Goal: Task Accomplishment & Management: Complete application form

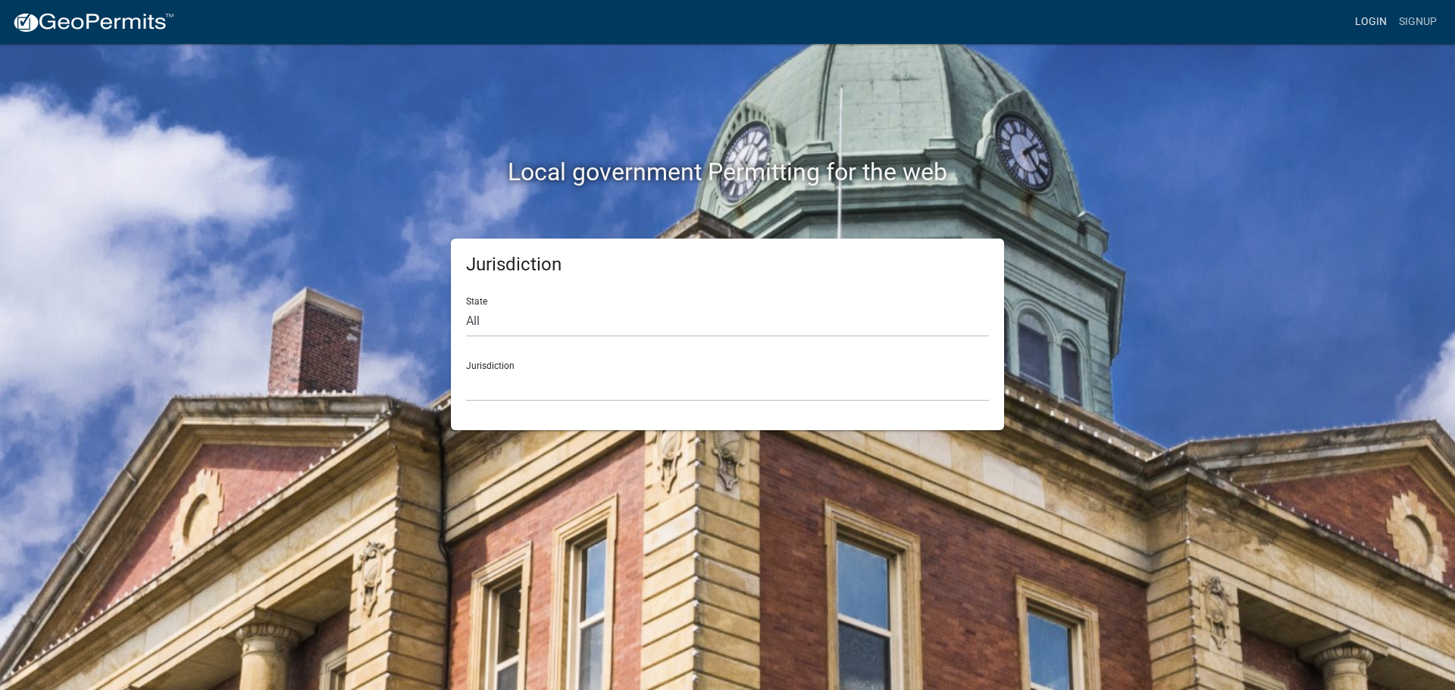
click at [1362, 21] on link "Login" at bounding box center [1371, 22] width 44 height 29
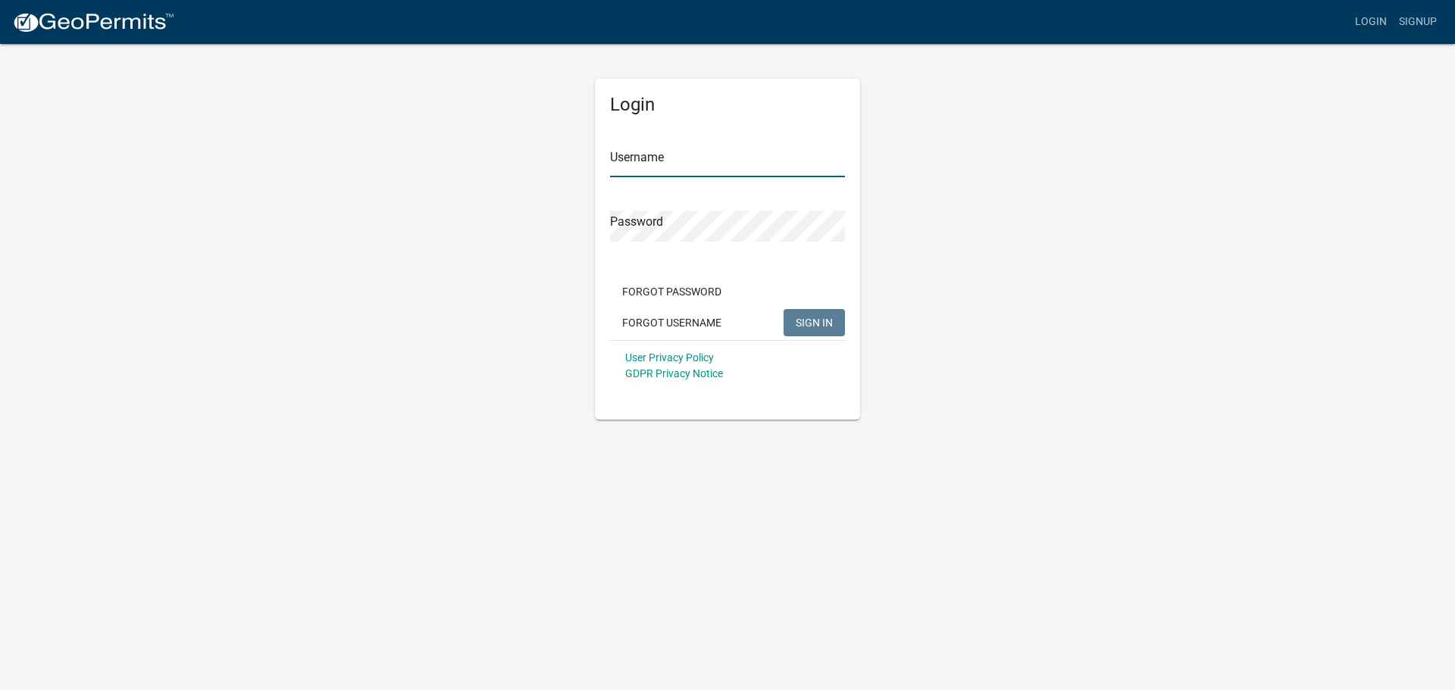
click at [740, 174] on input "Username" at bounding box center [727, 161] width 235 height 31
type input "seckert08"
click at [784, 309] on button "SIGN IN" at bounding box center [814, 322] width 61 height 27
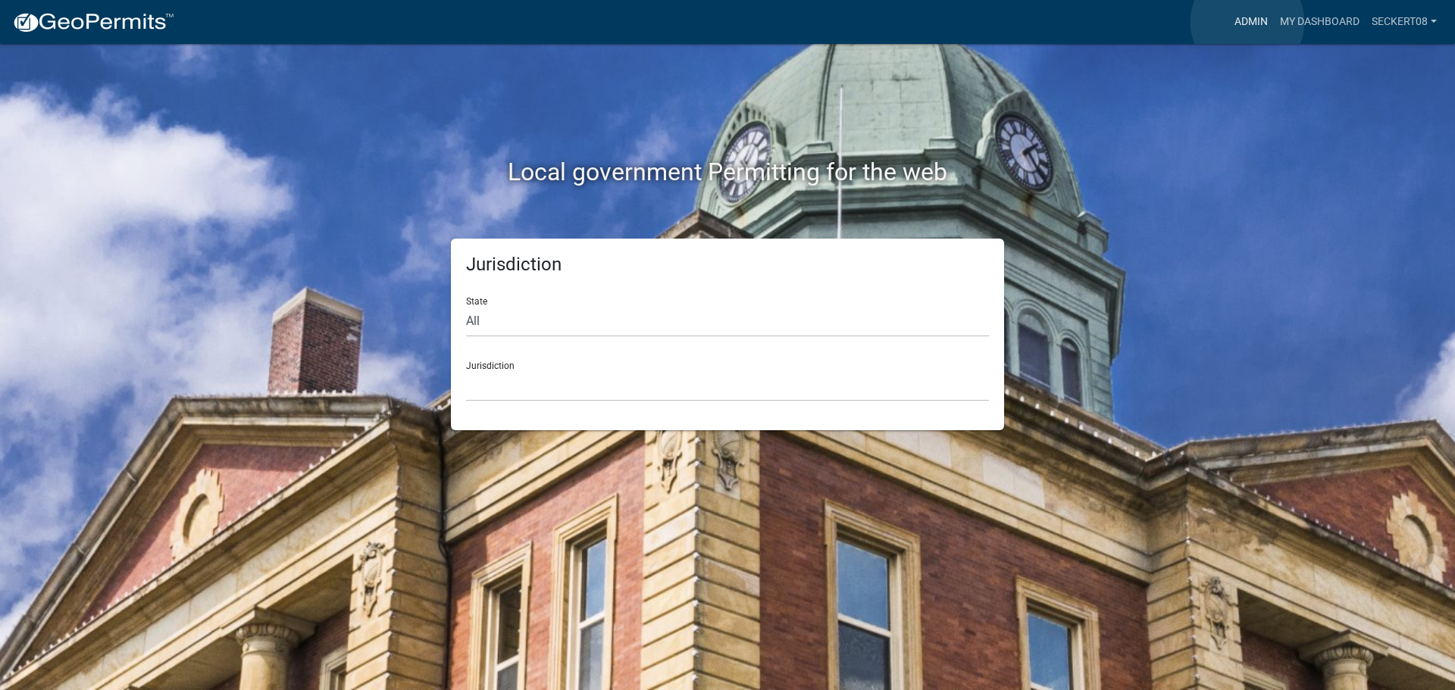
click at [1248, 22] on link "Admin" at bounding box center [1251, 22] width 45 height 29
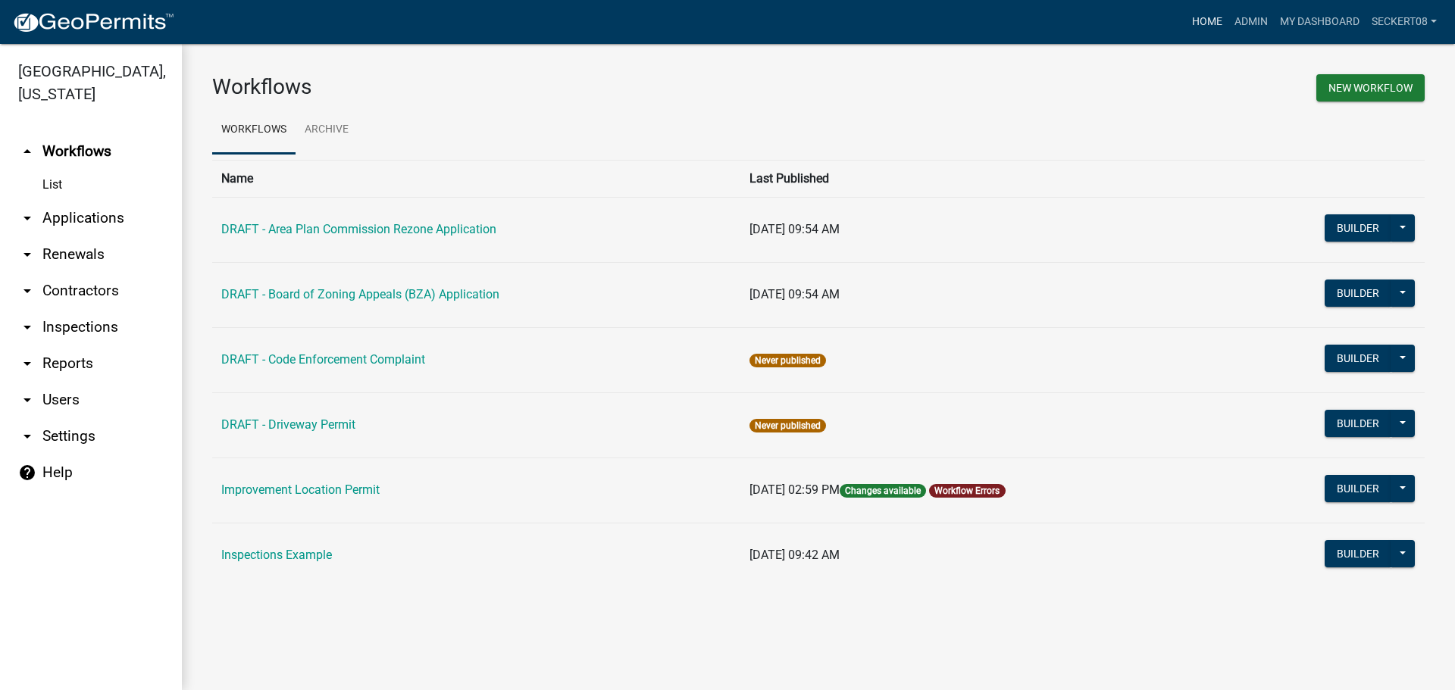
click at [1195, 15] on link "Home" at bounding box center [1207, 22] width 42 height 29
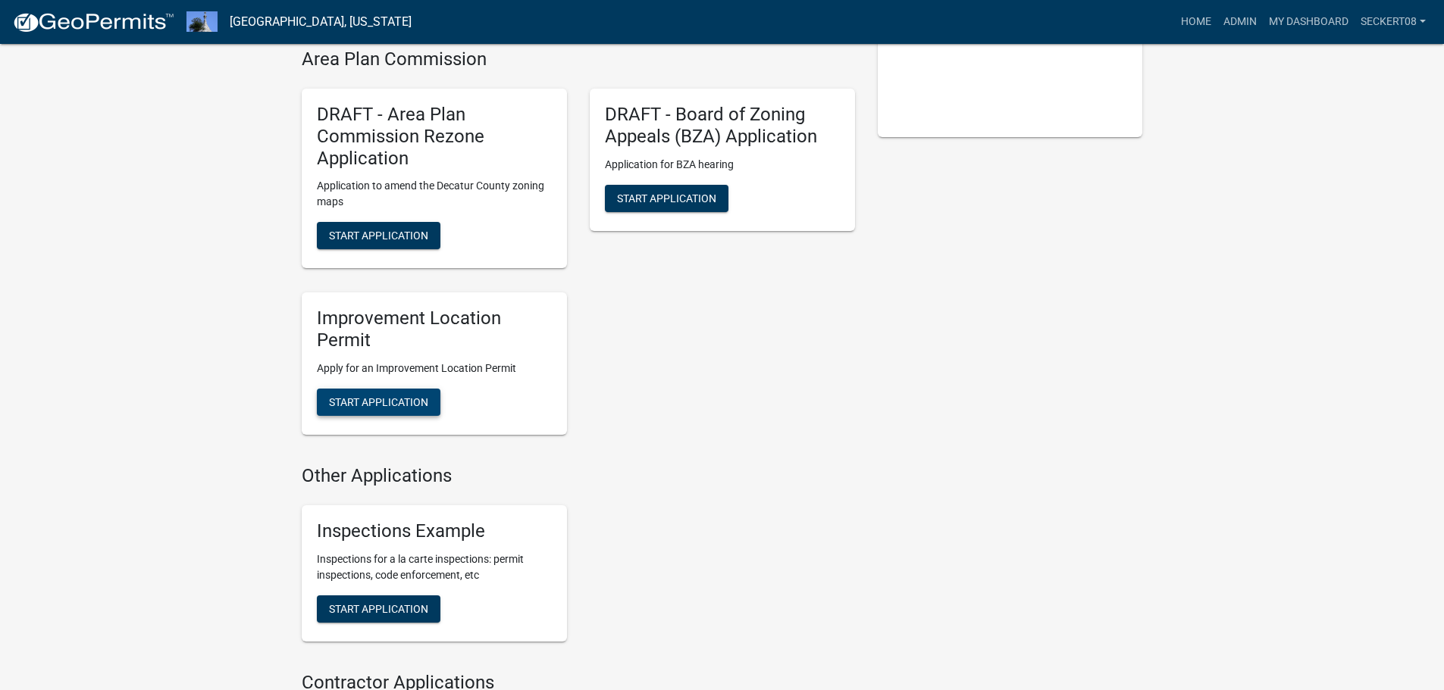
scroll to position [379, 0]
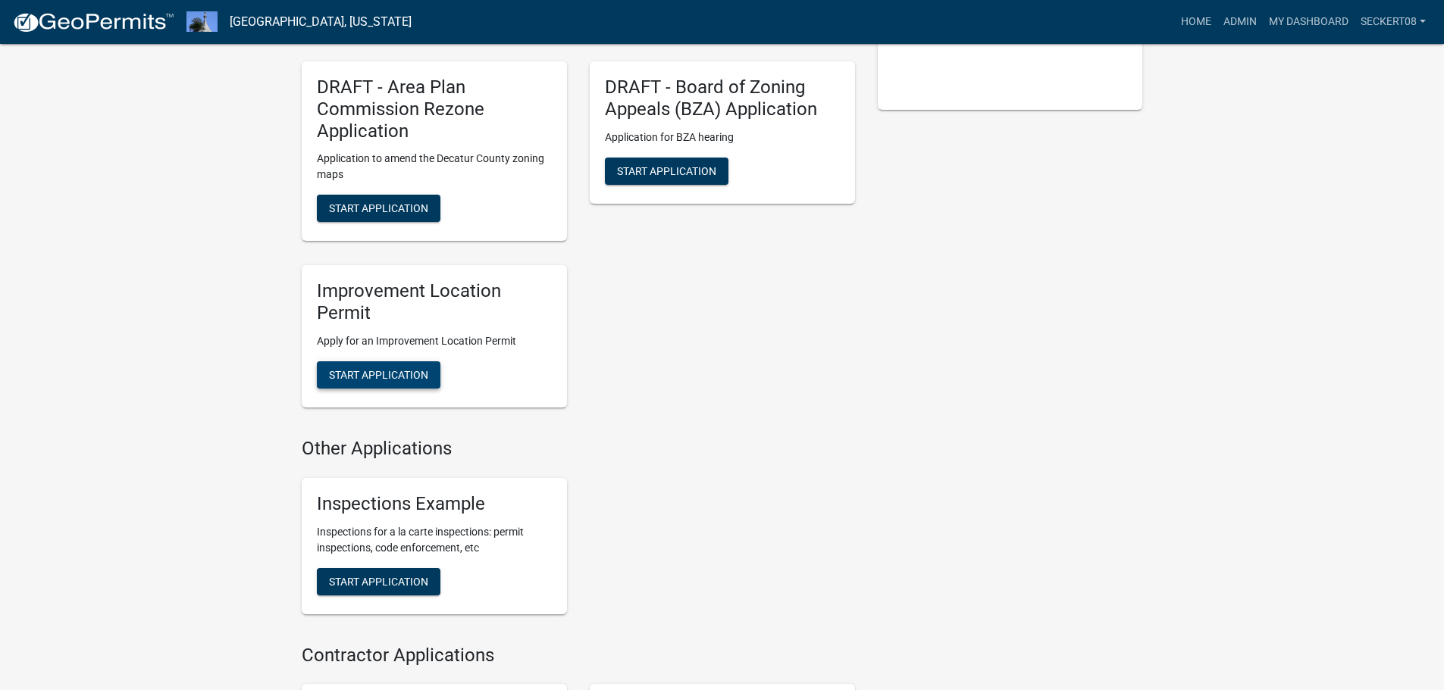
click at [391, 383] on button "Start Application" at bounding box center [379, 375] width 124 height 27
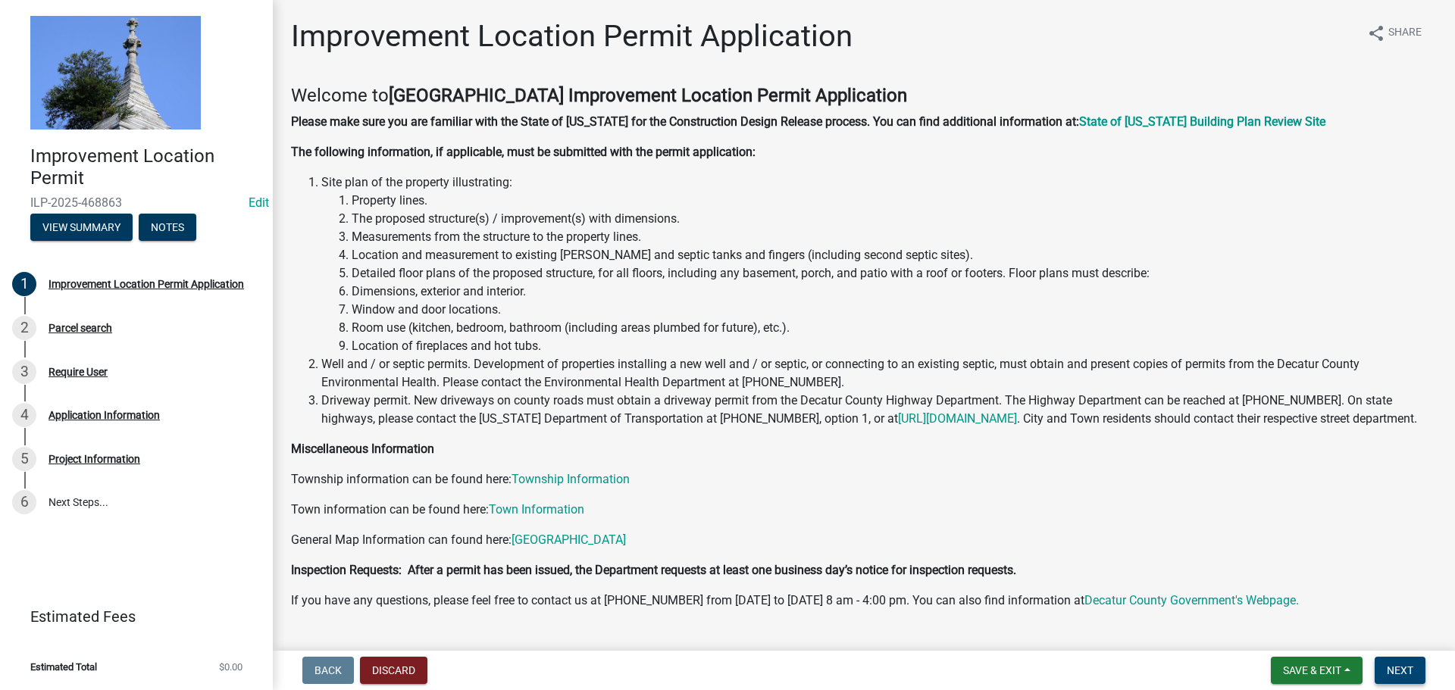
click at [1396, 672] on span "Next" at bounding box center [1400, 671] width 27 height 12
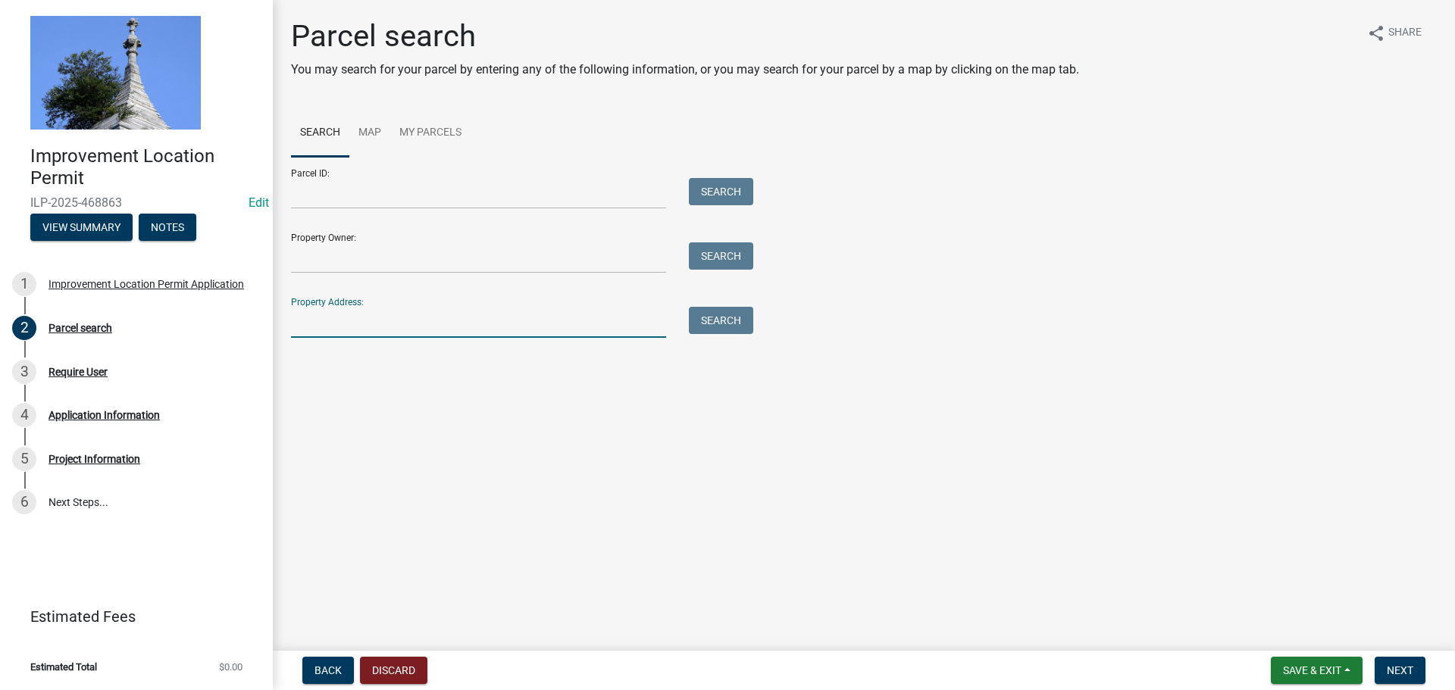
click at [325, 325] on input "Property Address:" at bounding box center [478, 322] width 375 height 31
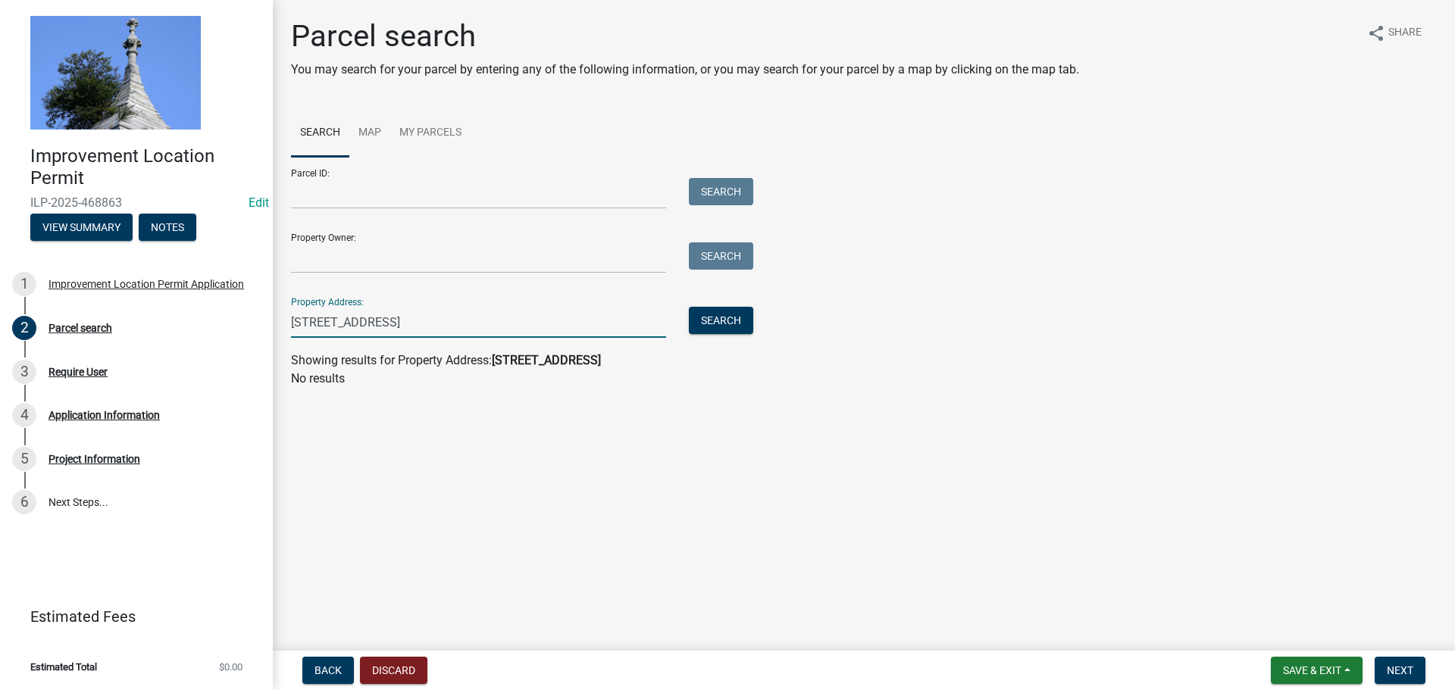
drag, startPoint x: 408, startPoint y: 321, endPoint x: 287, endPoint y: 327, distance: 120.7
click at [287, 327] on div "[STREET_ADDRESS]" at bounding box center [479, 322] width 398 height 31
type input "1392 S CR 400 E"
click at [346, 192] on input "Parcel ID:" at bounding box center [478, 193] width 375 height 31
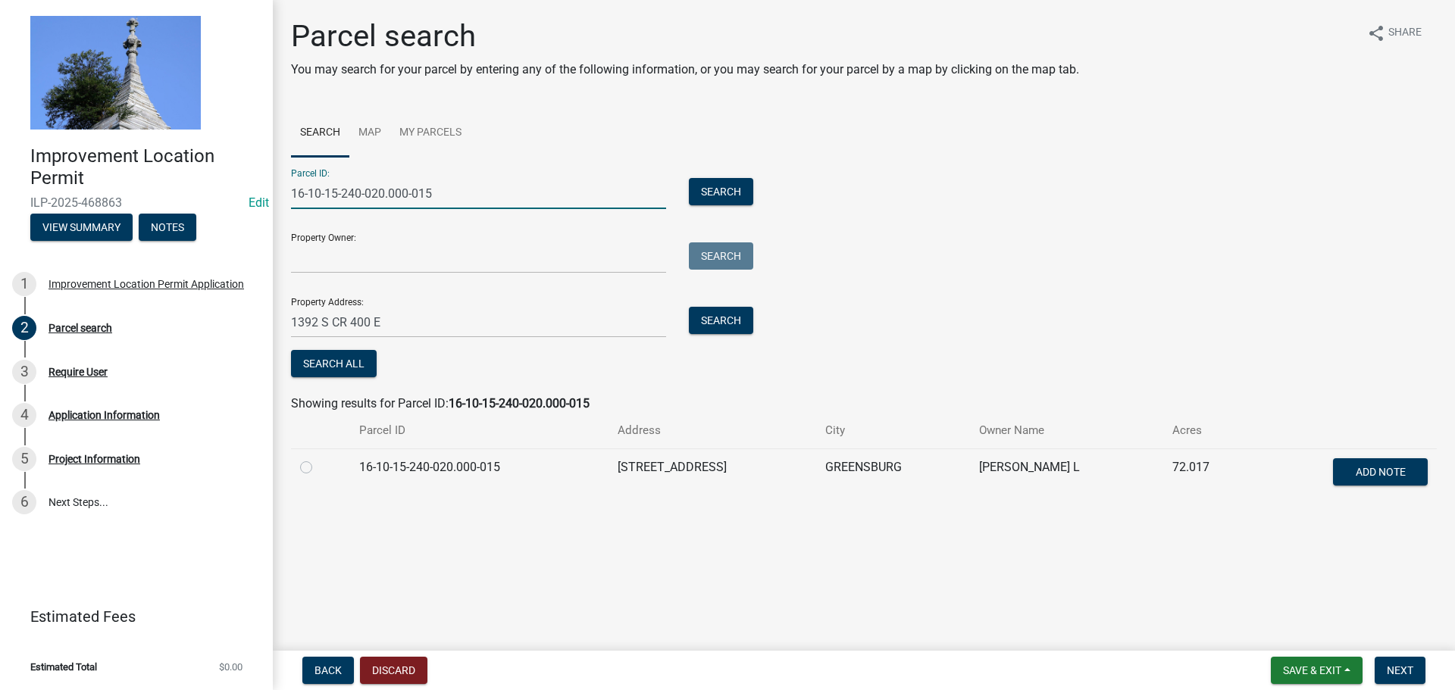
type input "16-10-15-240-020.000-015"
click at [318, 459] on label at bounding box center [318, 459] width 0 height 0
click at [318, 468] on input "radio" at bounding box center [323, 464] width 10 height 10
radio input "true"
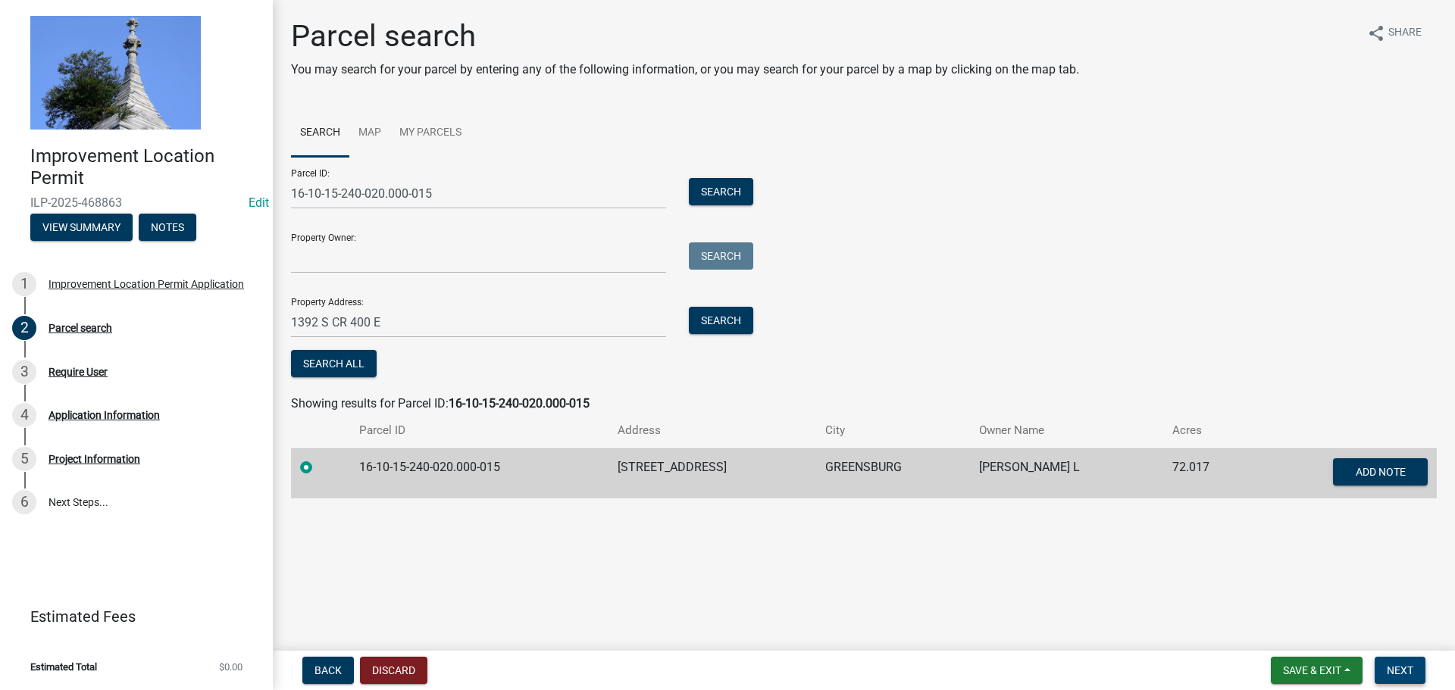
click at [1389, 672] on span "Next" at bounding box center [1400, 671] width 27 height 12
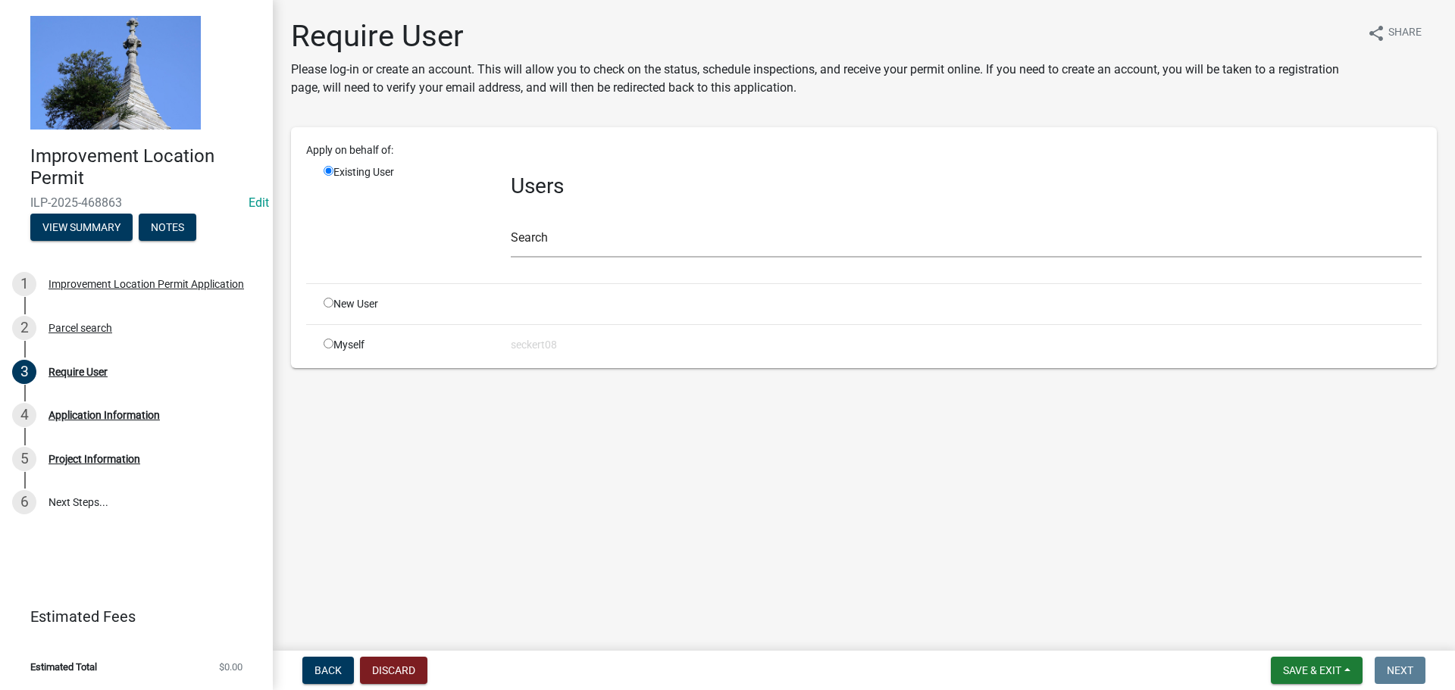
click at [330, 344] on input "radio" at bounding box center [329, 344] width 10 height 10
radio input "true"
radio input "false"
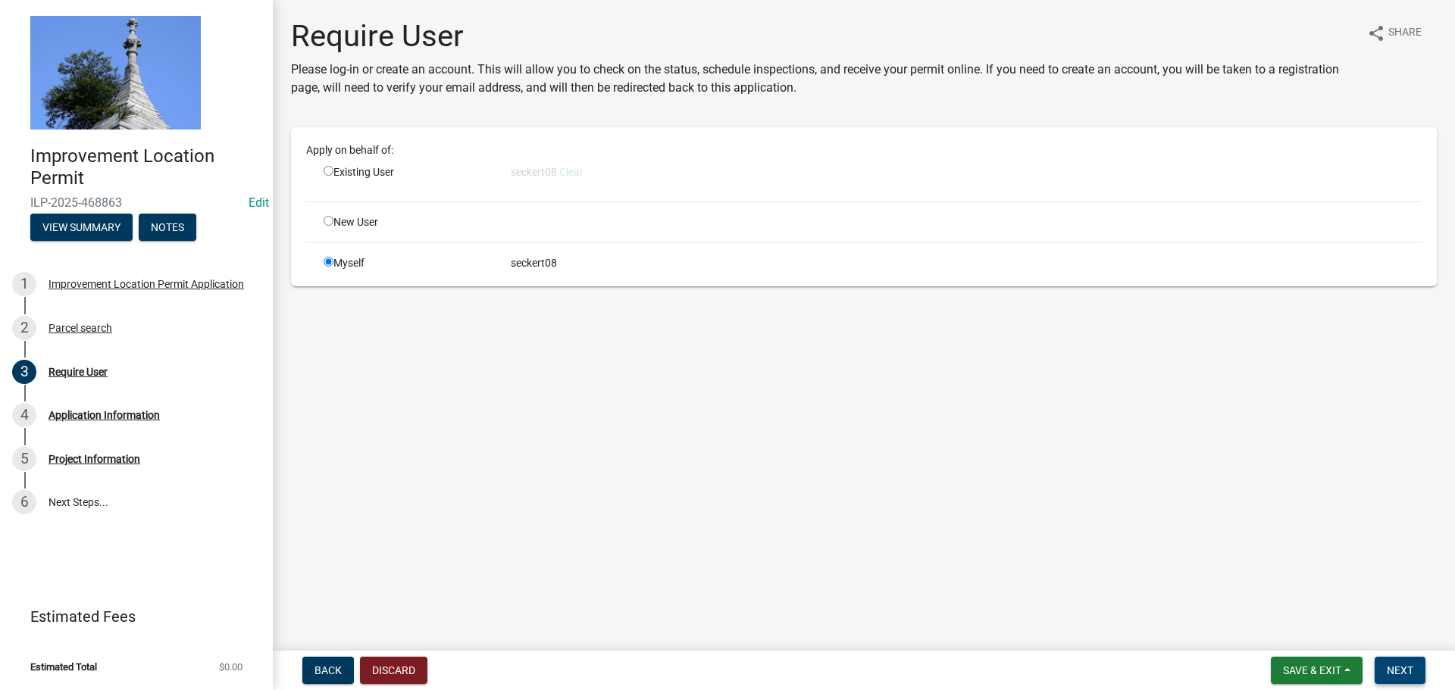
click at [1412, 677] on span "Next" at bounding box center [1400, 671] width 27 height 12
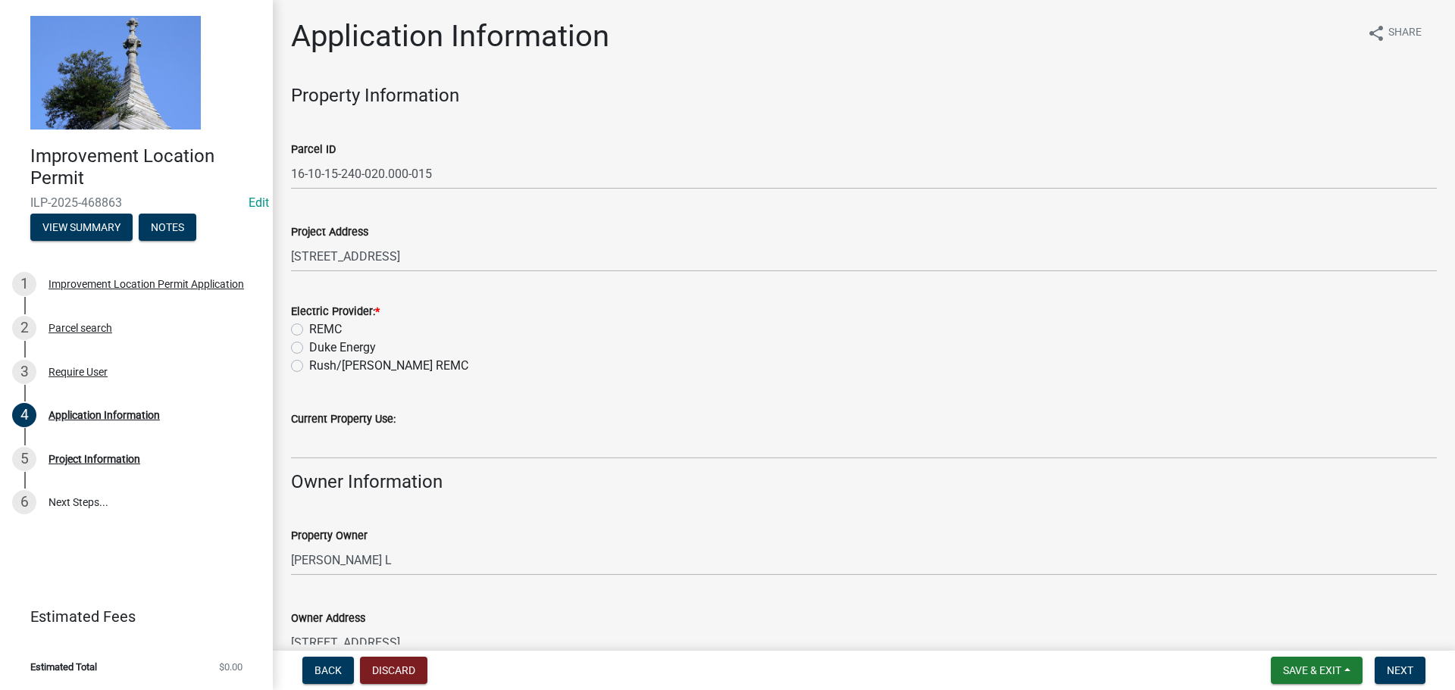
click at [309, 352] on label "Duke Energy" at bounding box center [342, 348] width 67 height 18
click at [309, 349] on input "Duke Energy" at bounding box center [314, 344] width 10 height 10
radio input "true"
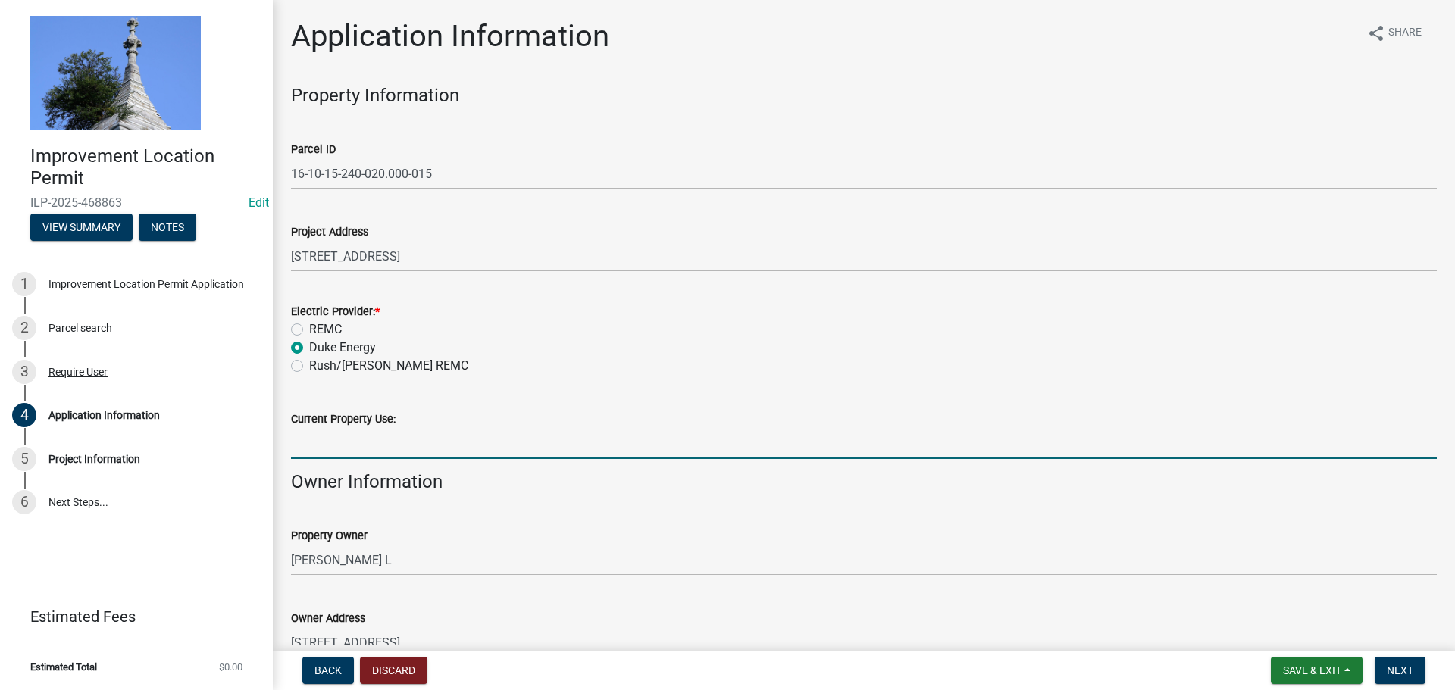
click at [305, 443] on input "Current Property Use:" at bounding box center [864, 443] width 1146 height 31
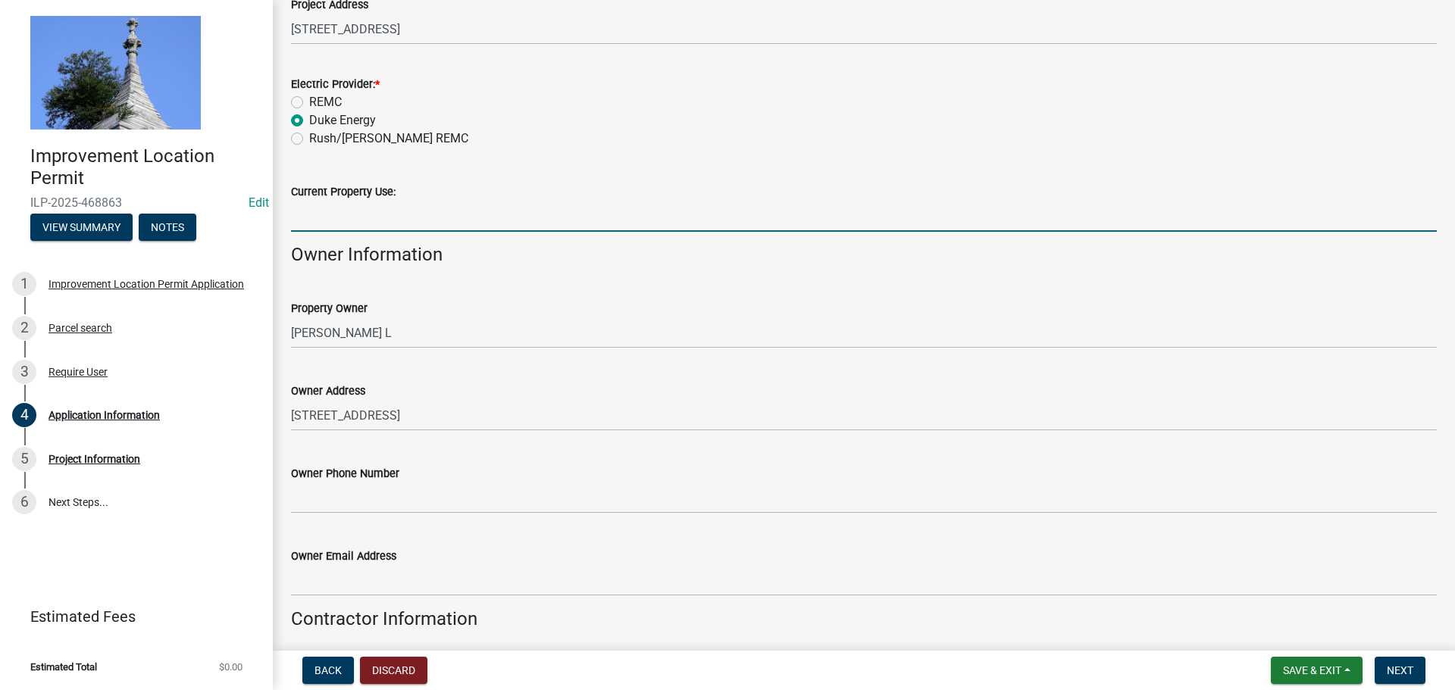
scroll to position [303, 0]
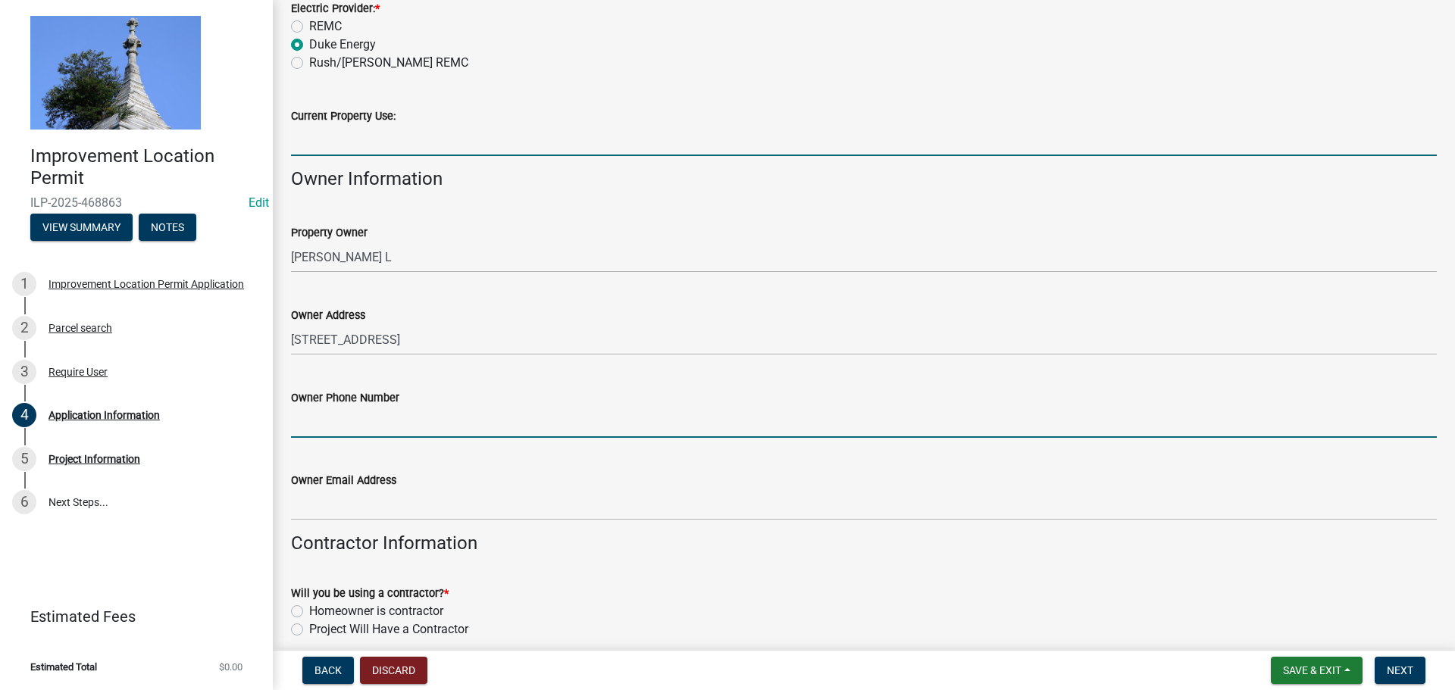
click at [309, 424] on input "Owner Phone Number" at bounding box center [864, 422] width 1146 height 31
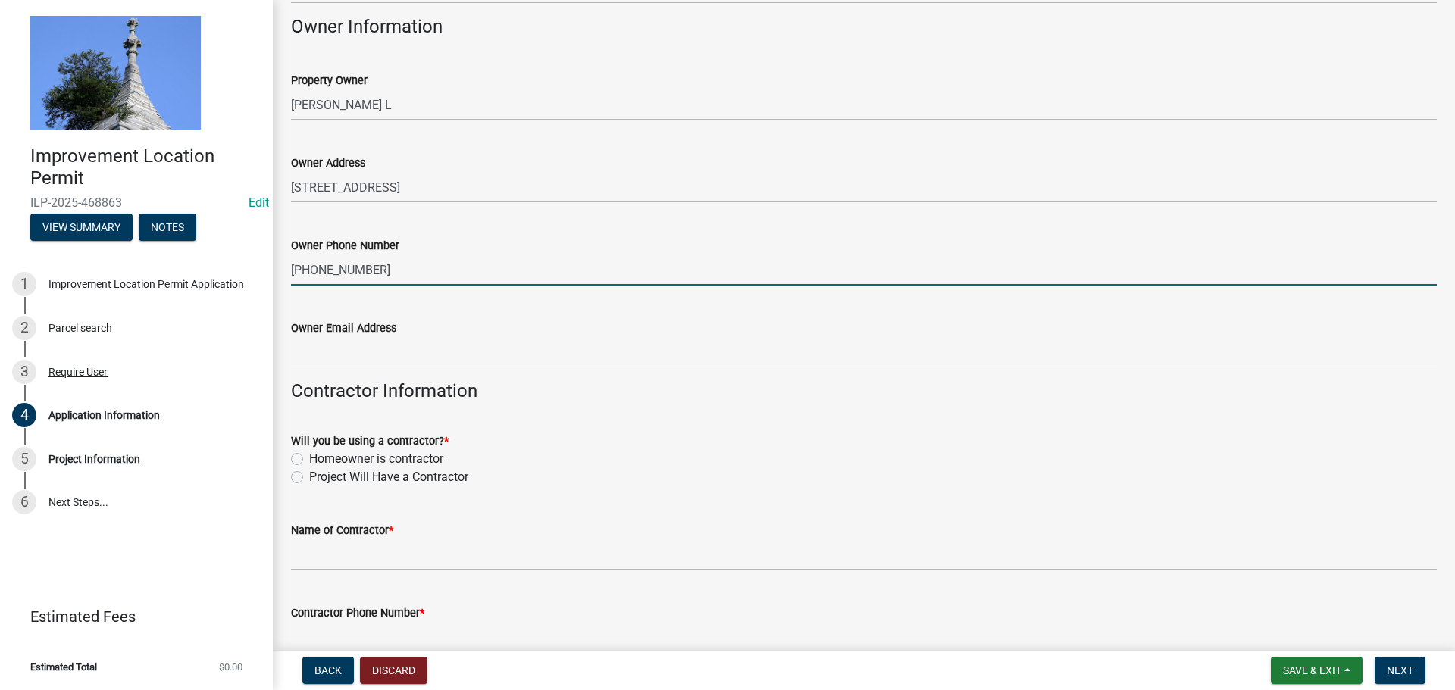
scroll to position [531, 0]
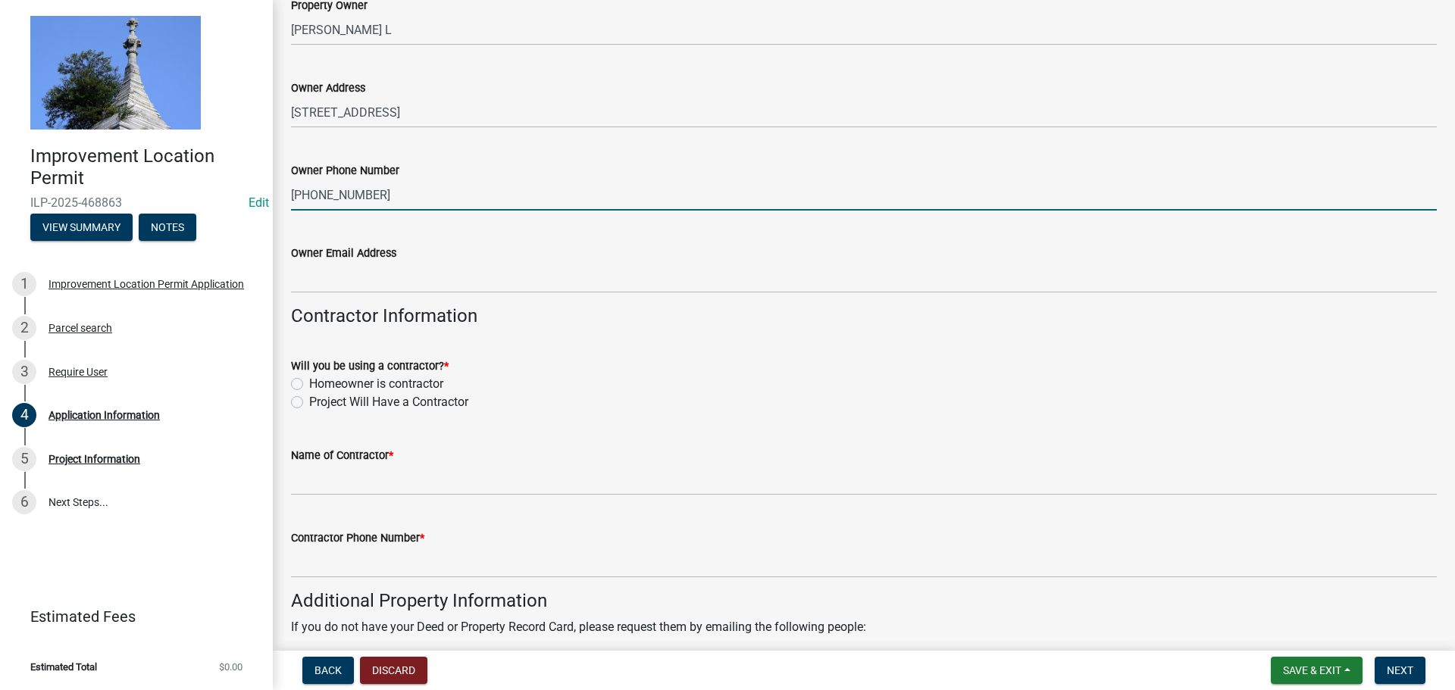
type input "[PHONE_NUMBER]"
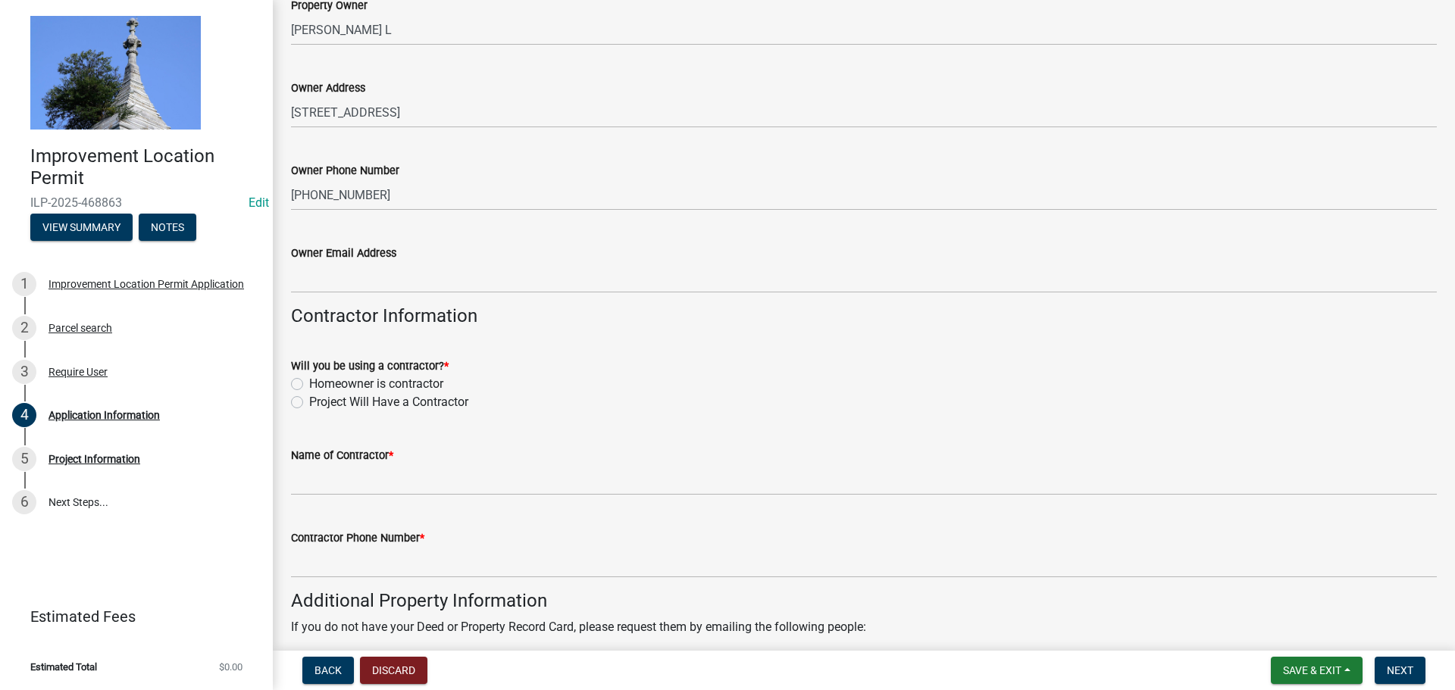
click at [309, 387] on label "Homeowner is contractor" at bounding box center [376, 384] width 134 height 18
click at [309, 385] on input "Homeowner is contractor" at bounding box center [314, 380] width 10 height 10
radio input "true"
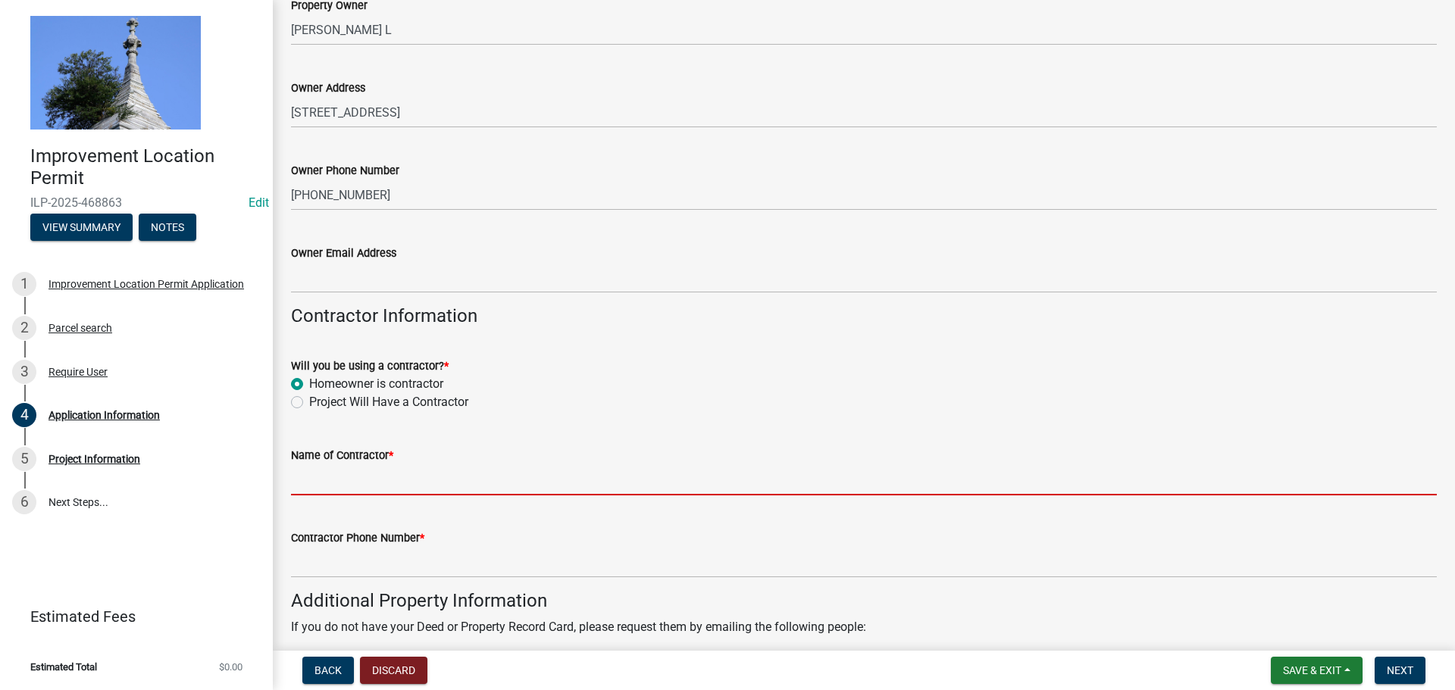
click at [305, 479] on input "Name of Contractor *" at bounding box center [864, 480] width 1146 height 31
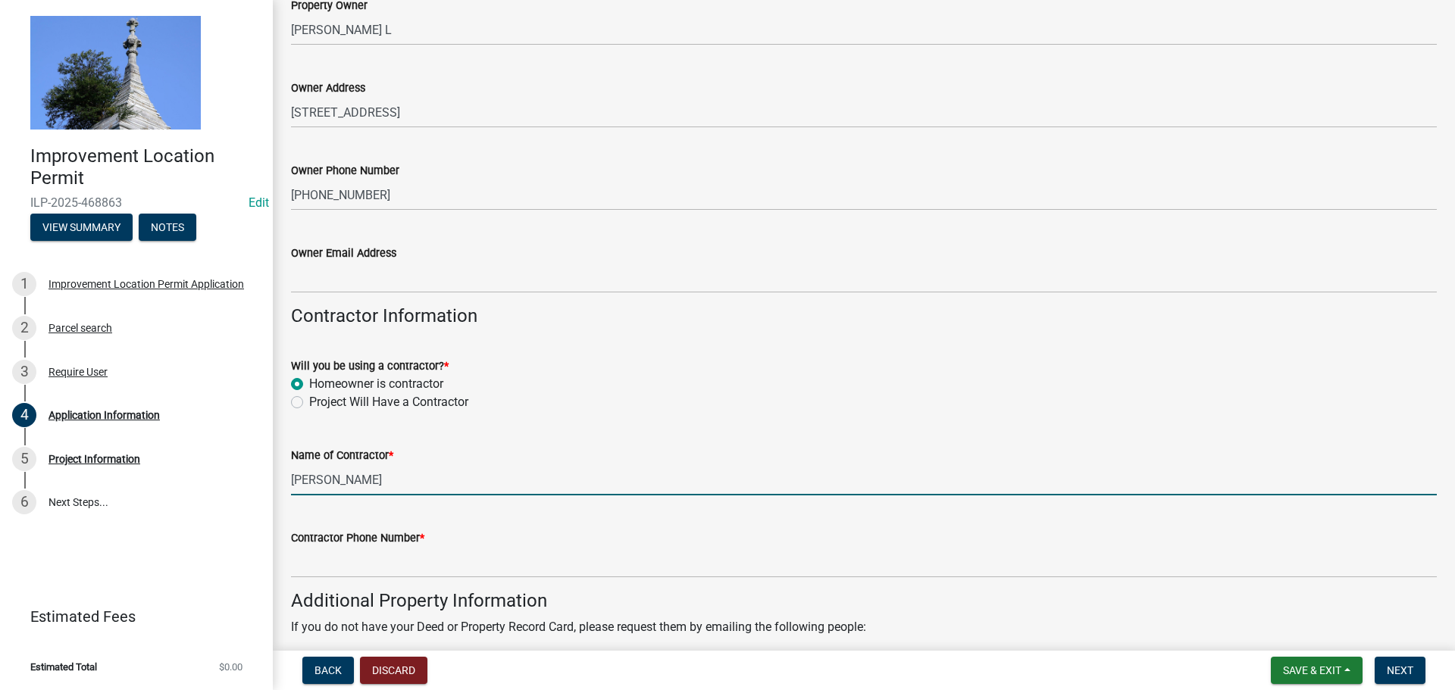
type input "[PERSON_NAME]"
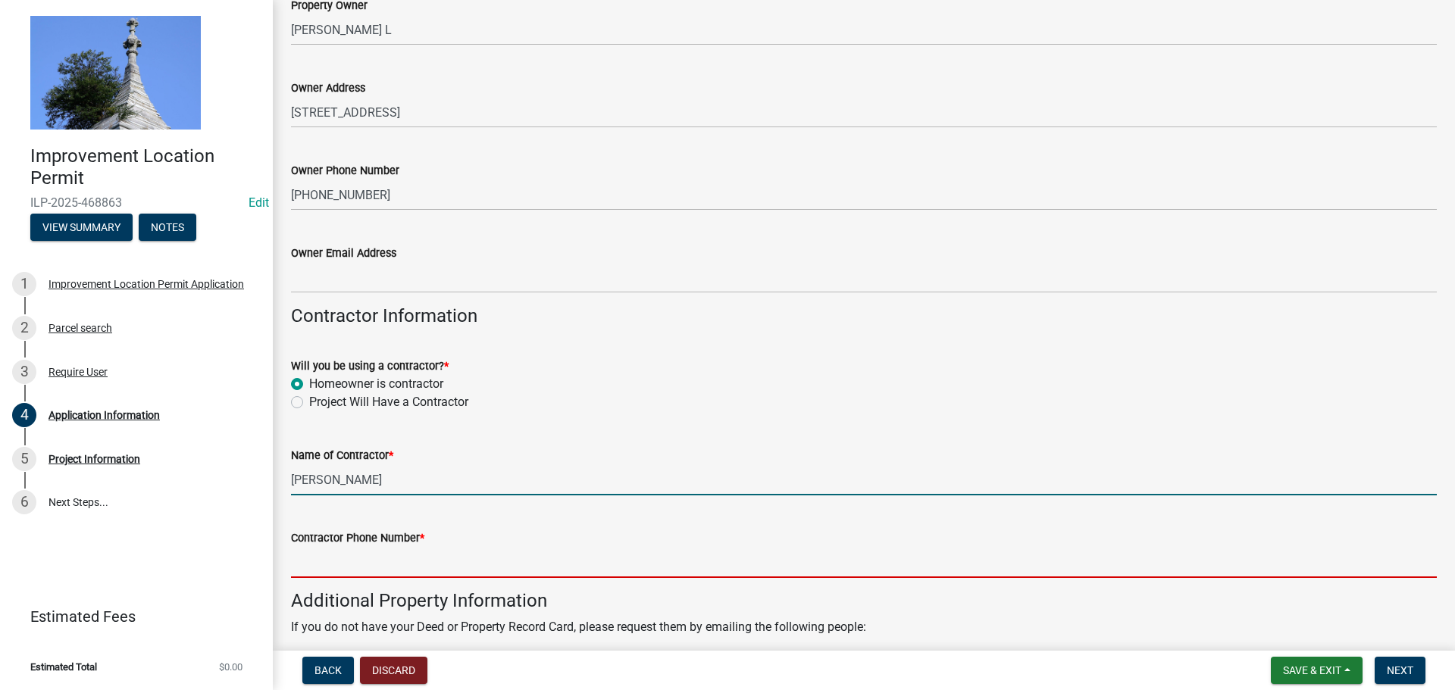
click at [315, 555] on input "Contractor Phone Number *" at bounding box center [864, 562] width 1146 height 31
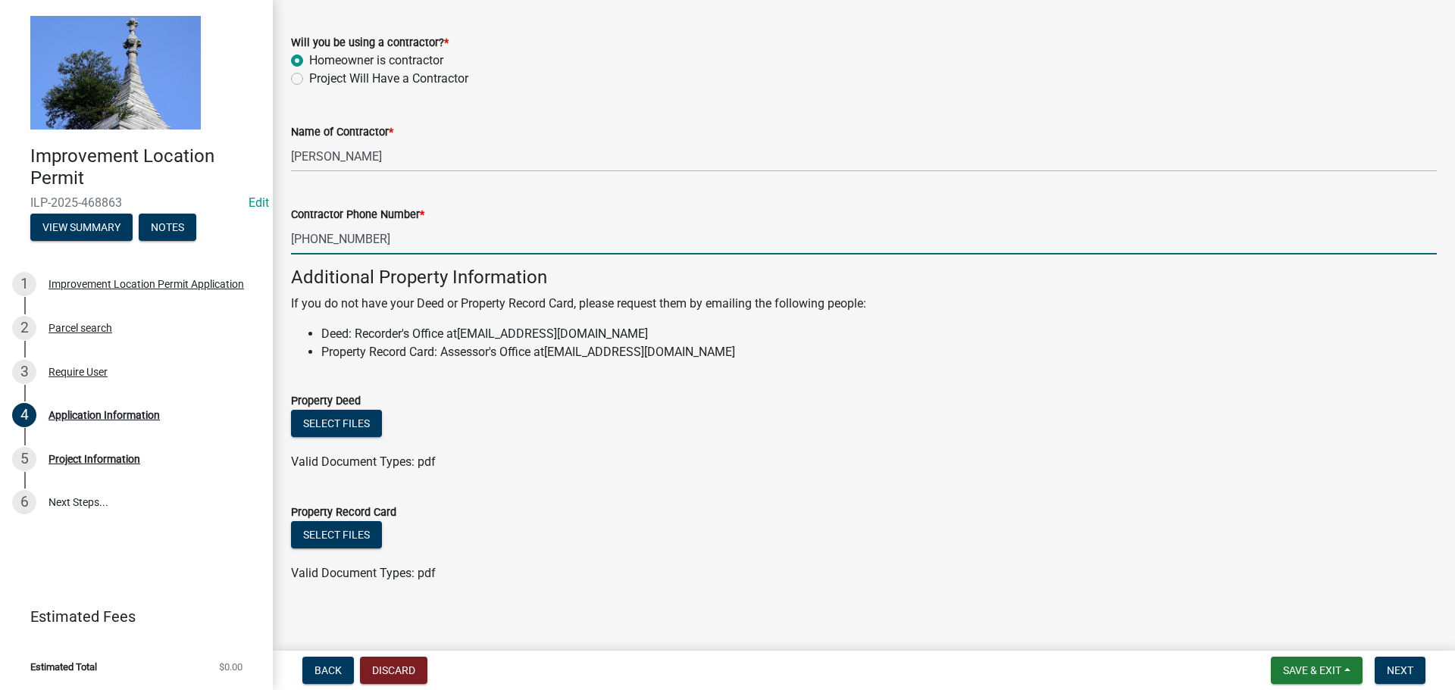
scroll to position [865, 0]
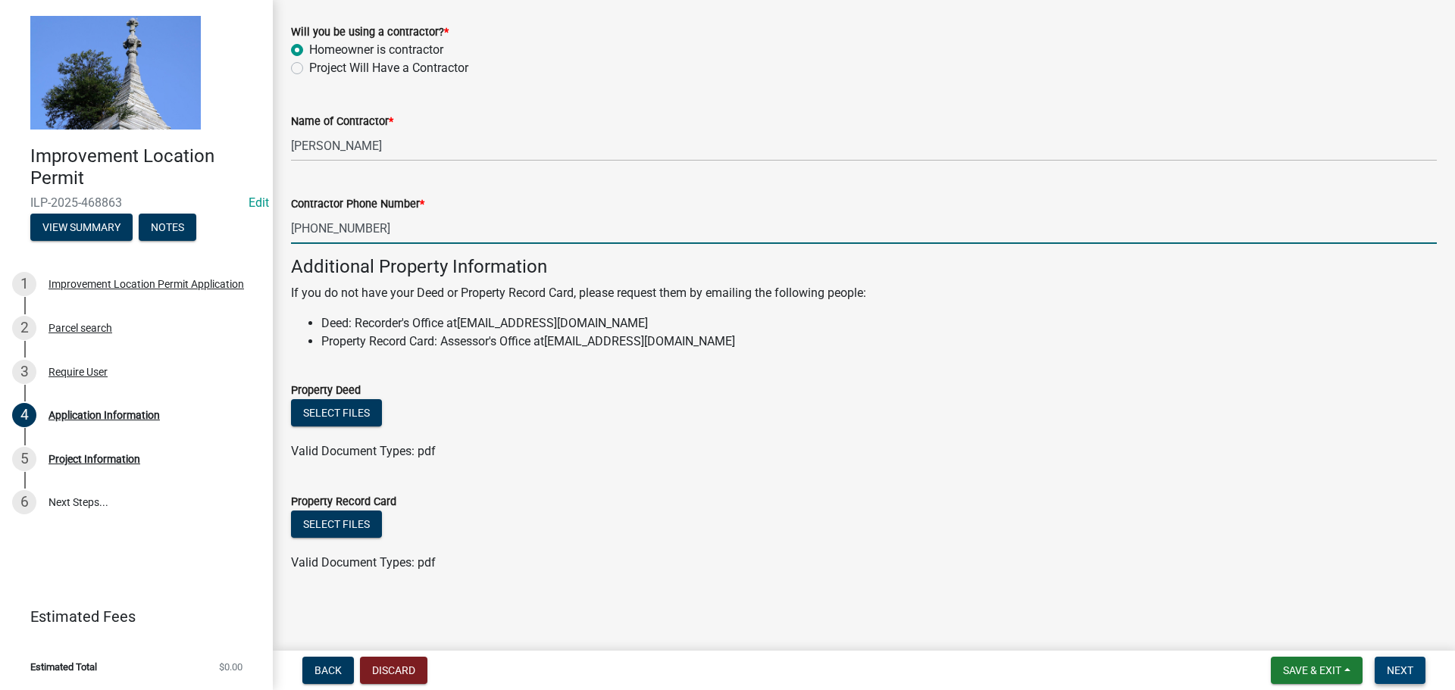
type input "[PHONE_NUMBER]"
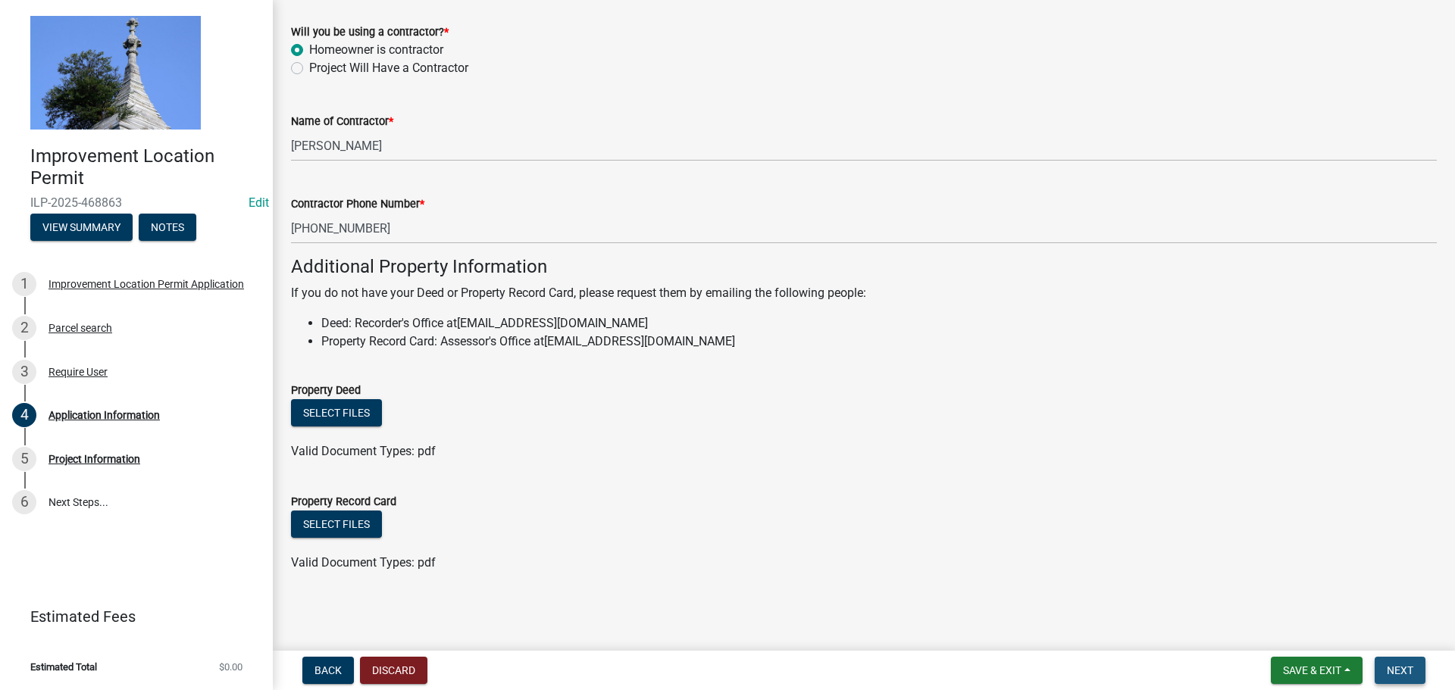
click at [1392, 662] on button "Next" at bounding box center [1400, 670] width 51 height 27
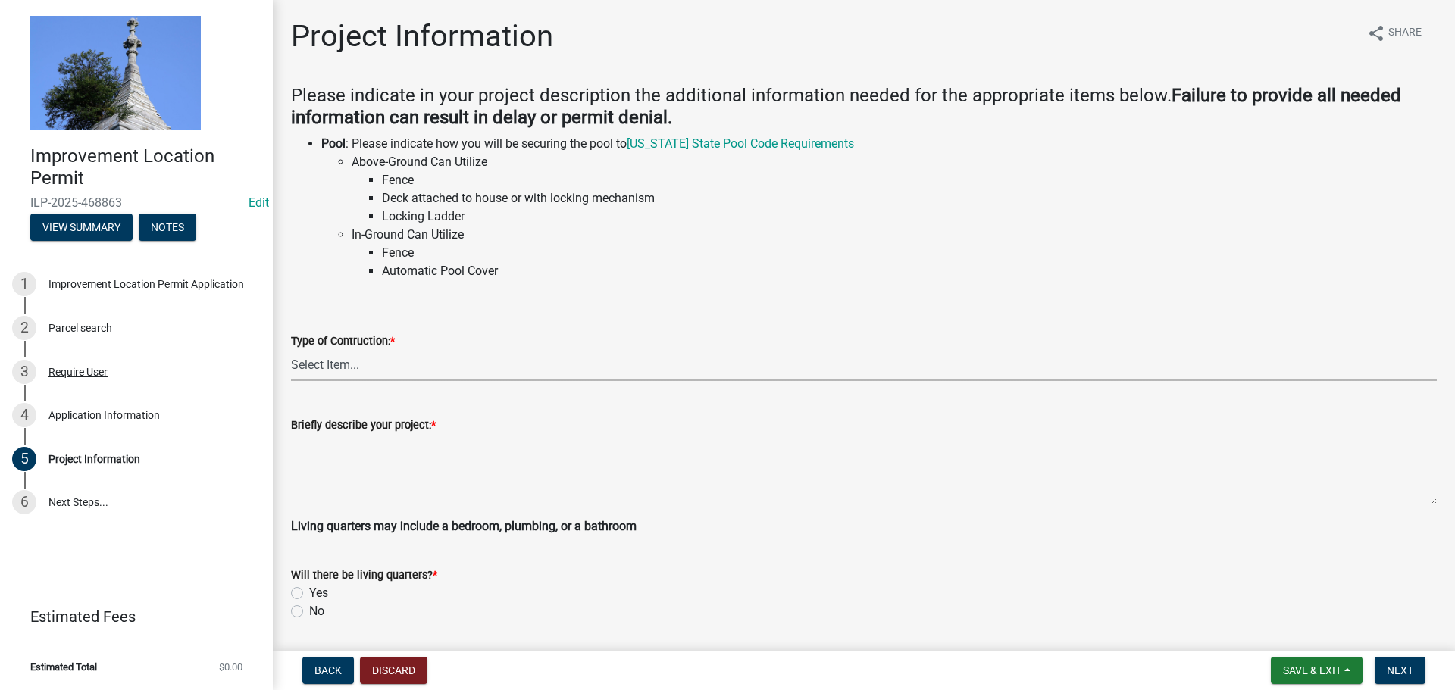
click at [387, 367] on select "Select Item... Addition Attached Garage Boat Dock Cell Tower/Co-Locate Commerci…" at bounding box center [864, 365] width 1146 height 31
click at [291, 350] on select "Select Item... Addition Attached Garage Boat Dock Cell Tower/Co-Locate Commerci…" at bounding box center [864, 365] width 1146 height 31
select select "db2e9b70-80d6-473a-a054-69d2aeea9b9e"
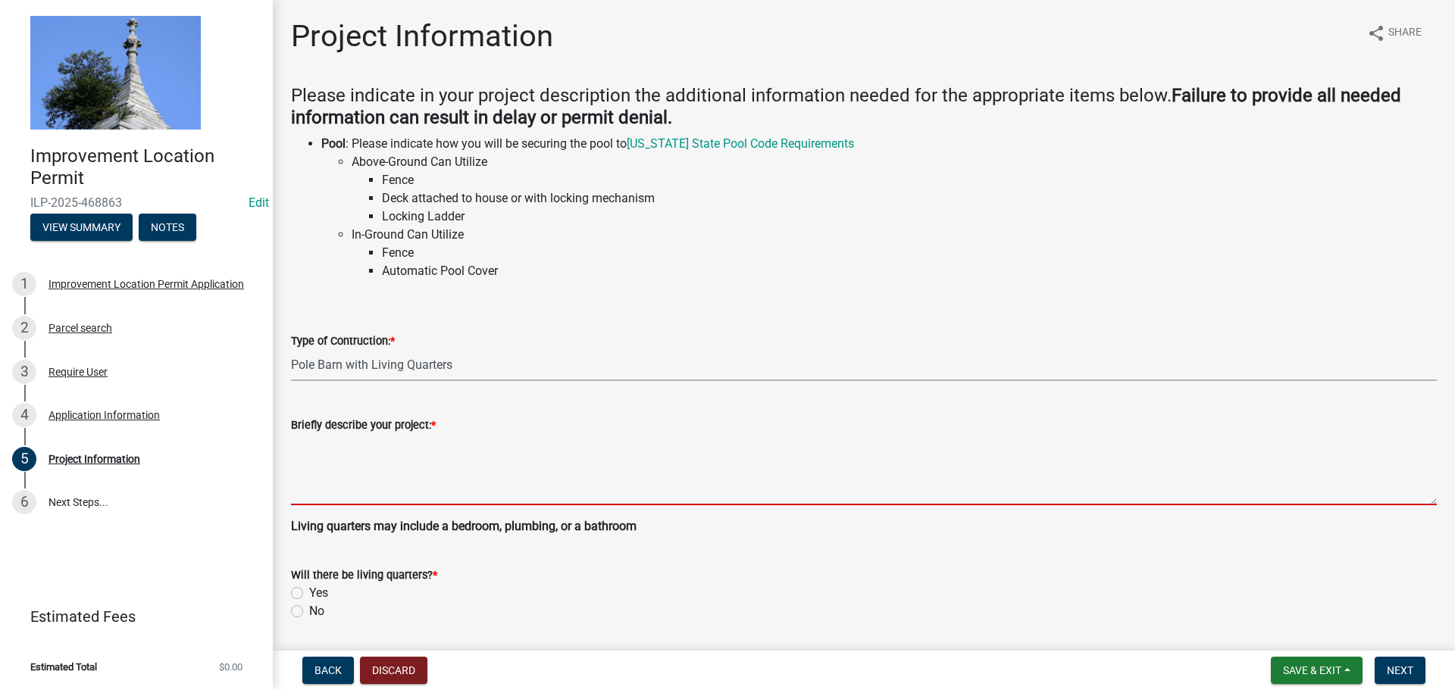
click at [349, 496] on textarea "Briefly describe your project: *" at bounding box center [864, 469] width 1146 height 71
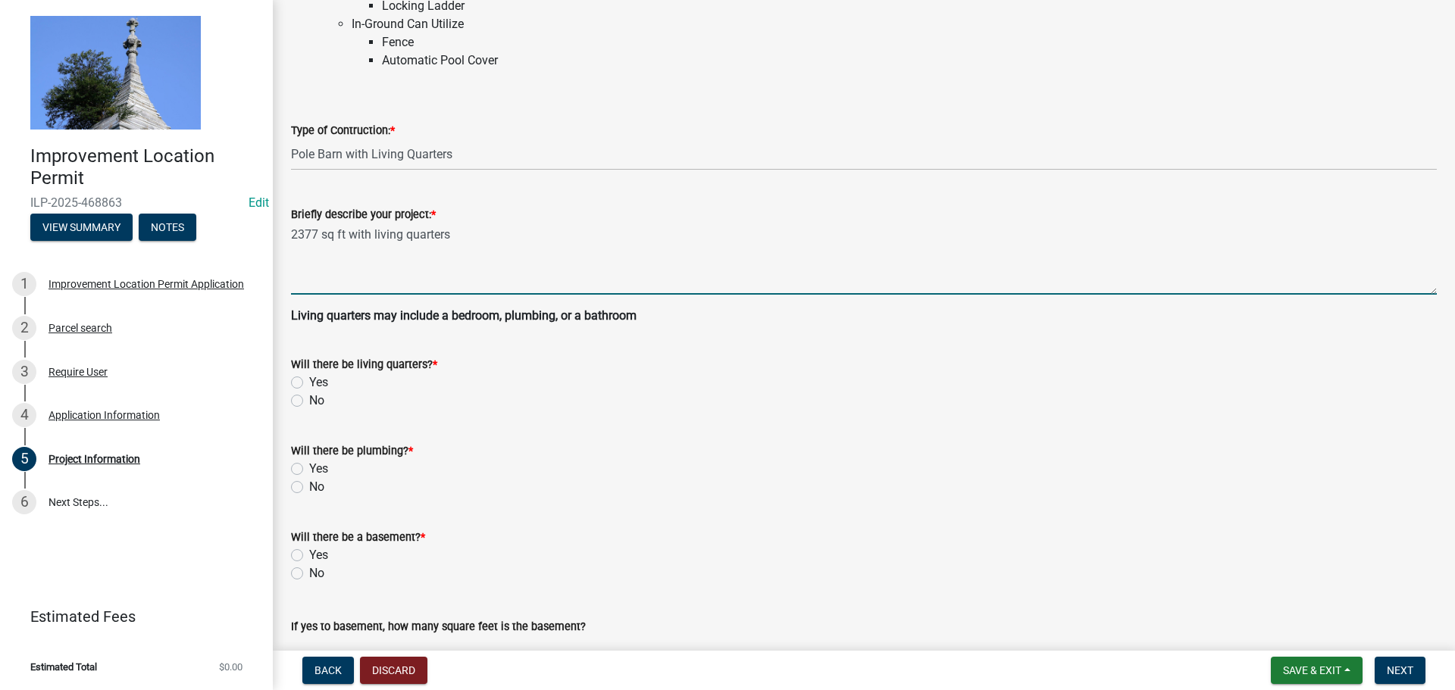
scroll to position [227, 0]
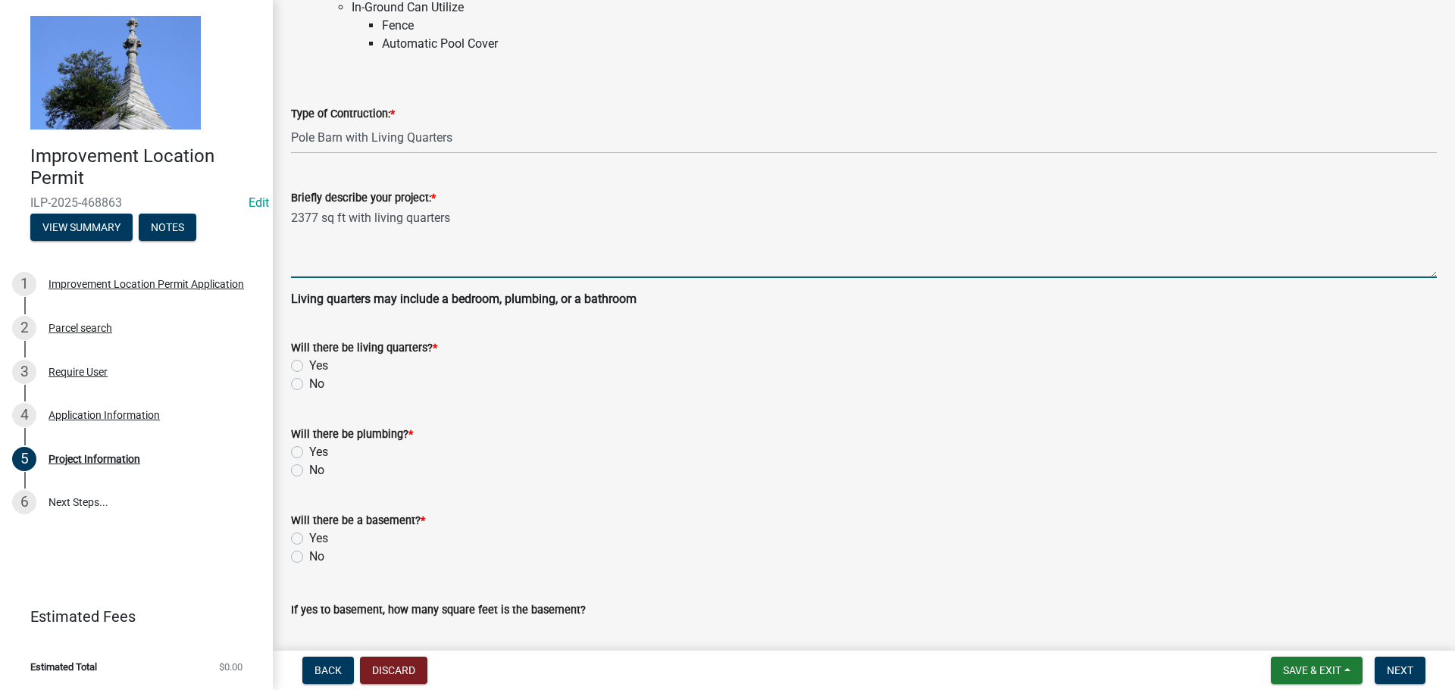
type textarea "2377 sq ft with living quarters"
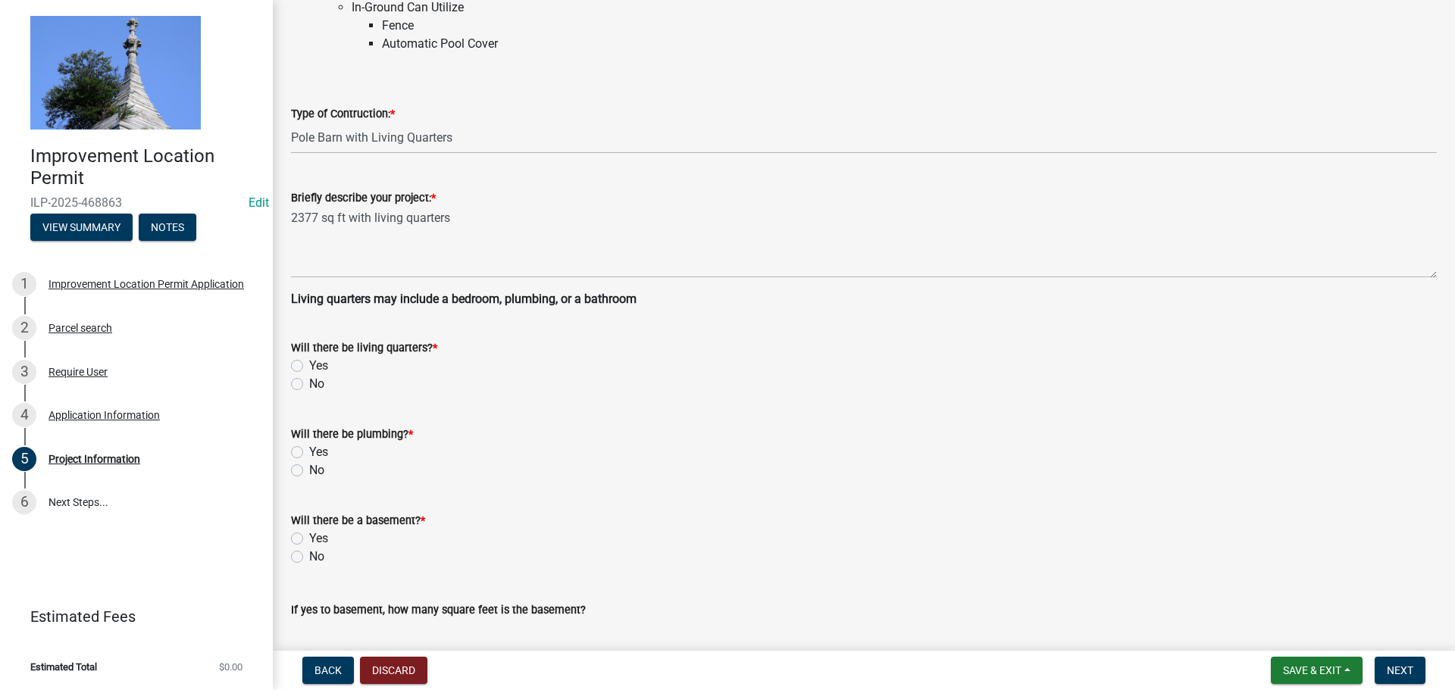
click at [309, 365] on label "Yes" at bounding box center [318, 366] width 19 height 18
click at [309, 365] on input "Yes" at bounding box center [314, 362] width 10 height 10
radio input "true"
click at [309, 456] on label "Yes" at bounding box center [318, 452] width 19 height 18
click at [309, 453] on input "Yes" at bounding box center [314, 448] width 10 height 10
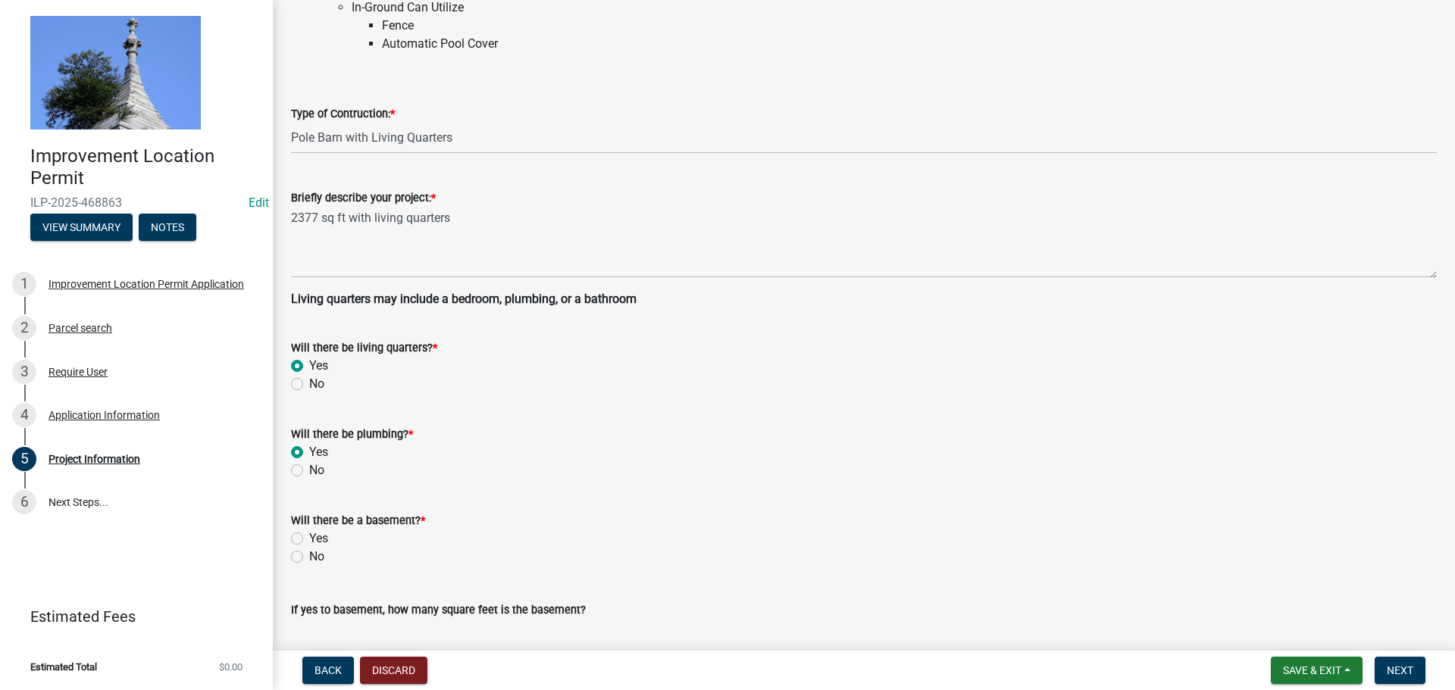
radio input "true"
click at [309, 552] on label "No" at bounding box center [316, 557] width 15 height 18
click at [309, 552] on input "No" at bounding box center [314, 553] width 10 height 10
radio input "true"
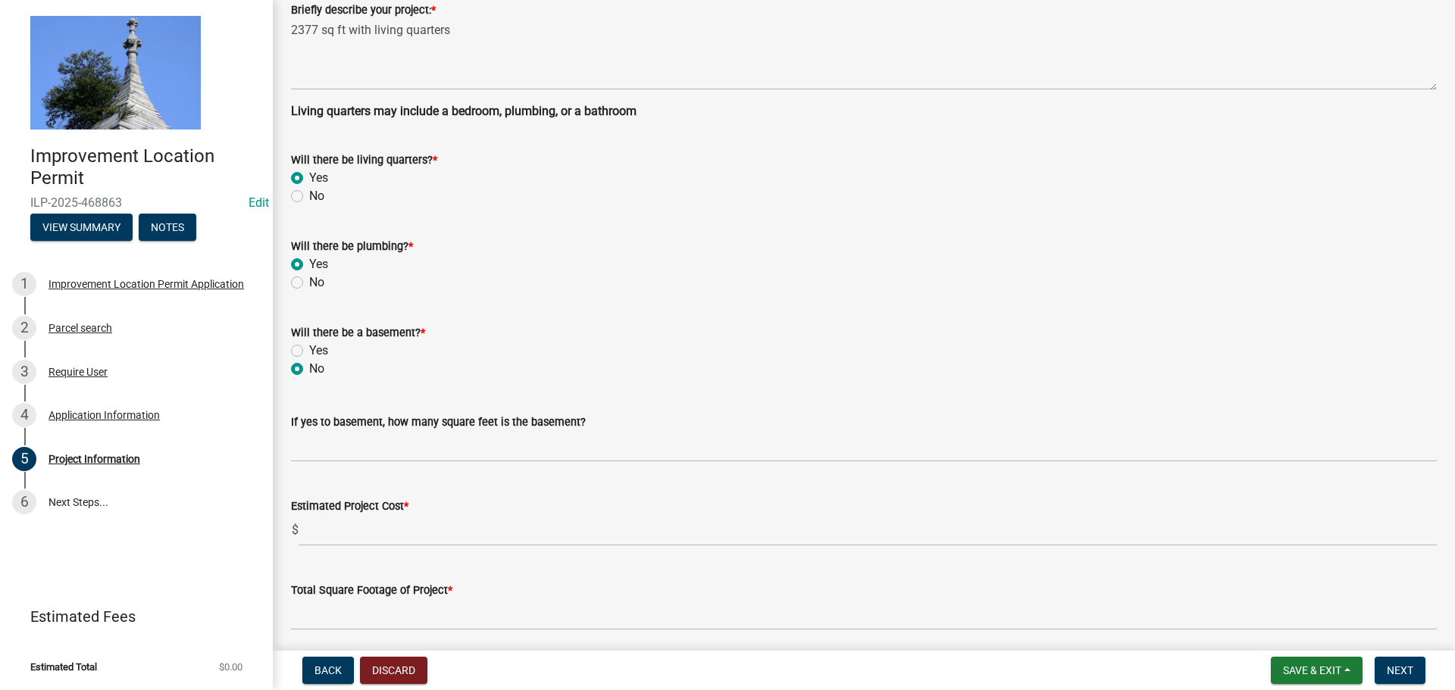
scroll to position [455, 0]
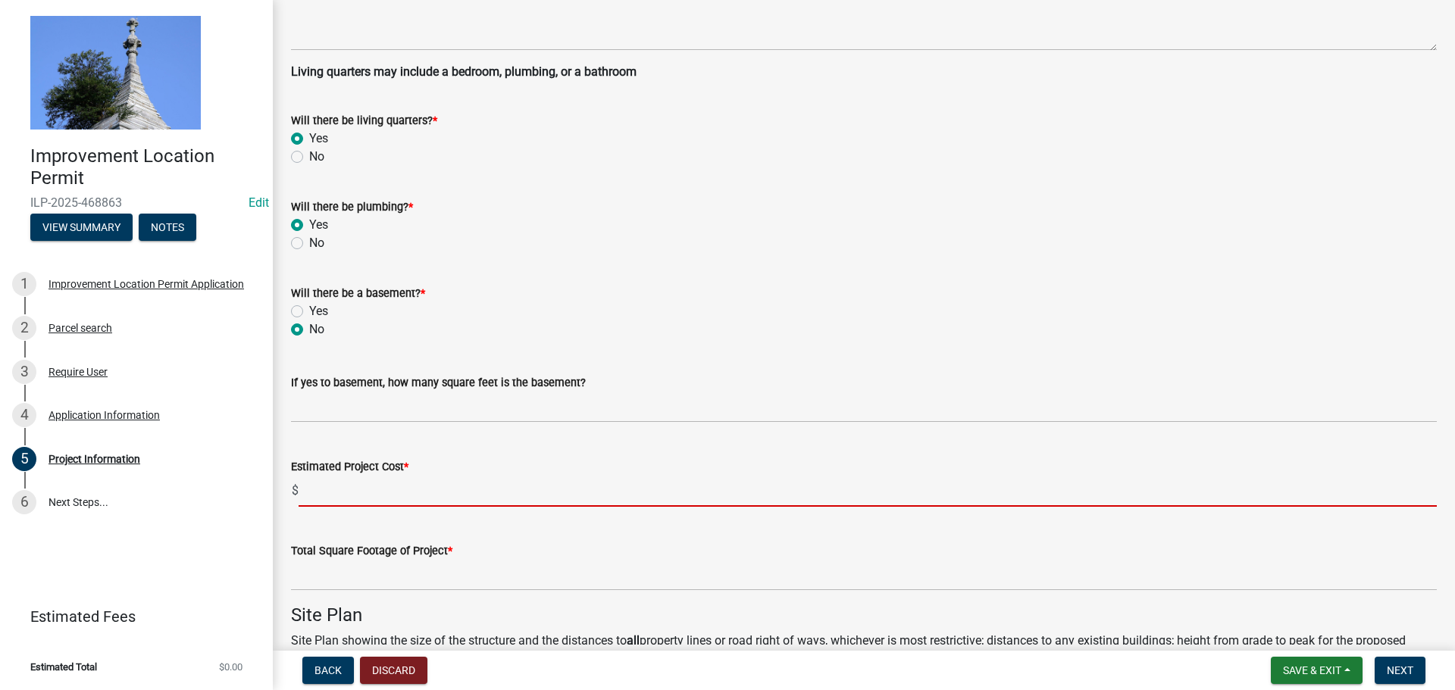
click at [318, 493] on input "text" at bounding box center [868, 491] width 1138 height 31
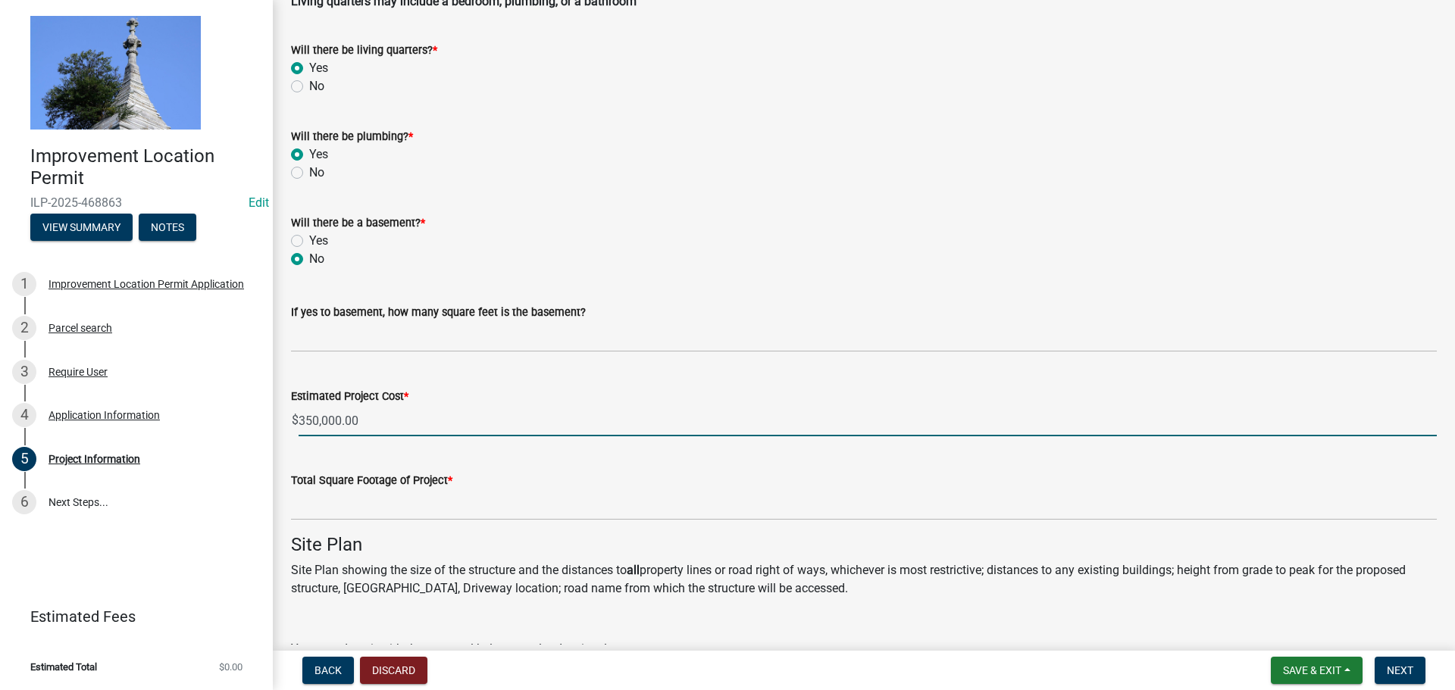
scroll to position [531, 0]
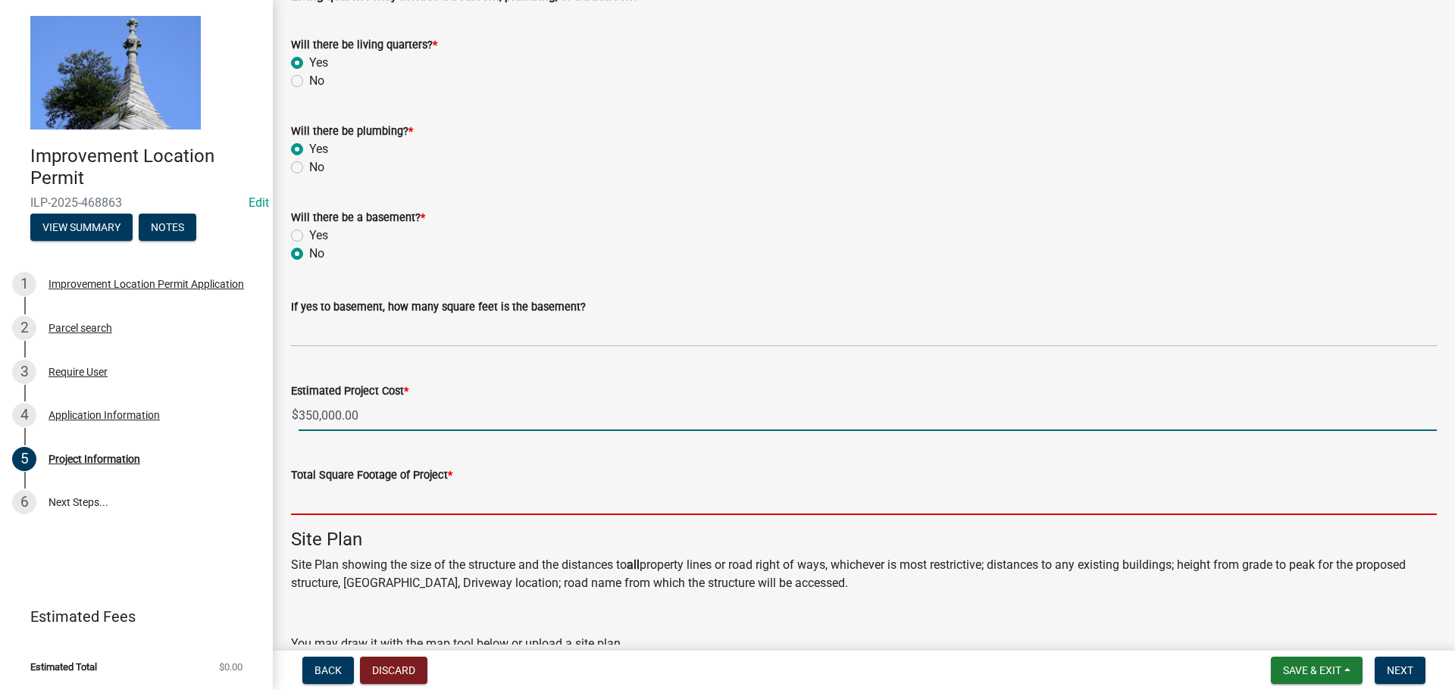
type input "350000"
click at [339, 495] on input "text" at bounding box center [864, 499] width 1146 height 31
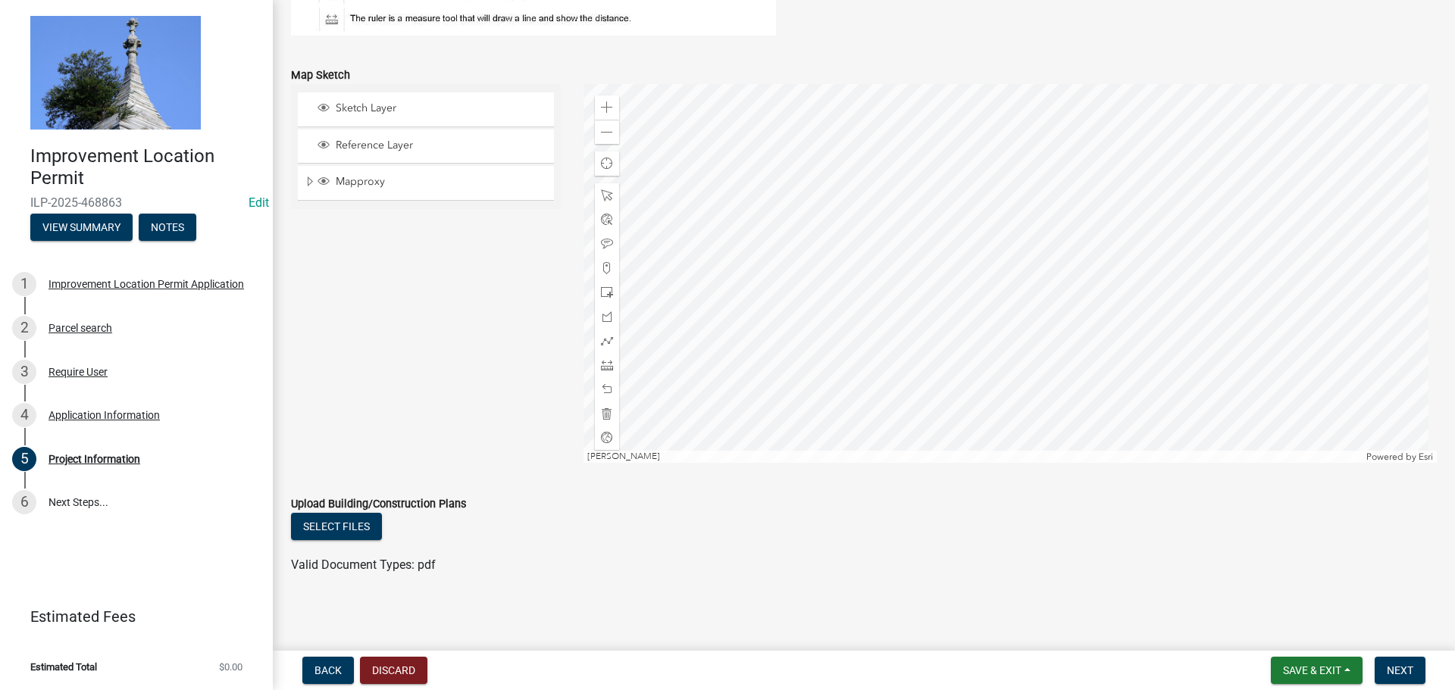
scroll to position [1294, 0]
type input "2377"
click at [1390, 667] on span "Next" at bounding box center [1400, 671] width 27 height 12
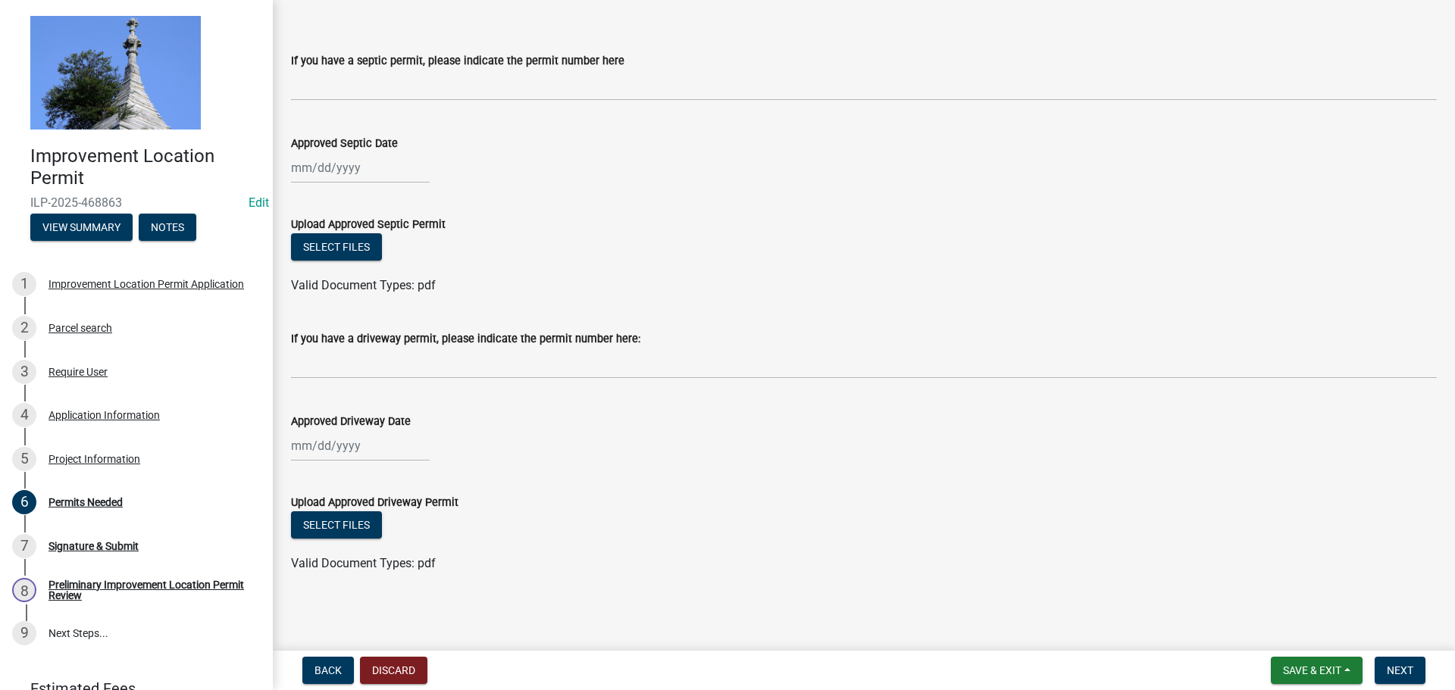
scroll to position [80, 0]
click at [1405, 667] on span "Next" at bounding box center [1400, 671] width 27 height 12
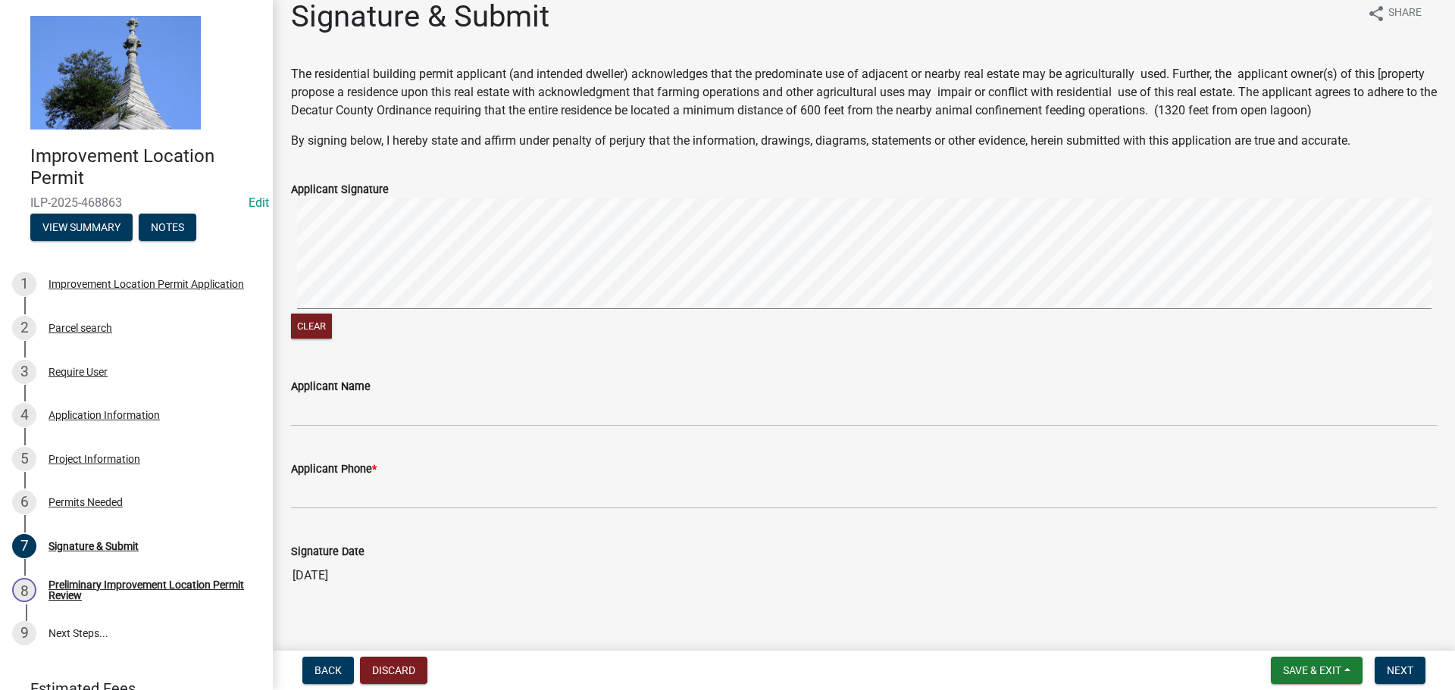
scroll to position [37, 0]
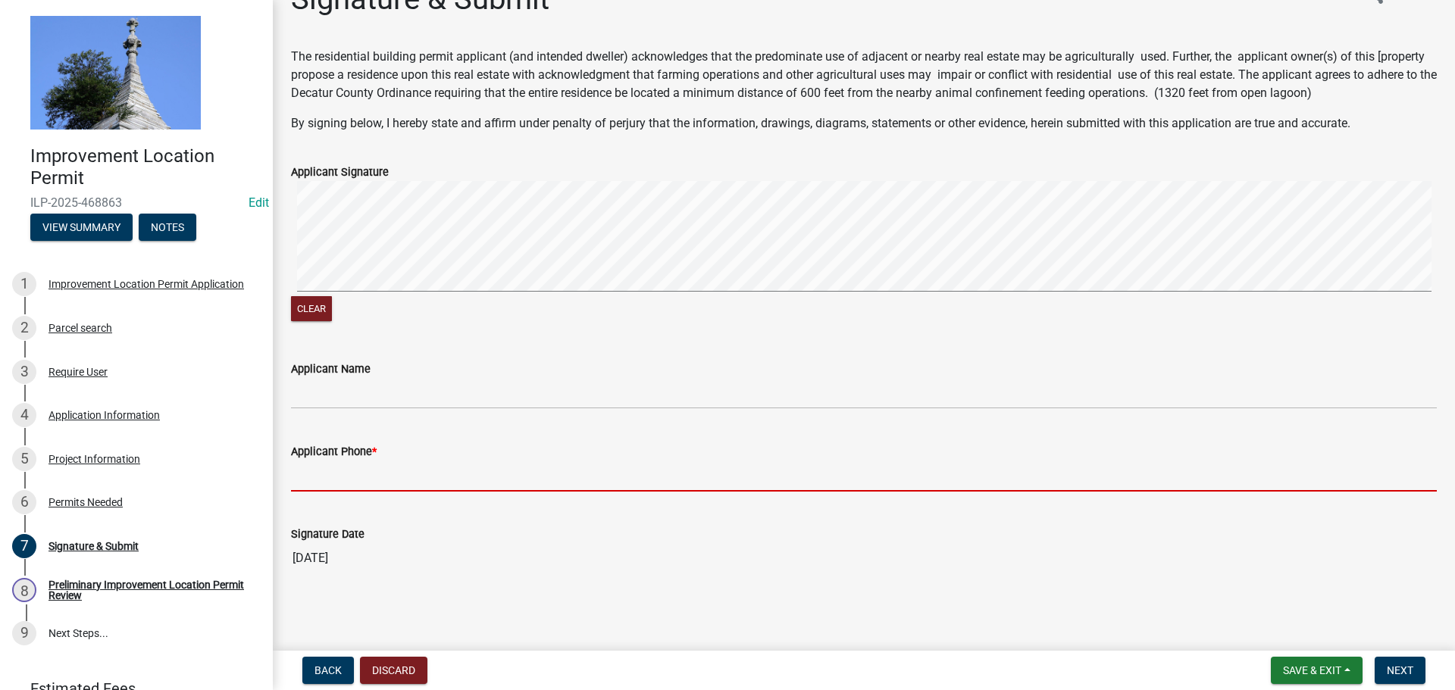
click at [355, 471] on input "Applicant Phone *" at bounding box center [864, 476] width 1146 height 31
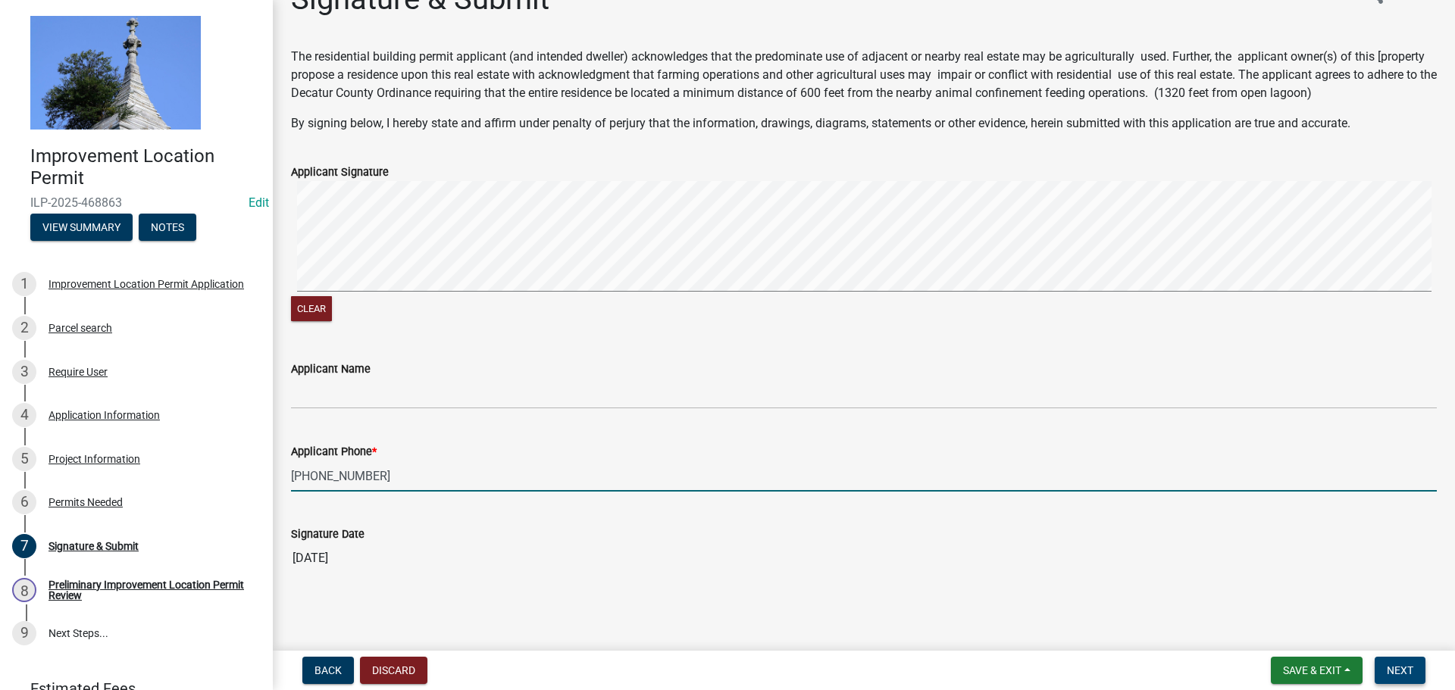
type input "[PHONE_NUMBER]"
click at [1385, 667] on button "Next" at bounding box center [1400, 670] width 51 height 27
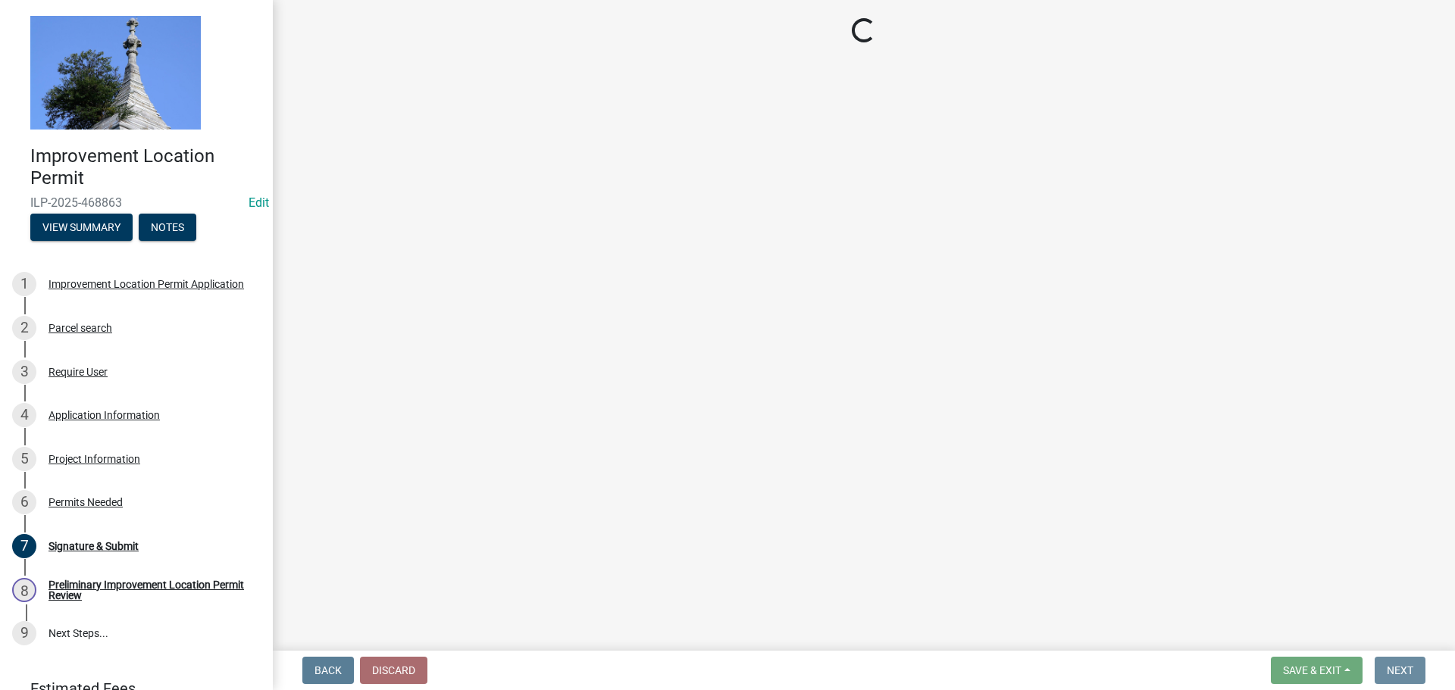
scroll to position [0, 0]
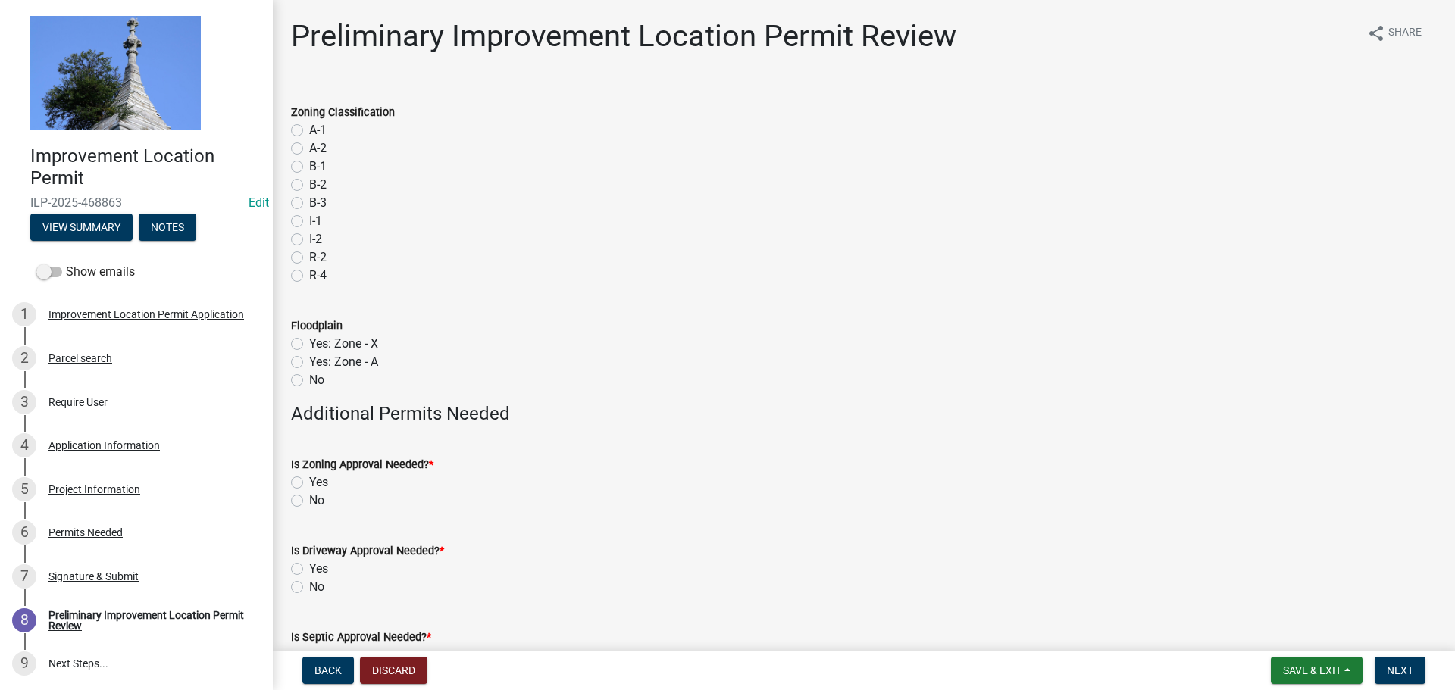
drag, startPoint x: 294, startPoint y: 130, endPoint x: 296, endPoint y: 147, distance: 17.6
click at [309, 130] on label "A-1" at bounding box center [317, 130] width 17 height 18
click at [309, 130] on input "A-1" at bounding box center [314, 126] width 10 height 10
radio input "true"
click at [309, 381] on label "No" at bounding box center [316, 380] width 15 height 18
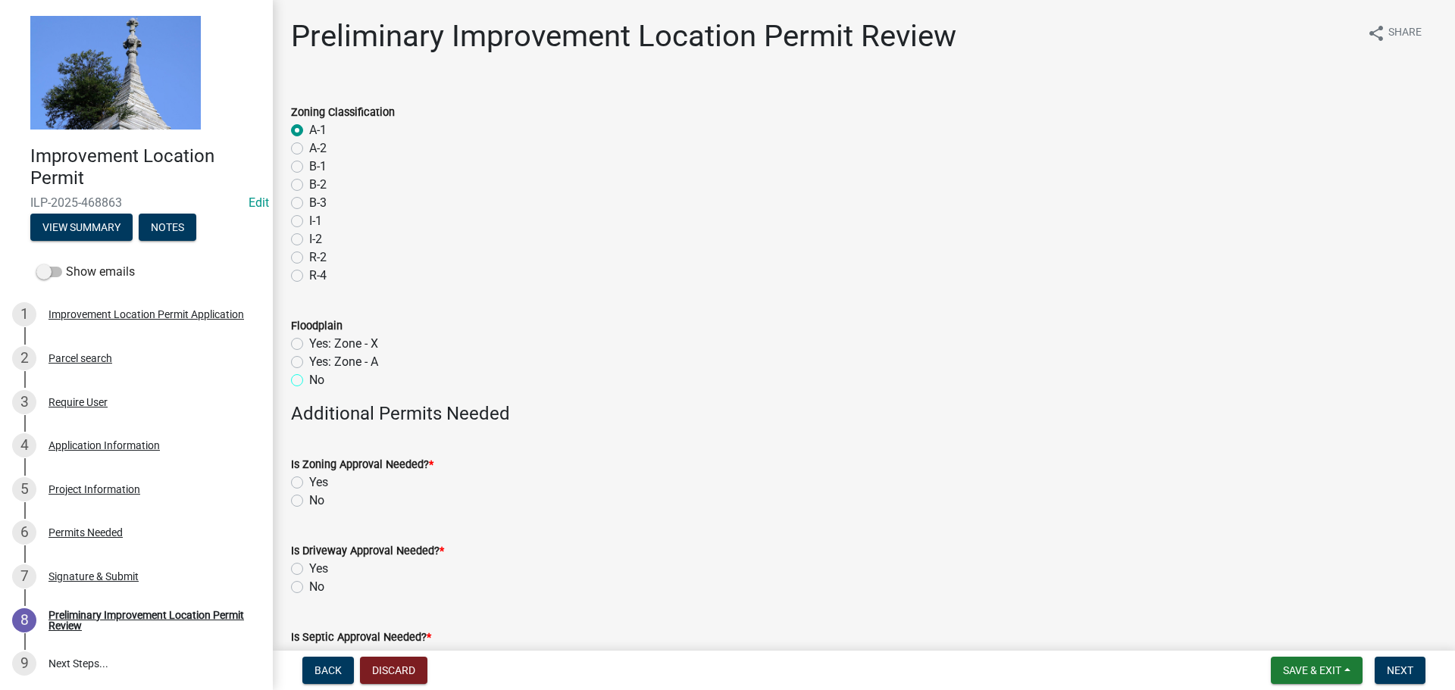
click at [309, 381] on input "No" at bounding box center [314, 376] width 10 height 10
radio input "true"
click at [309, 499] on label "No" at bounding box center [316, 501] width 15 height 18
click at [309, 499] on input "No" at bounding box center [314, 497] width 10 height 10
radio input "true"
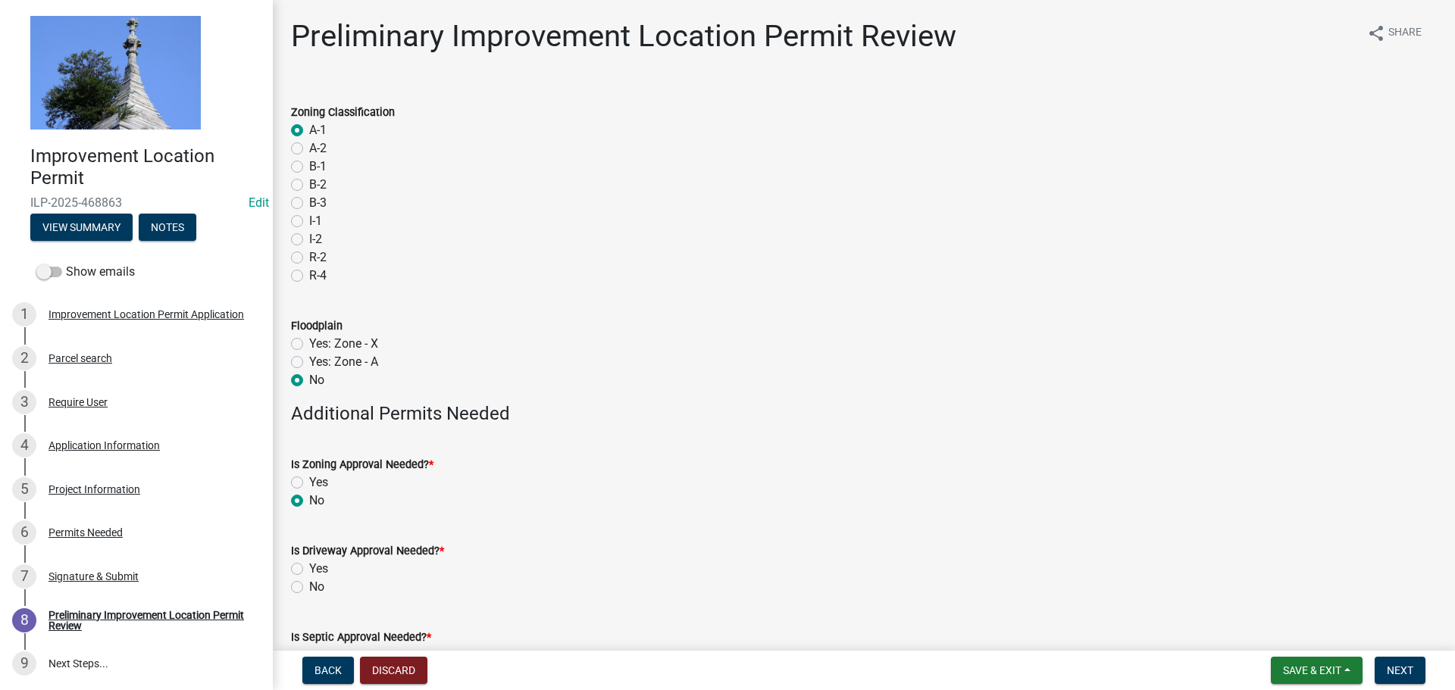
click at [309, 584] on label "No" at bounding box center [316, 587] width 15 height 18
click at [309, 584] on input "No" at bounding box center [314, 583] width 10 height 10
radio input "true"
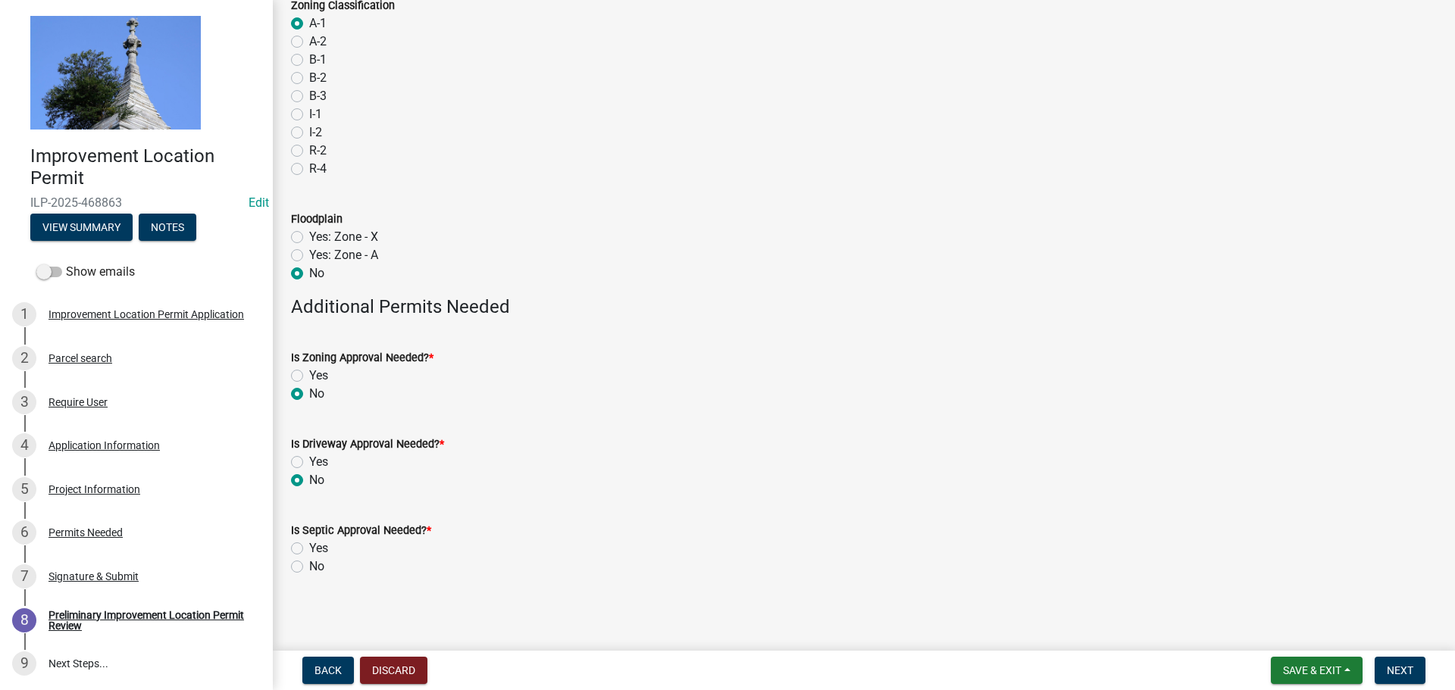
scroll to position [111, 0]
click at [309, 563] on label "No" at bounding box center [316, 563] width 15 height 18
click at [309, 563] on input "No" at bounding box center [314, 559] width 10 height 10
radio input "true"
click at [1403, 669] on span "Next" at bounding box center [1400, 671] width 27 height 12
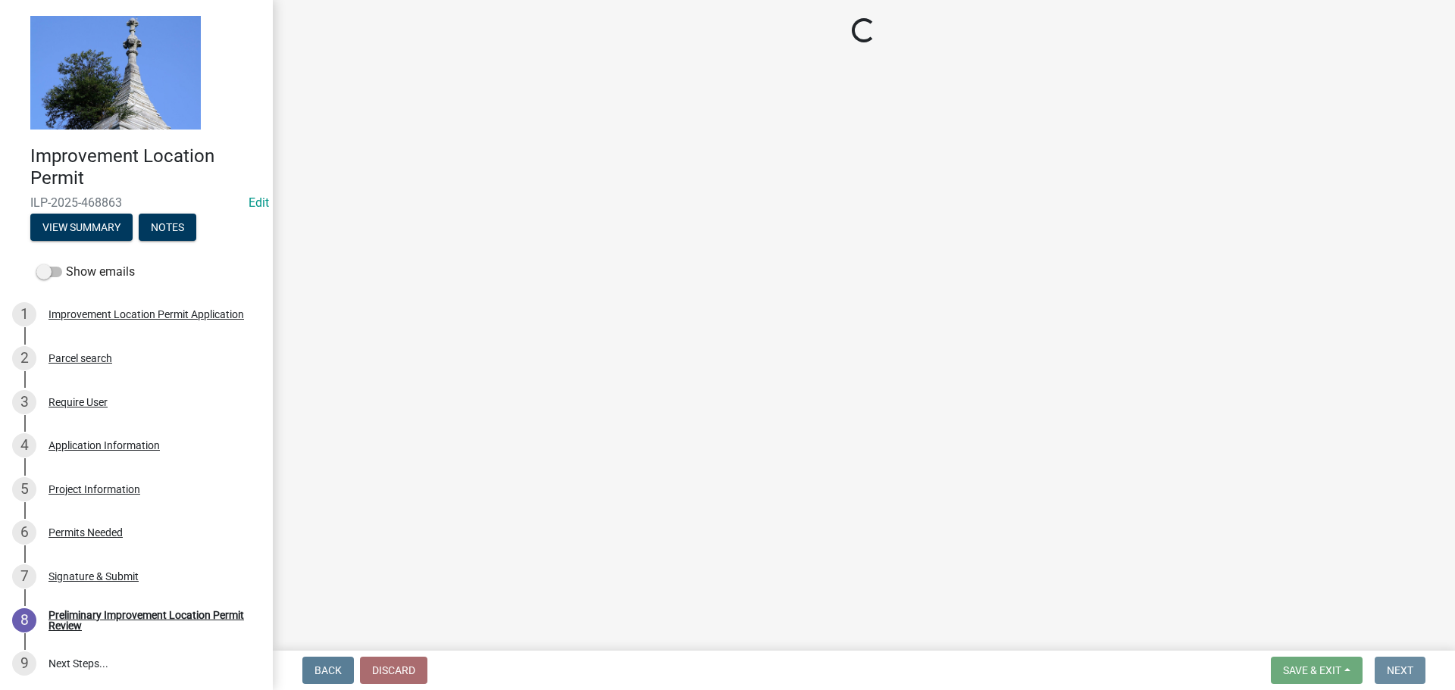
scroll to position [0, 0]
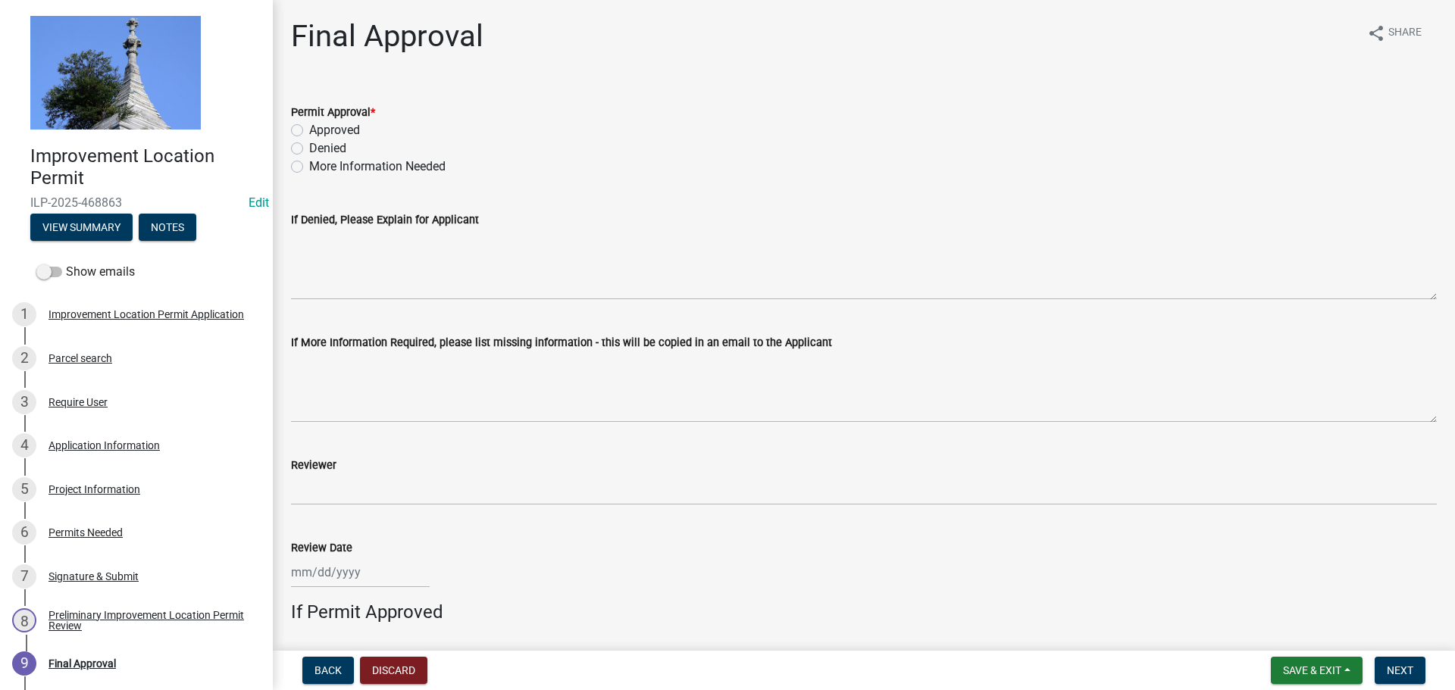
click at [309, 124] on label "Approved" at bounding box center [334, 130] width 51 height 18
click at [309, 124] on input "Approved" at bounding box center [314, 126] width 10 height 10
radio input "true"
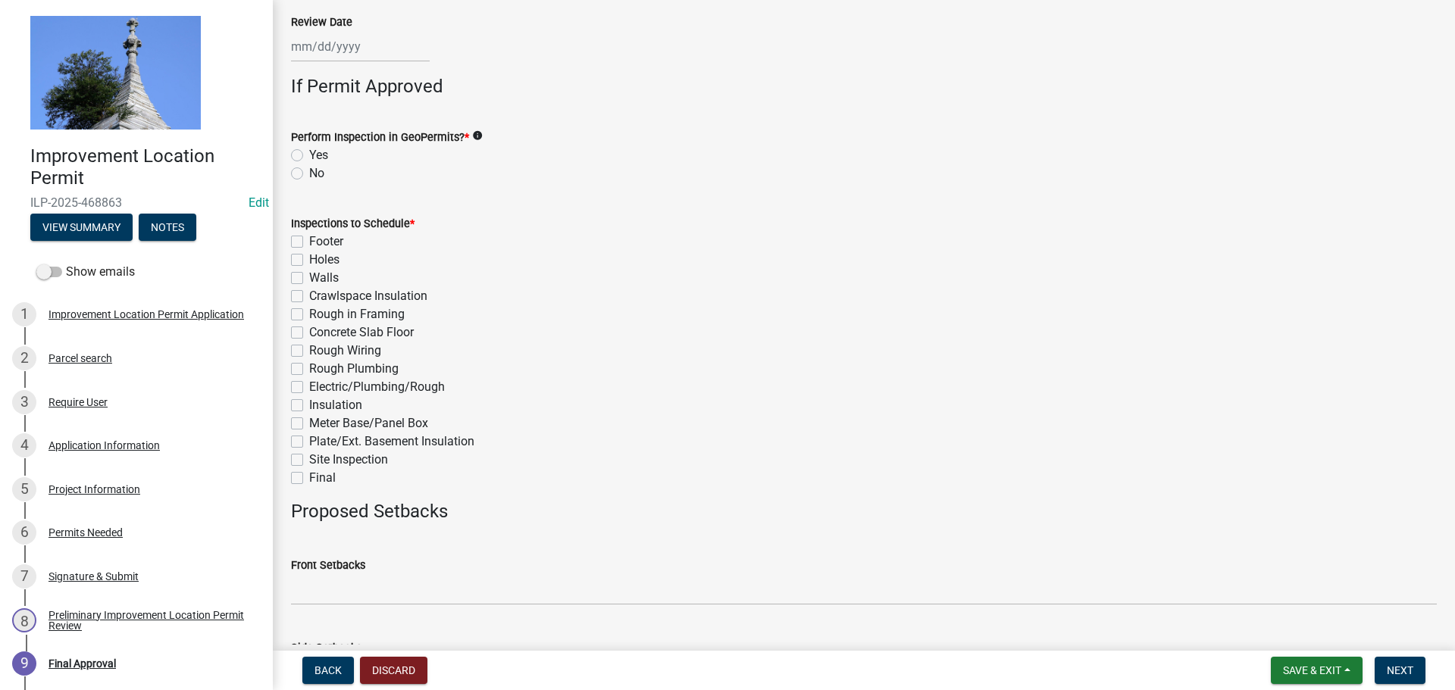
scroll to position [531, 0]
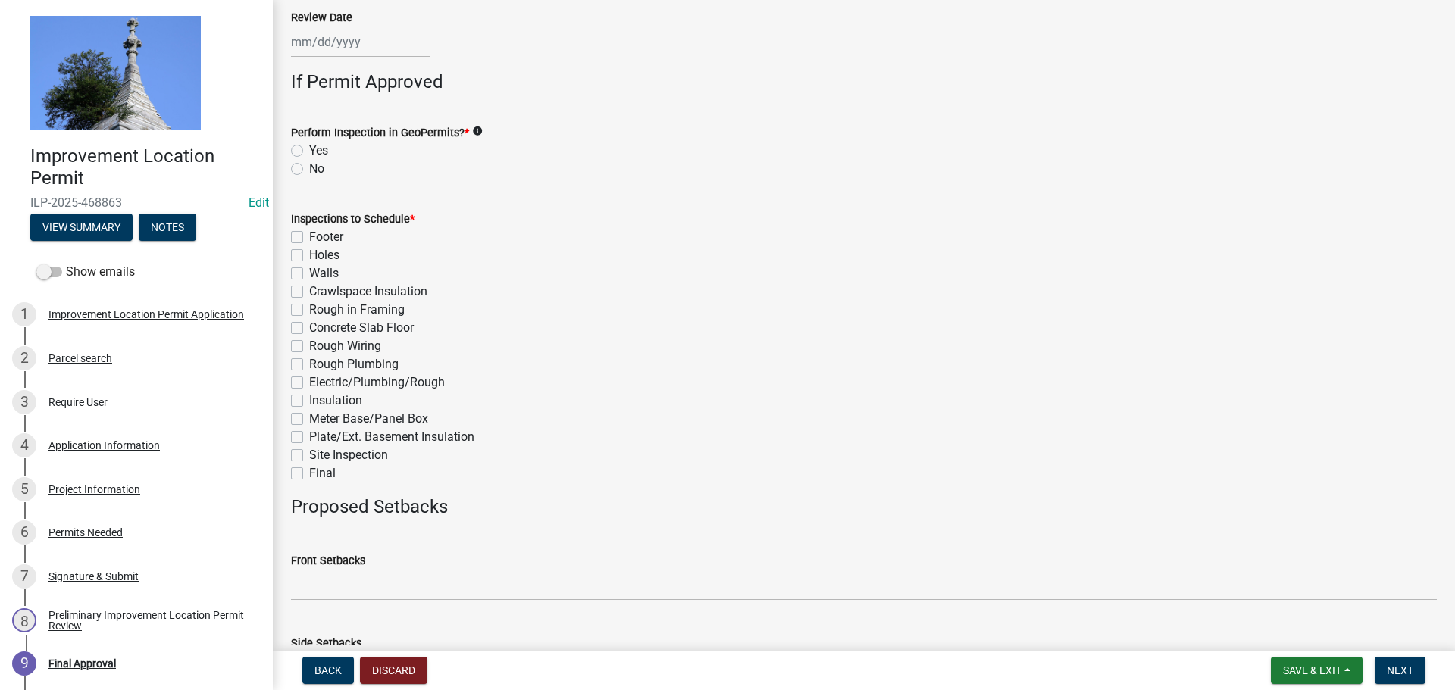
click at [309, 171] on label "No" at bounding box center [316, 169] width 15 height 18
click at [309, 170] on input "No" at bounding box center [314, 165] width 10 height 10
radio input "true"
click at [309, 475] on label "Final" at bounding box center [322, 474] width 27 height 18
click at [309, 474] on input "Final" at bounding box center [314, 470] width 10 height 10
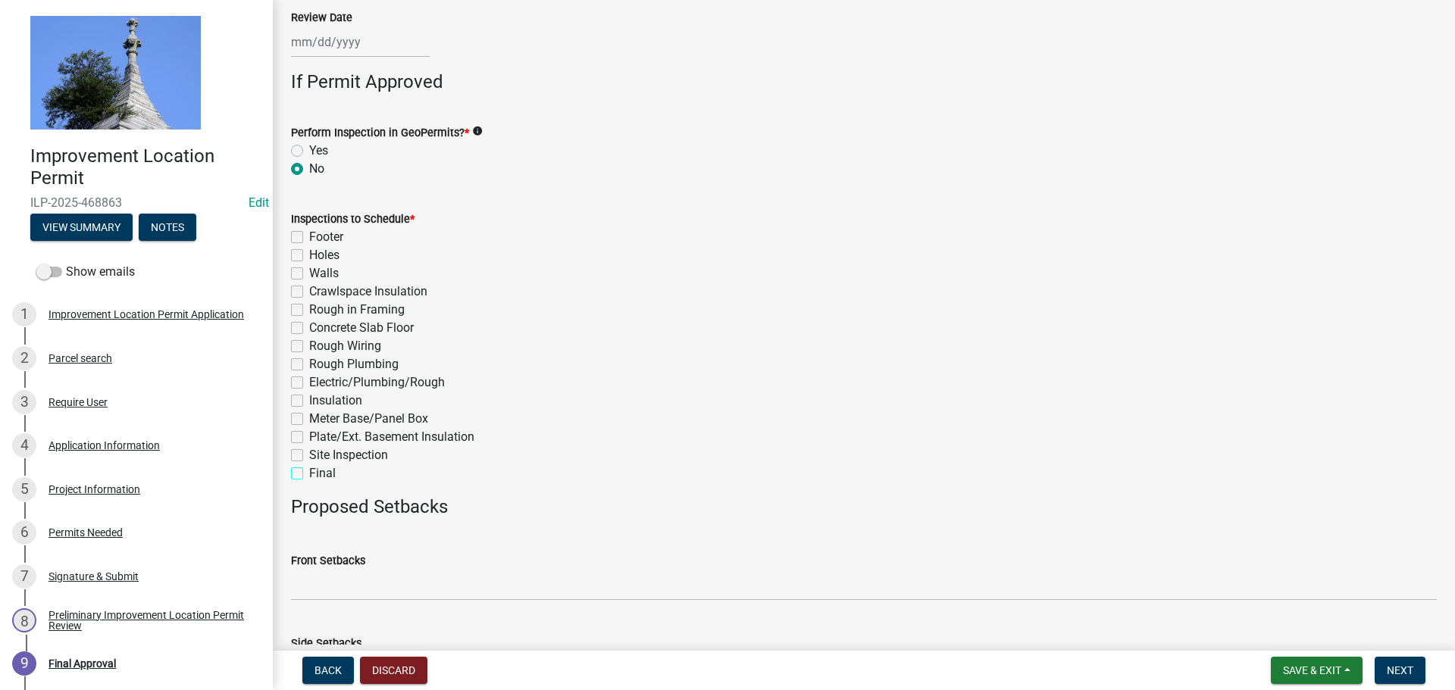
checkbox input "true"
checkbox input "false"
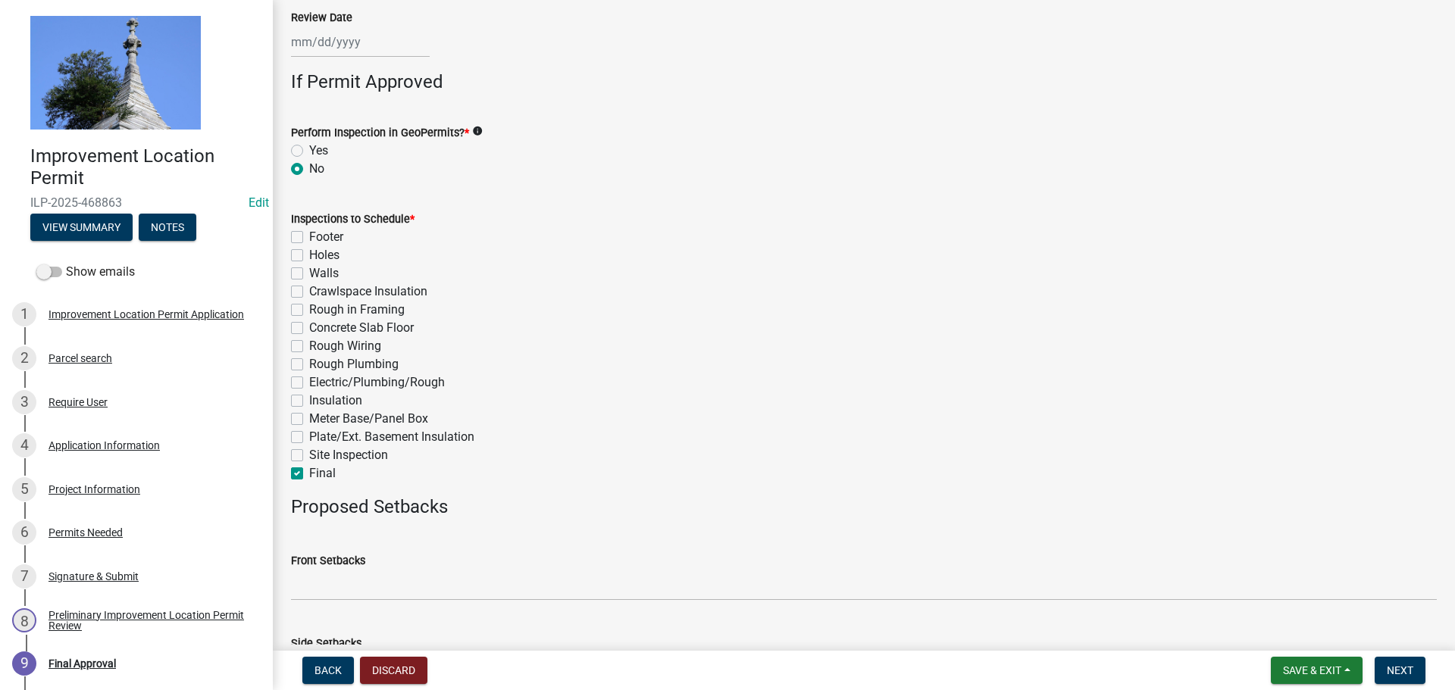
checkbox input "false"
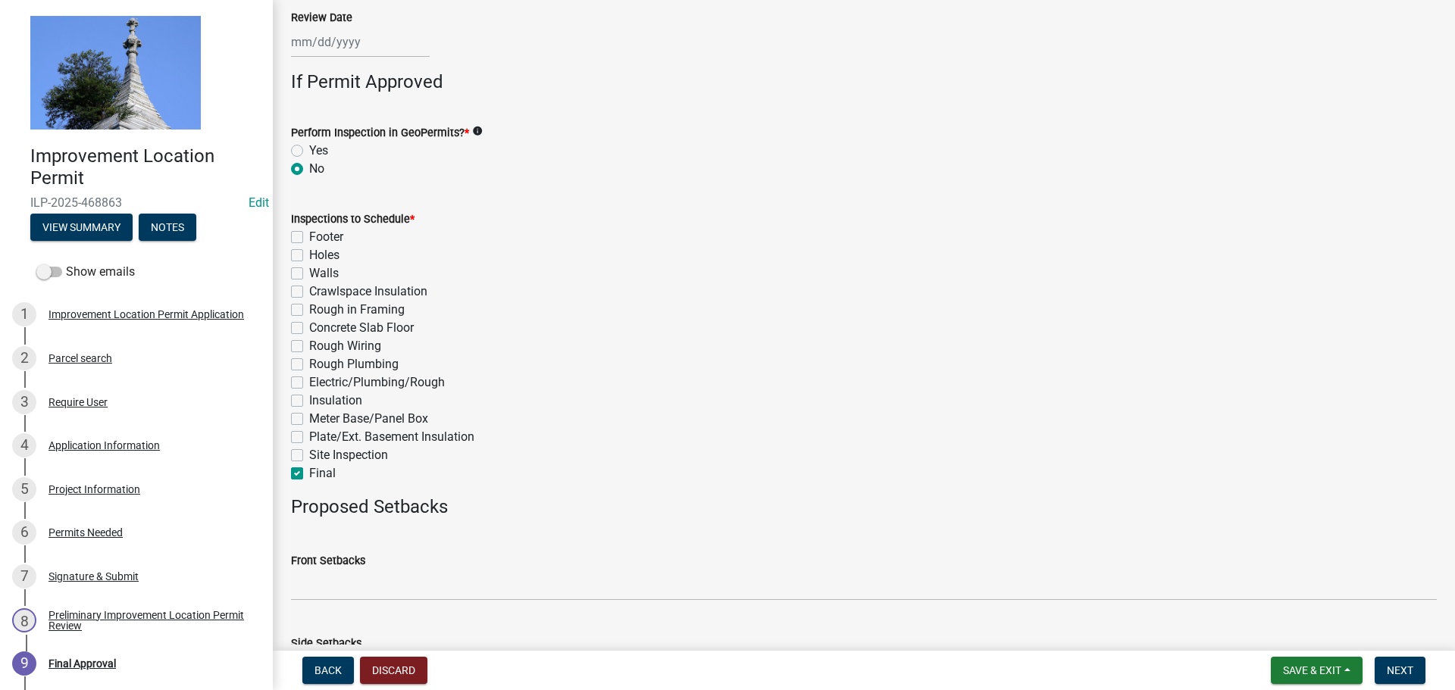
checkbox input "false"
checkbox input "true"
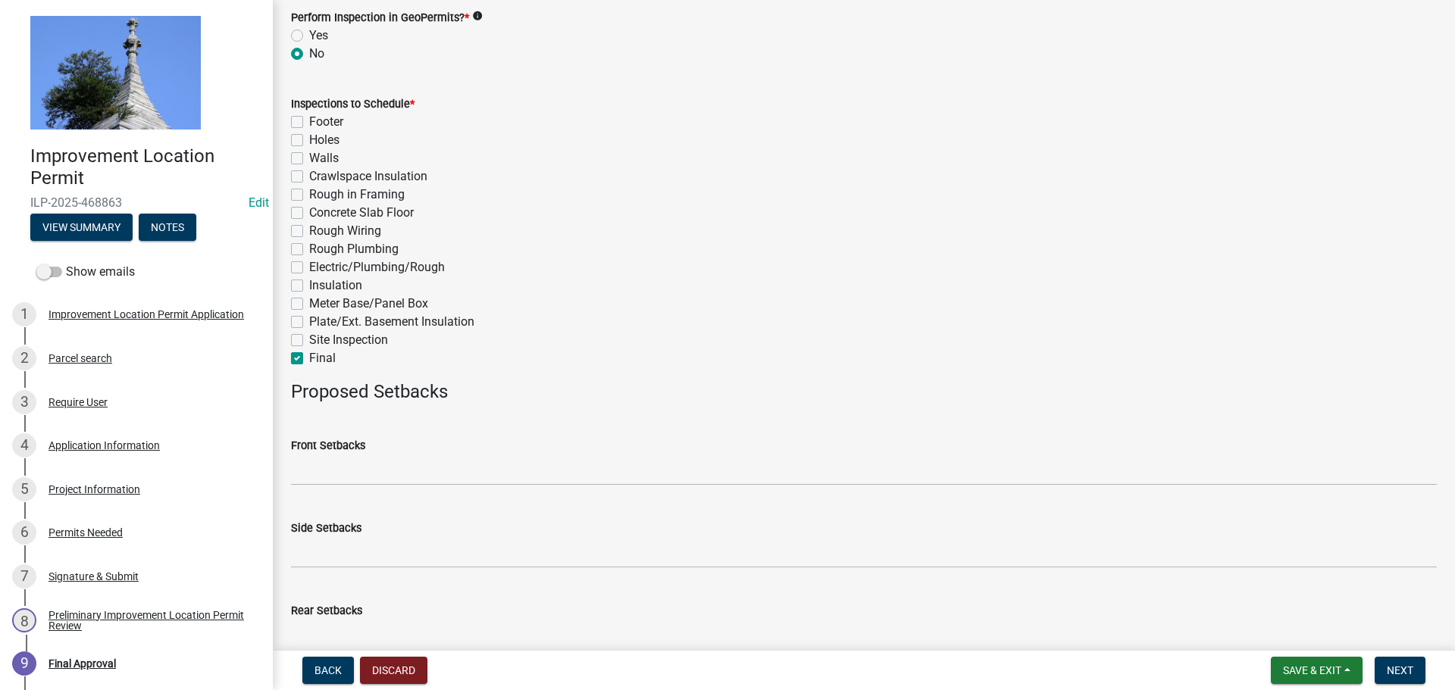
scroll to position [682, 0]
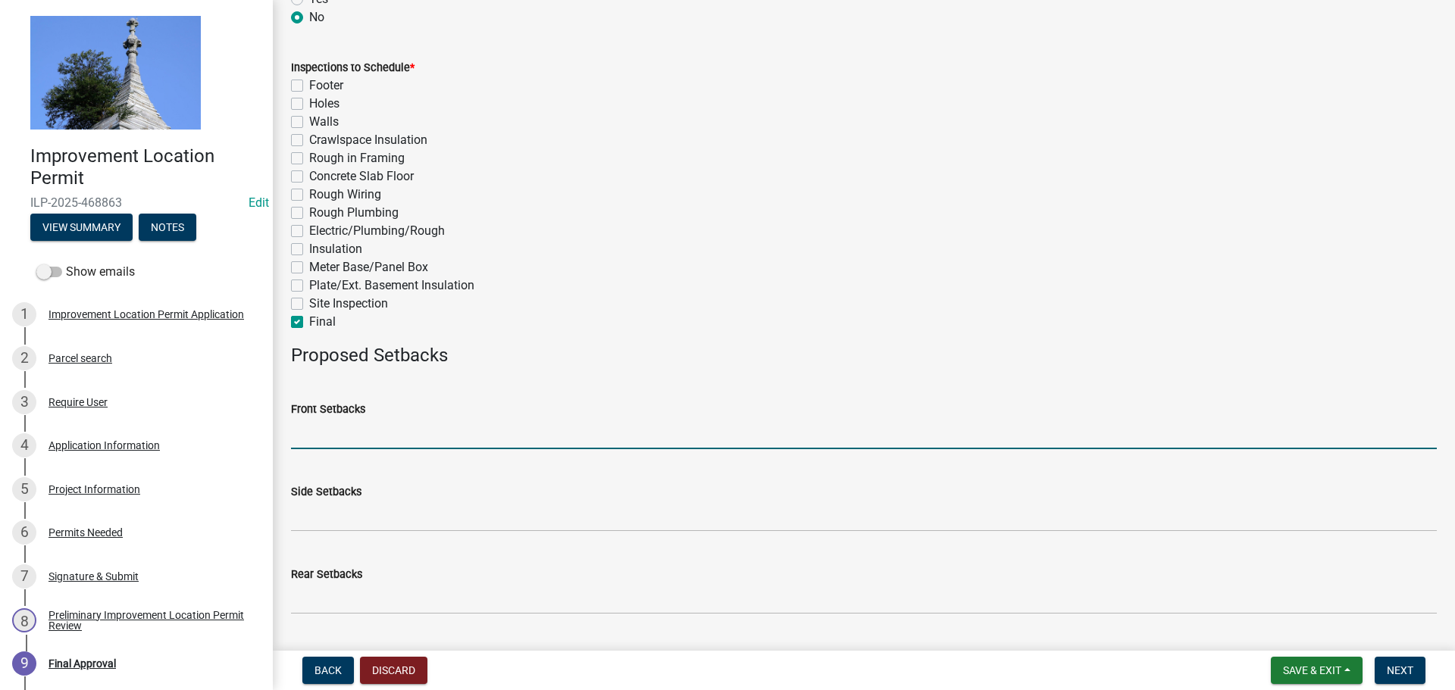
click at [365, 429] on input "Front Setbacks" at bounding box center [864, 433] width 1146 height 31
type input "70"
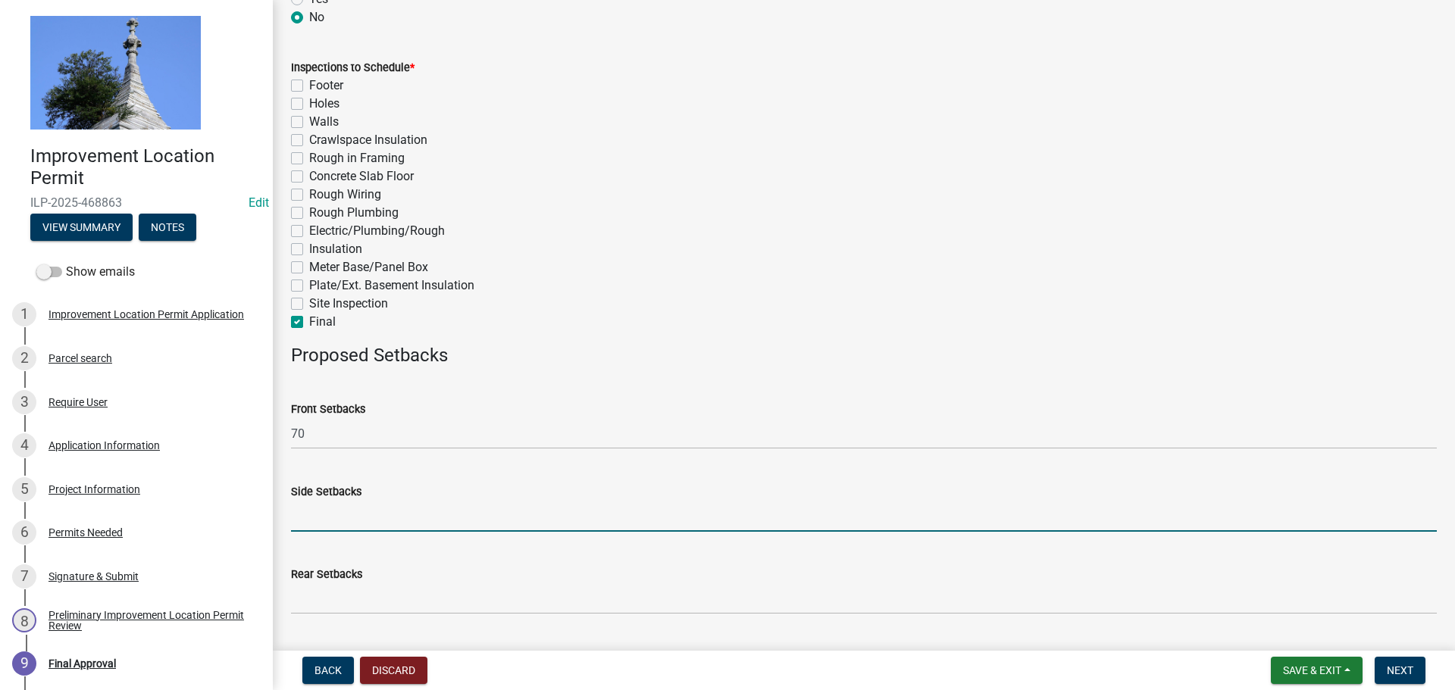
click at [350, 512] on input "Side Setbacks" at bounding box center [864, 516] width 1146 height 31
type input "30"
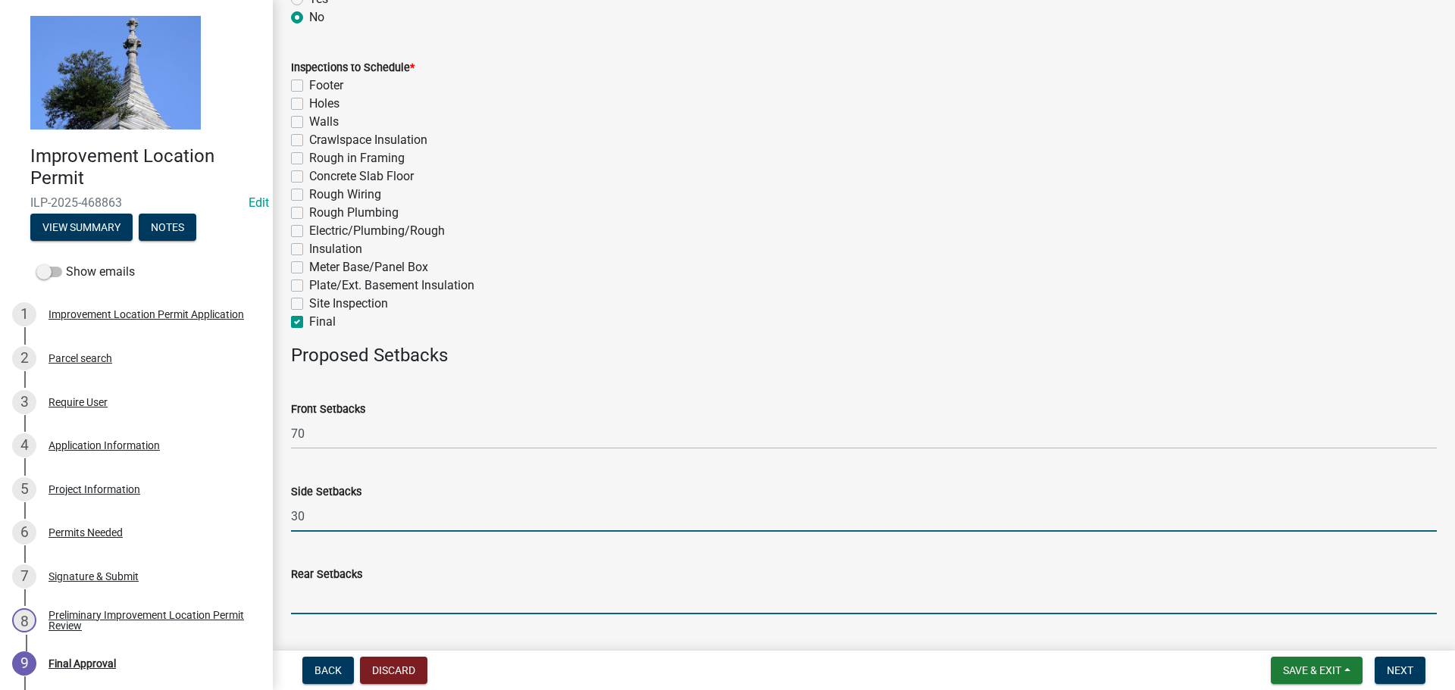
click at [313, 596] on input "Rear Setbacks" at bounding box center [864, 599] width 1146 height 31
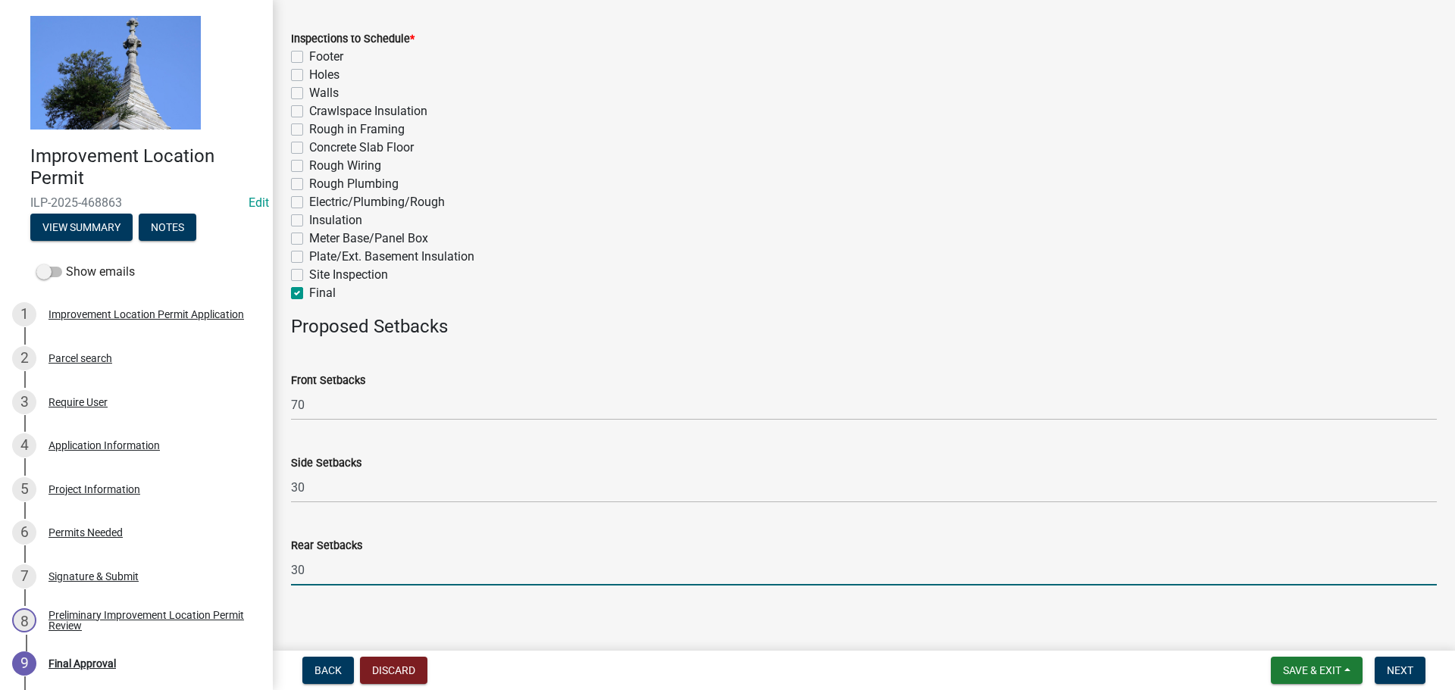
scroll to position [723, 0]
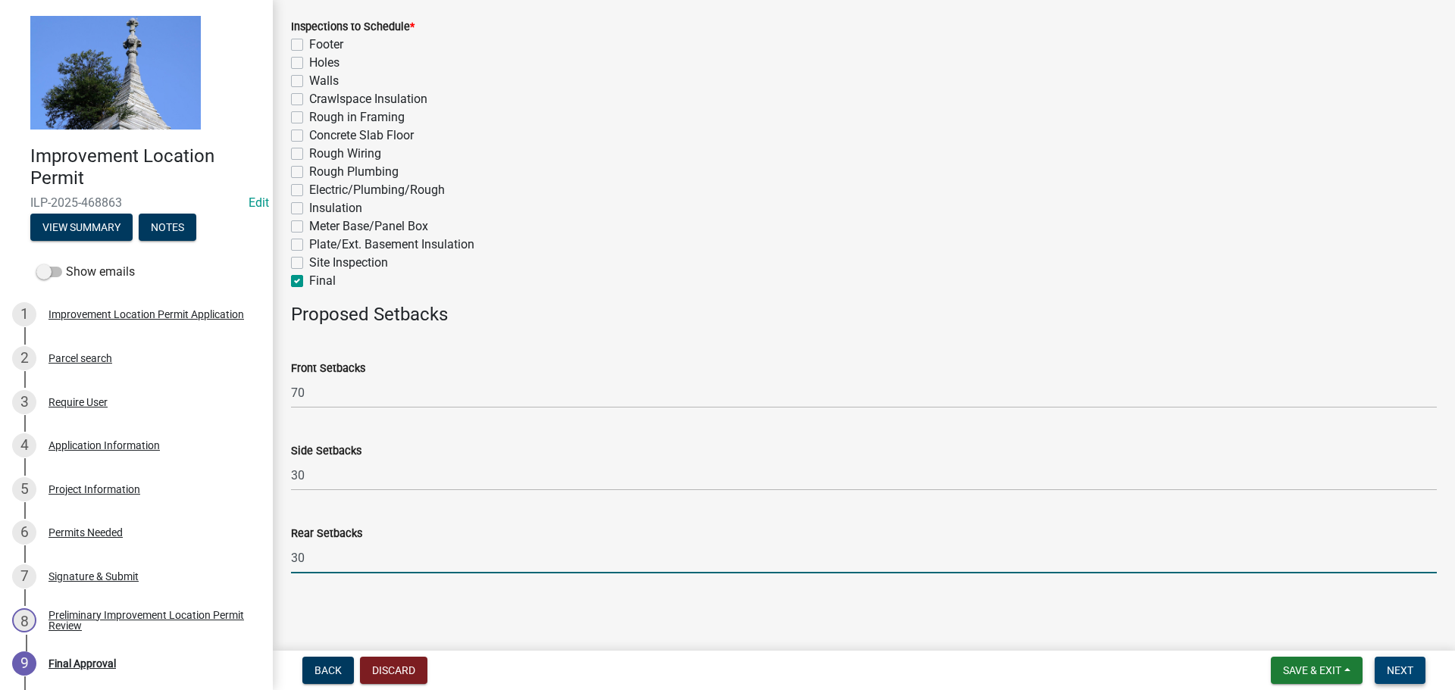
type input "30"
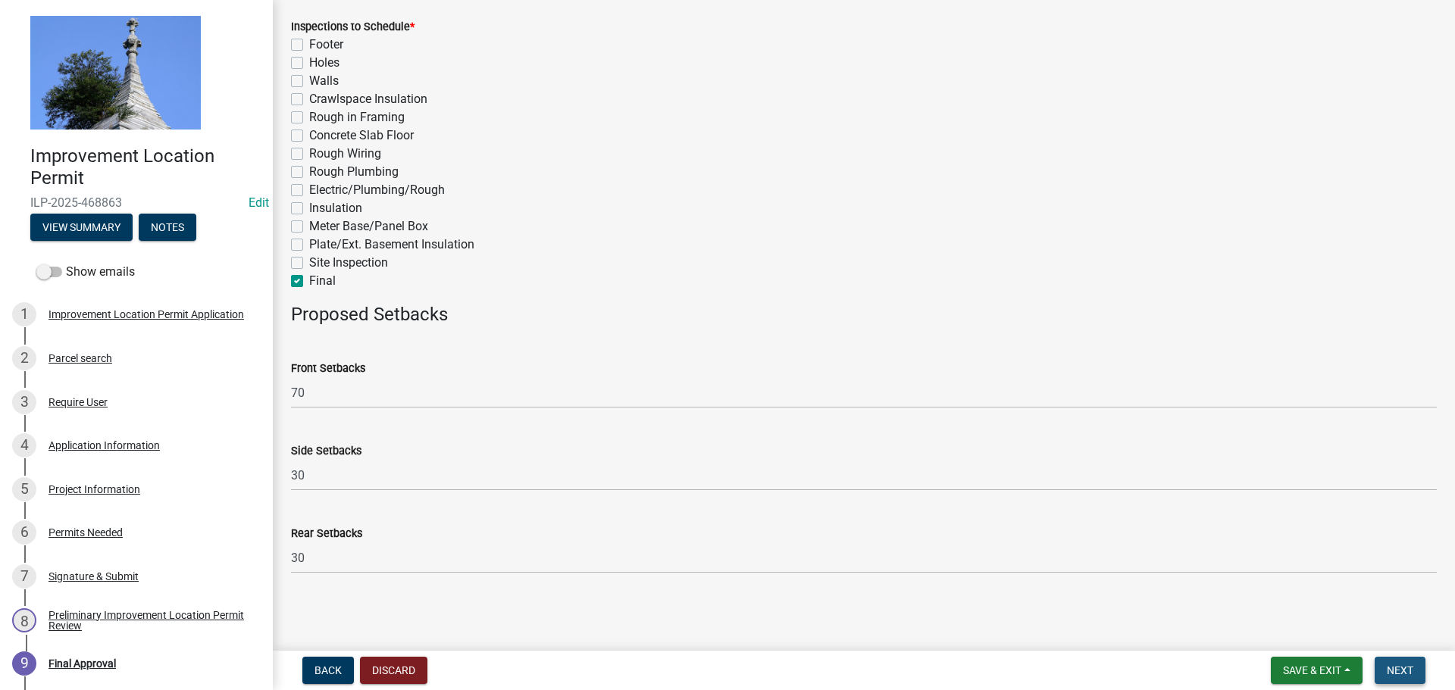
click at [1397, 671] on span "Next" at bounding box center [1400, 671] width 27 height 12
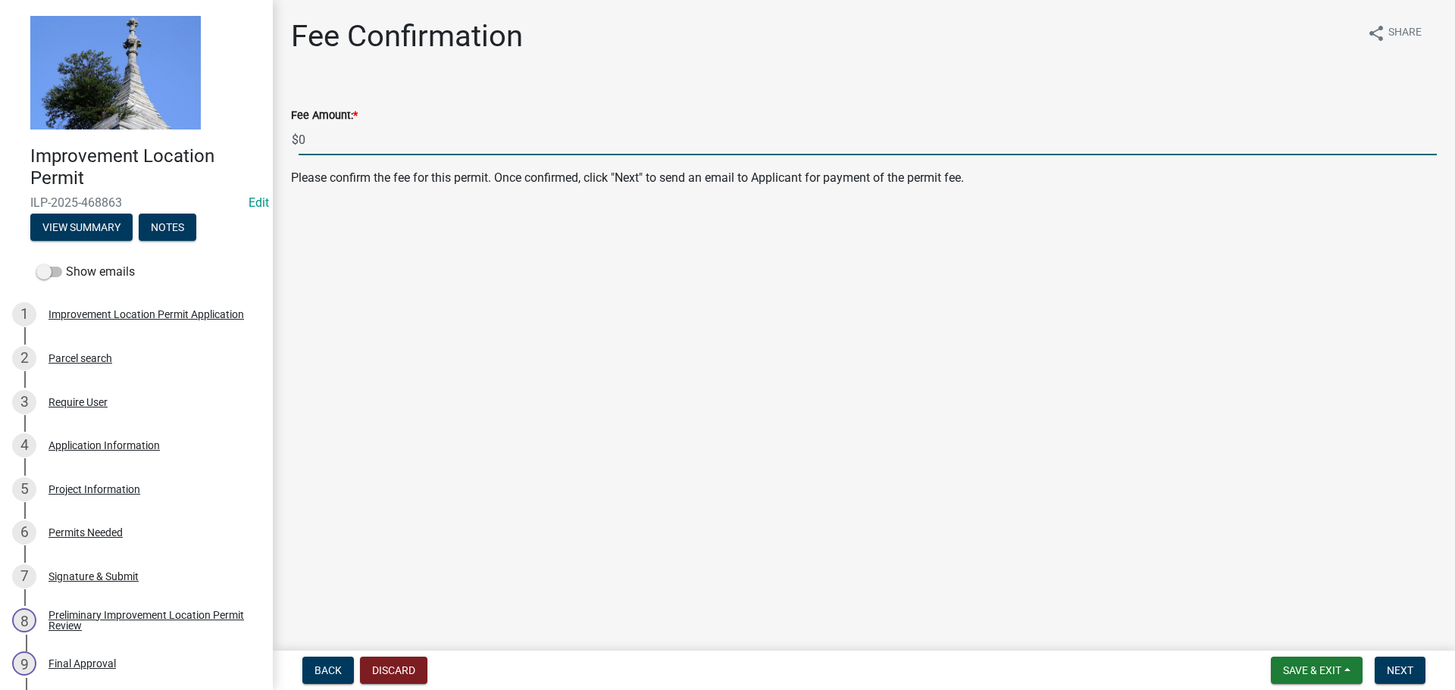
drag, startPoint x: 311, startPoint y: 141, endPoint x: 298, endPoint y: 142, distance: 12.9
click at [298, 142] on div "$ 0" at bounding box center [864, 139] width 1146 height 31
type input "449"
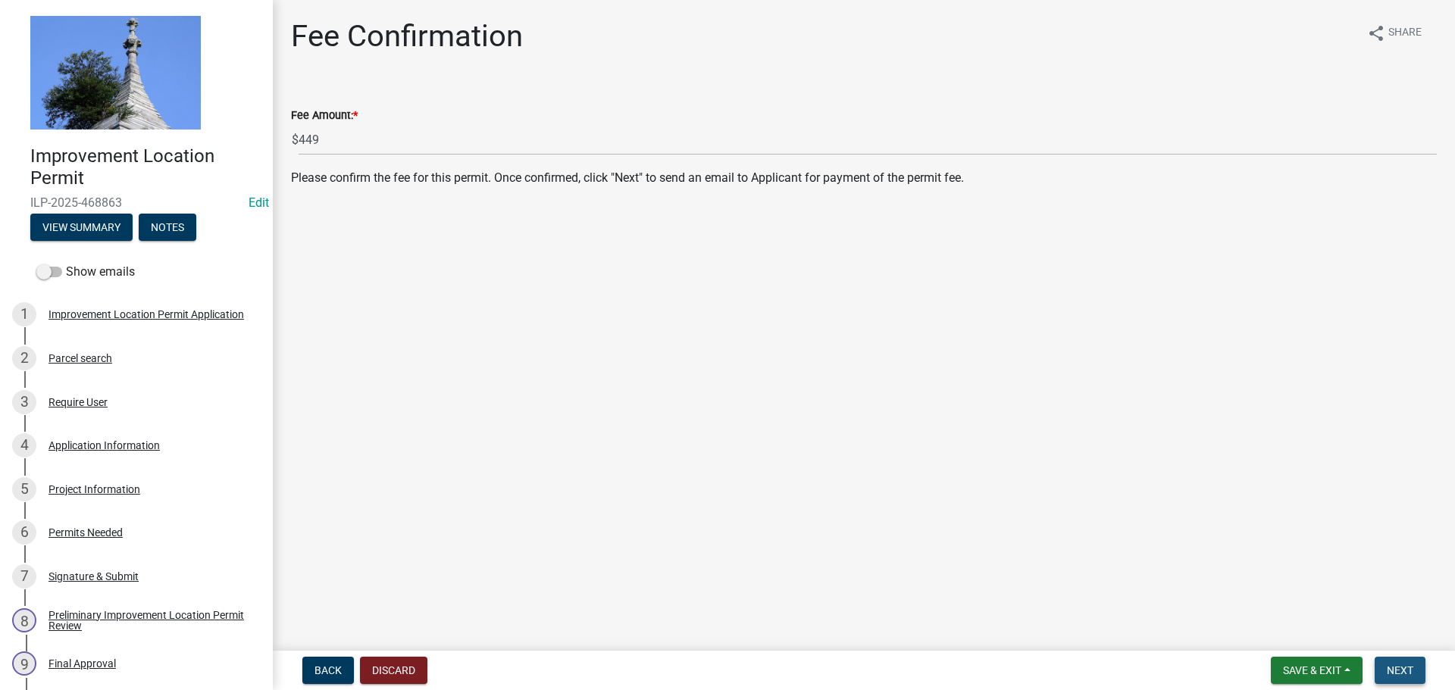
click at [1398, 675] on span "Next" at bounding box center [1400, 671] width 27 height 12
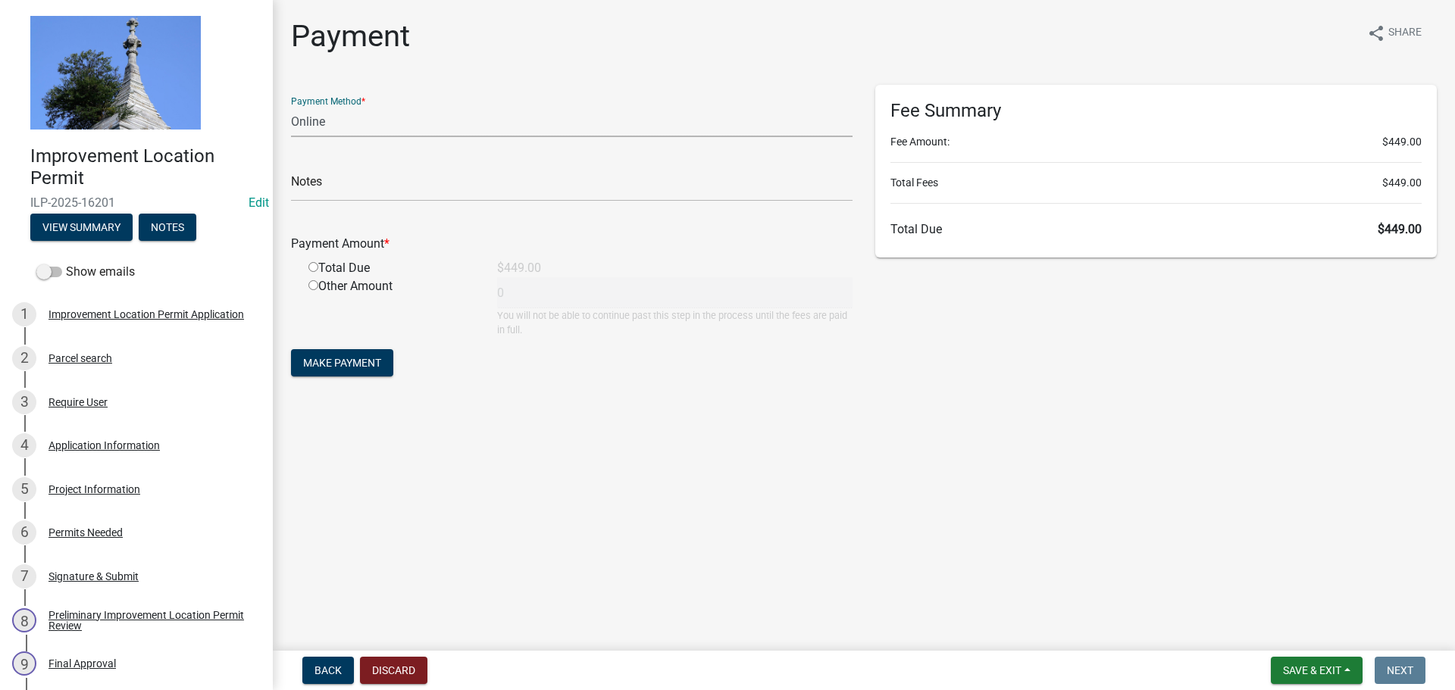
click at [402, 127] on select "Credit Card POS Check Cash Online" at bounding box center [572, 121] width 562 height 31
select select "2: 1"
click at [291, 106] on select "Credit Card POS Check Cash Online" at bounding box center [572, 121] width 562 height 31
click at [314, 268] on input "radio" at bounding box center [313, 267] width 10 height 10
radio input "true"
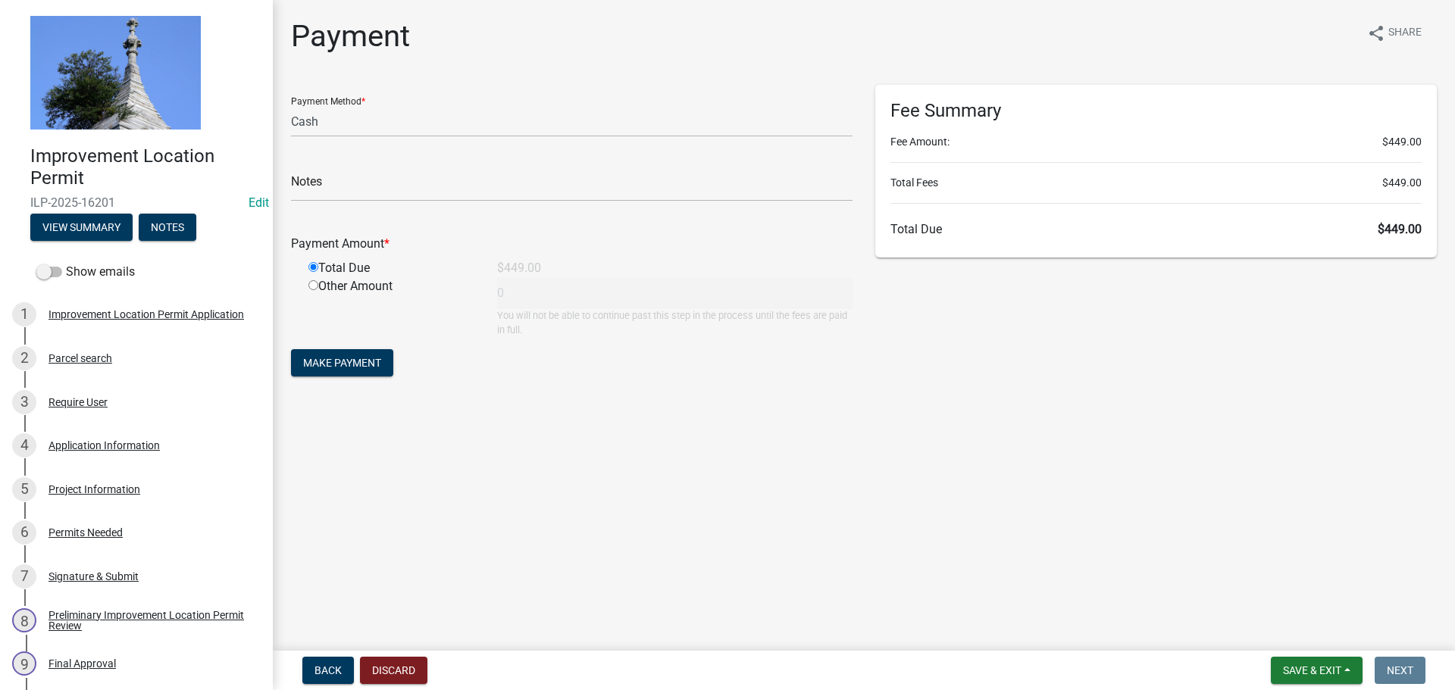
type input "449"
click at [329, 357] on span "Make Payment" at bounding box center [342, 363] width 78 height 12
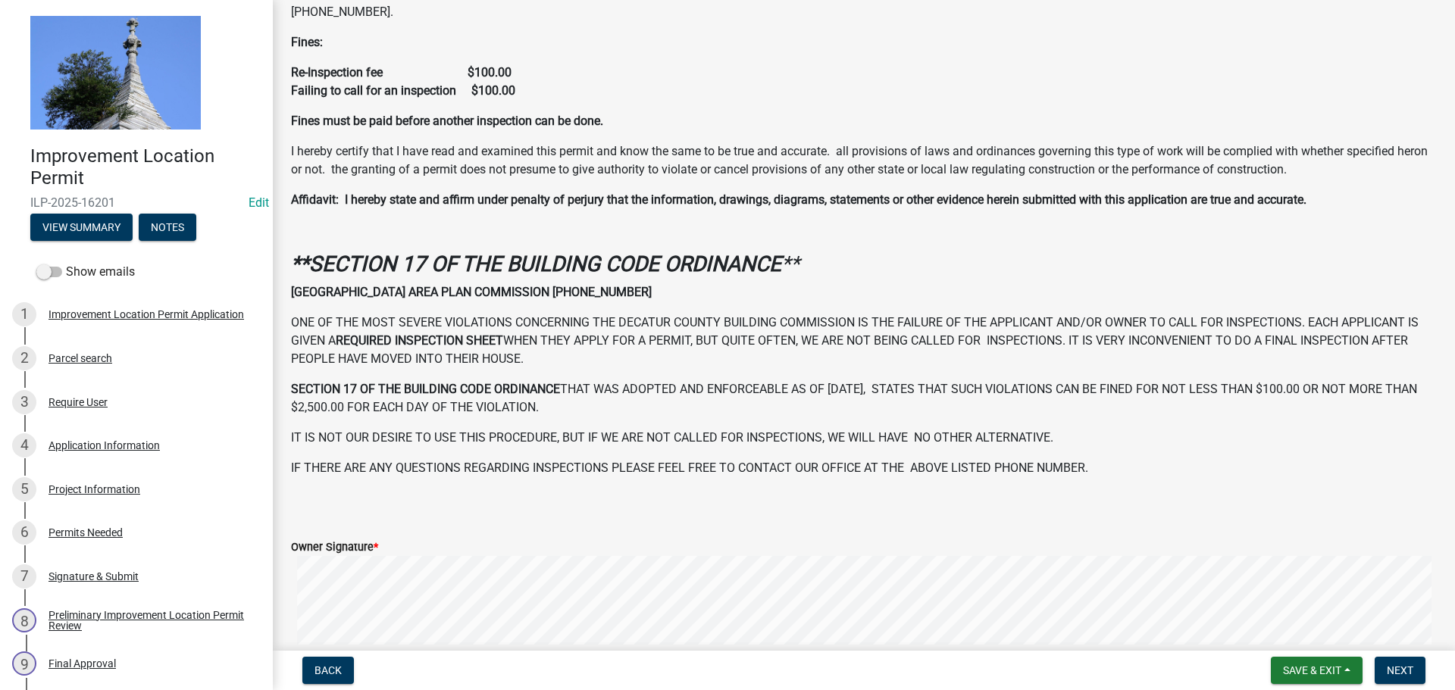
scroll to position [437, 0]
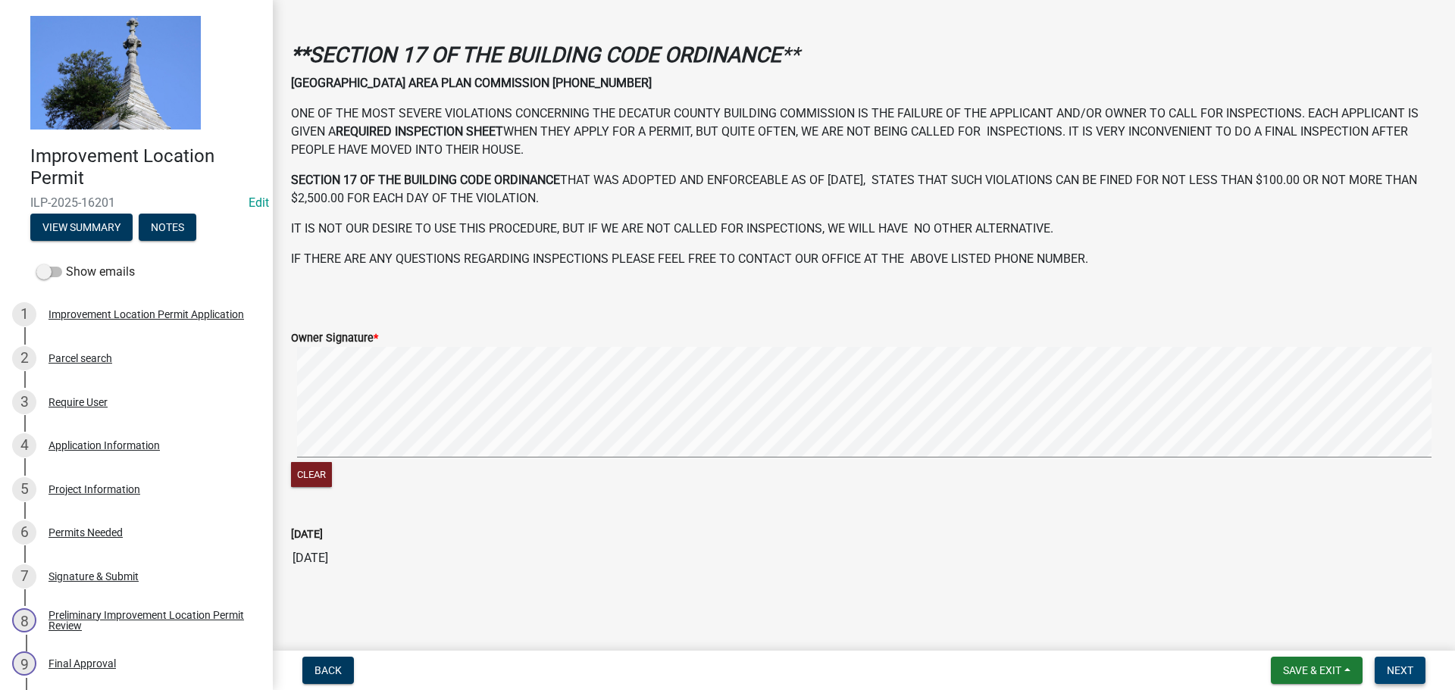
click at [1399, 668] on span "Next" at bounding box center [1400, 671] width 27 height 12
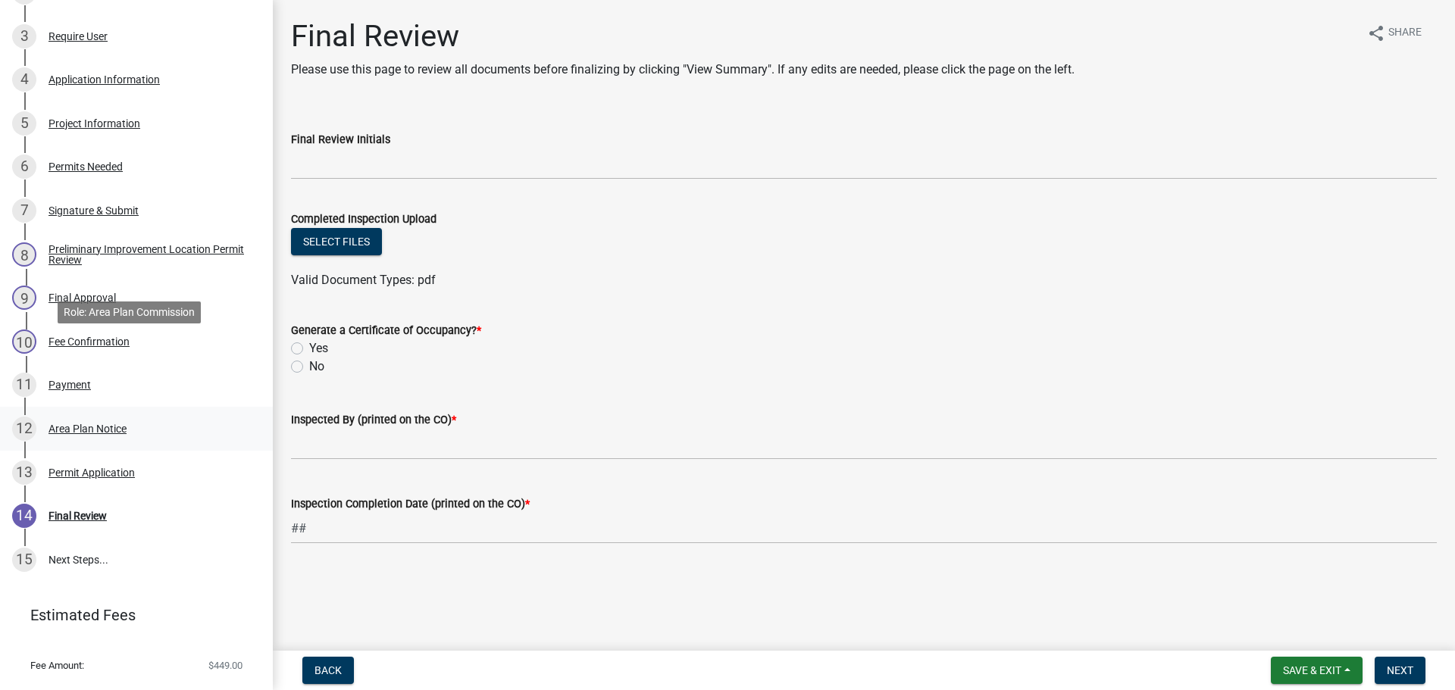
scroll to position [399, 0]
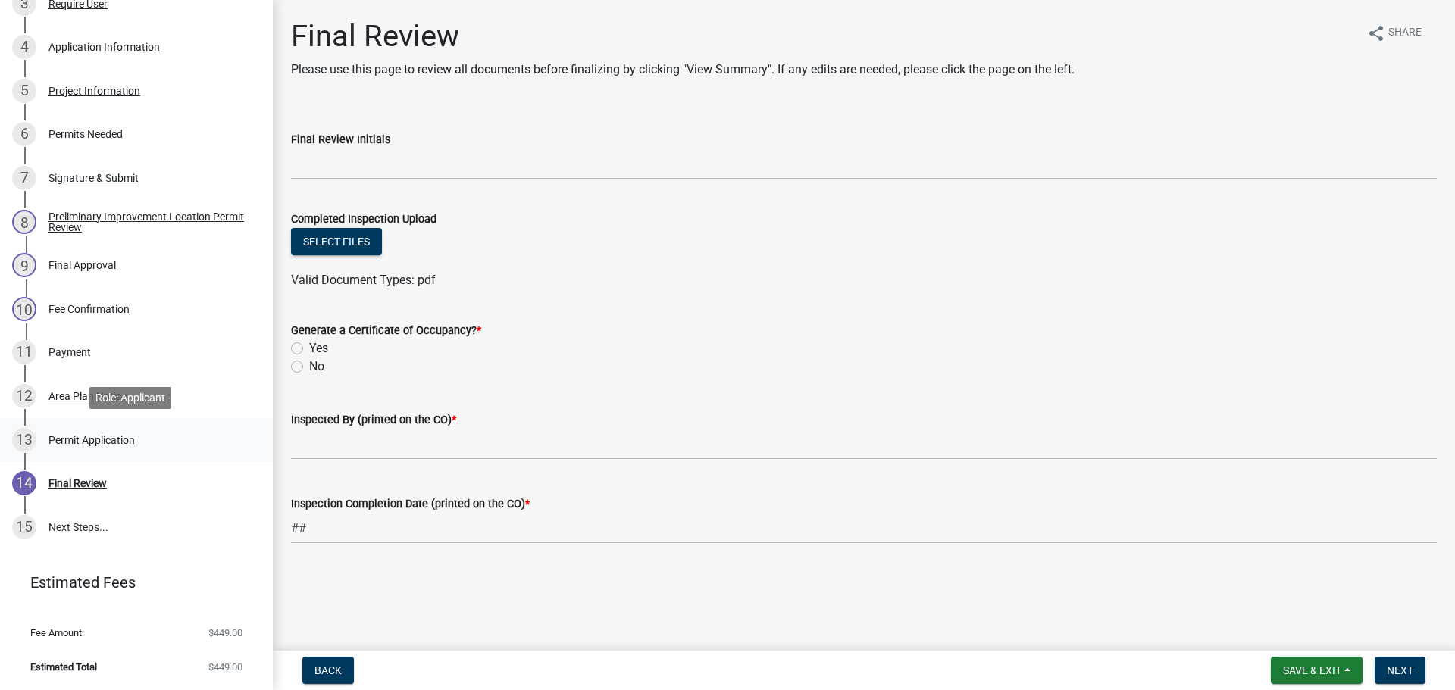
click at [61, 437] on div "Permit Application" at bounding box center [92, 440] width 86 height 11
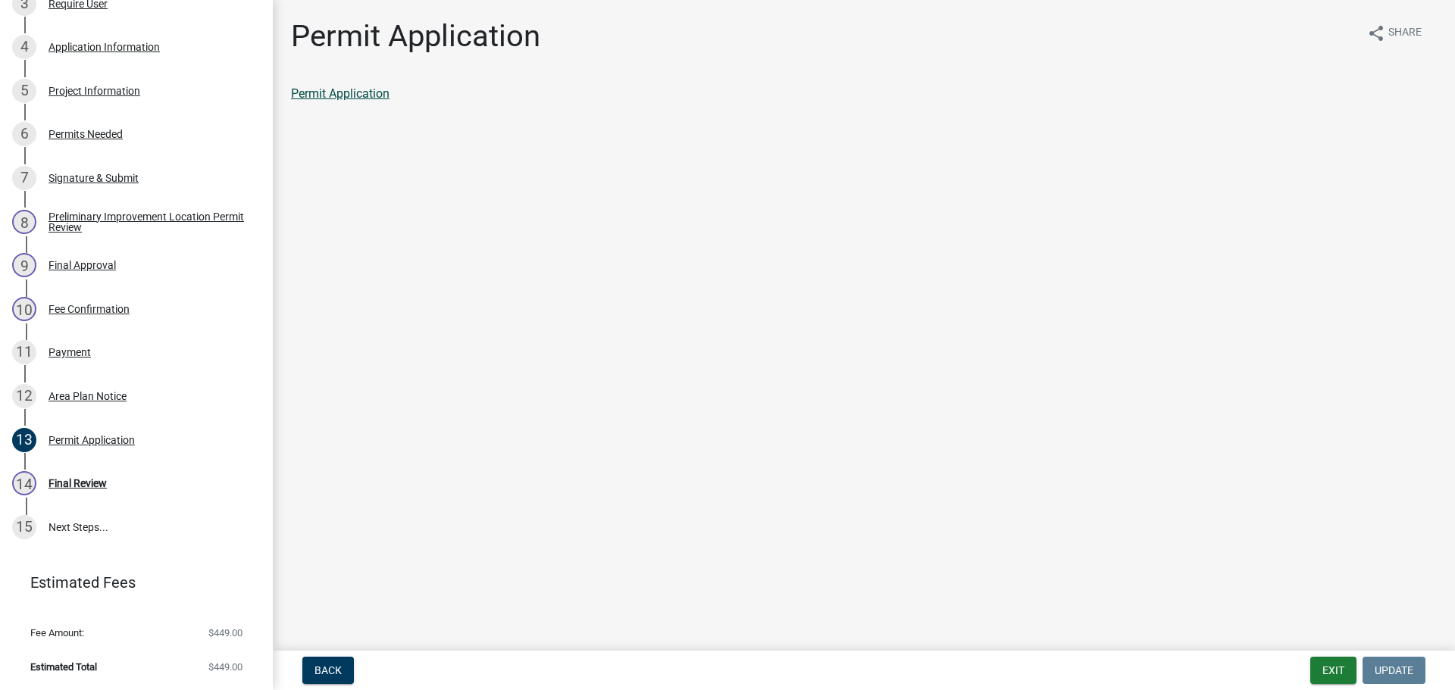
click at [359, 90] on link "Permit Application" at bounding box center [340, 93] width 99 height 14
